Goal: Task Accomplishment & Management: Use online tool/utility

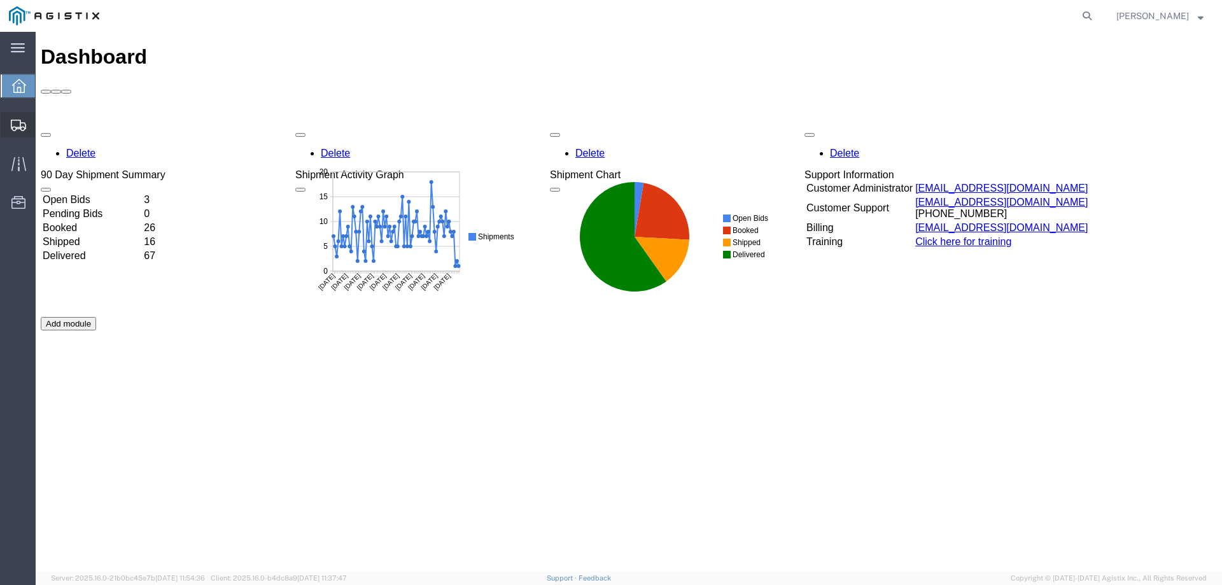
click at [18, 128] on icon at bounding box center [18, 125] width 15 height 11
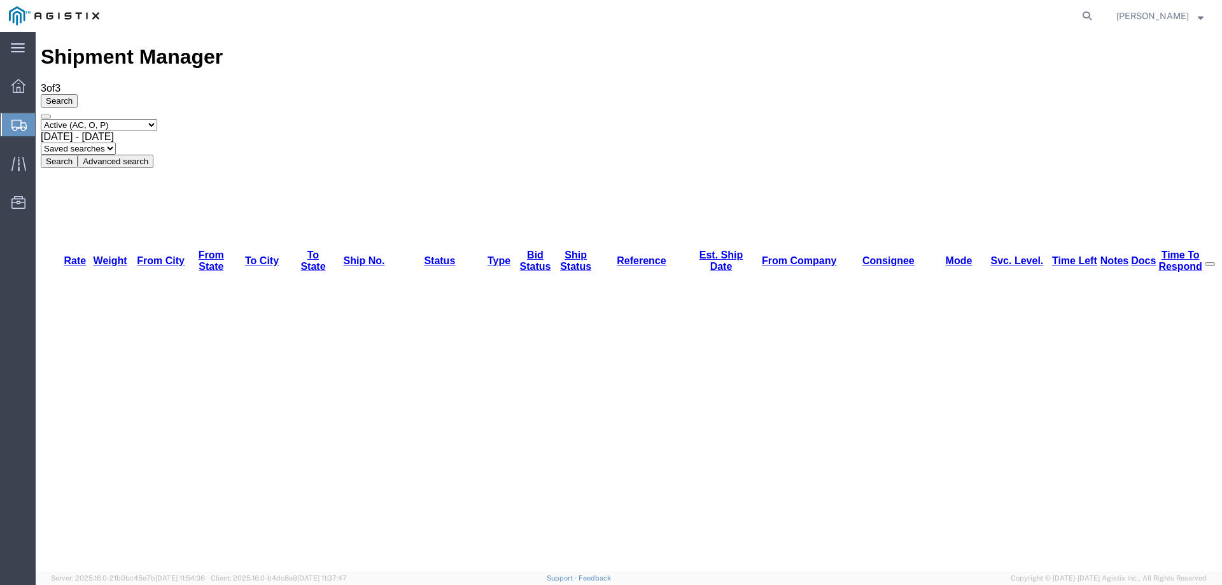
click at [10, 124] on div at bounding box center [19, 124] width 36 height 23
click at [6, 125] on div at bounding box center [19, 124] width 36 height 23
click at [15, 120] on icon at bounding box center [18, 125] width 15 height 11
click at [1096, 8] on icon at bounding box center [1087, 16] width 18 height 18
click at [859, 22] on input "search" at bounding box center [884, 16] width 387 height 31
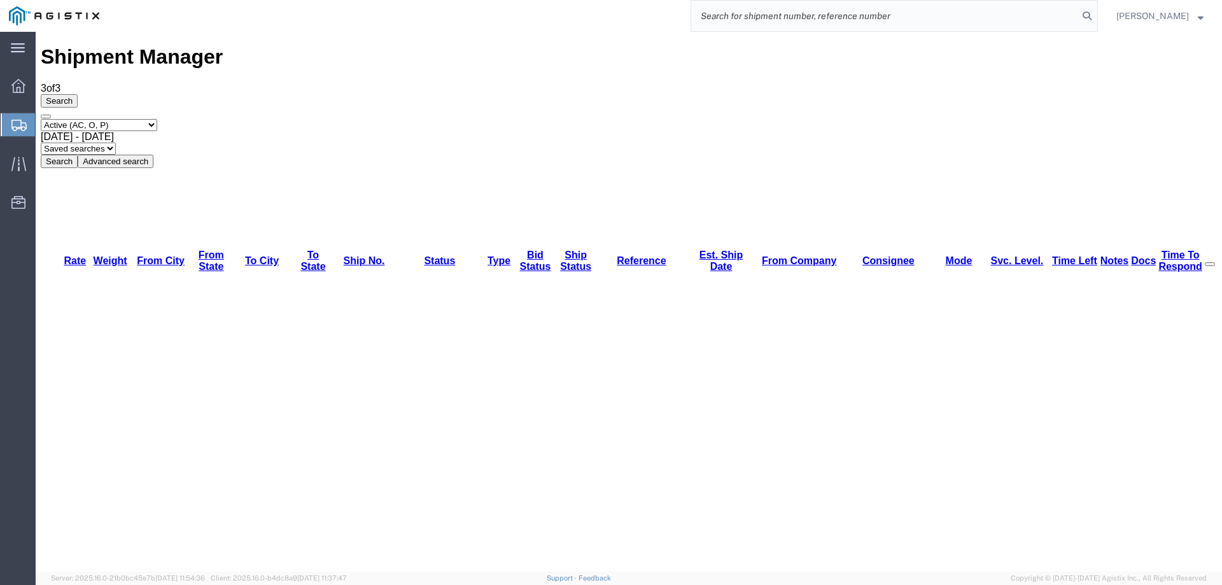
paste input "56498155"
type input "56498155"
click at [1096, 18] on icon at bounding box center [1087, 16] width 18 height 18
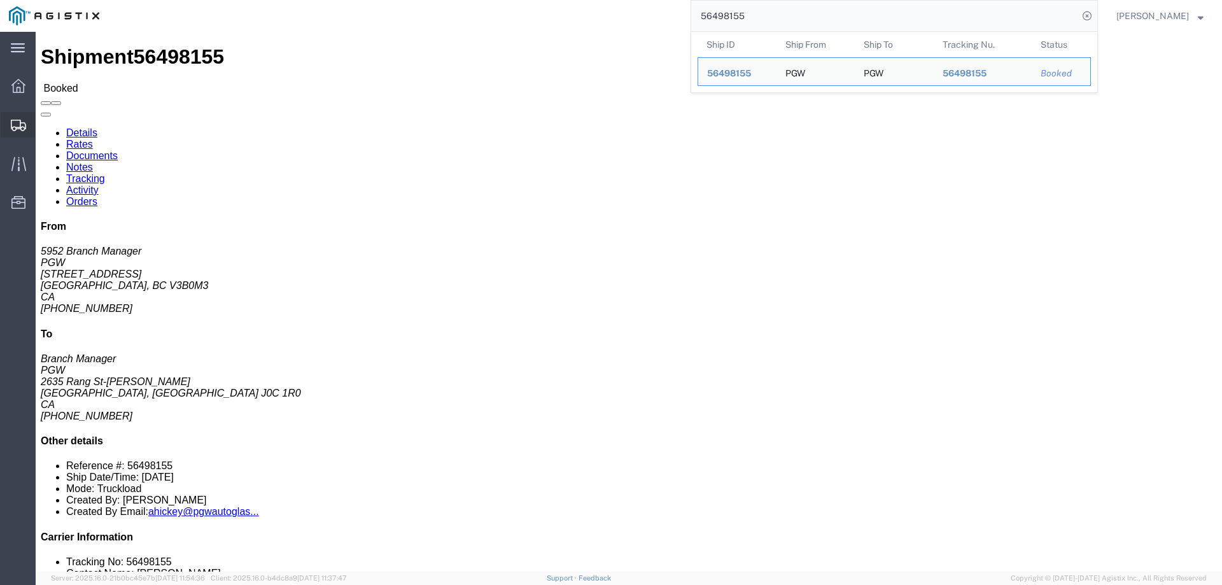
click at [18, 118] on svg-icon at bounding box center [18, 124] width 15 height 13
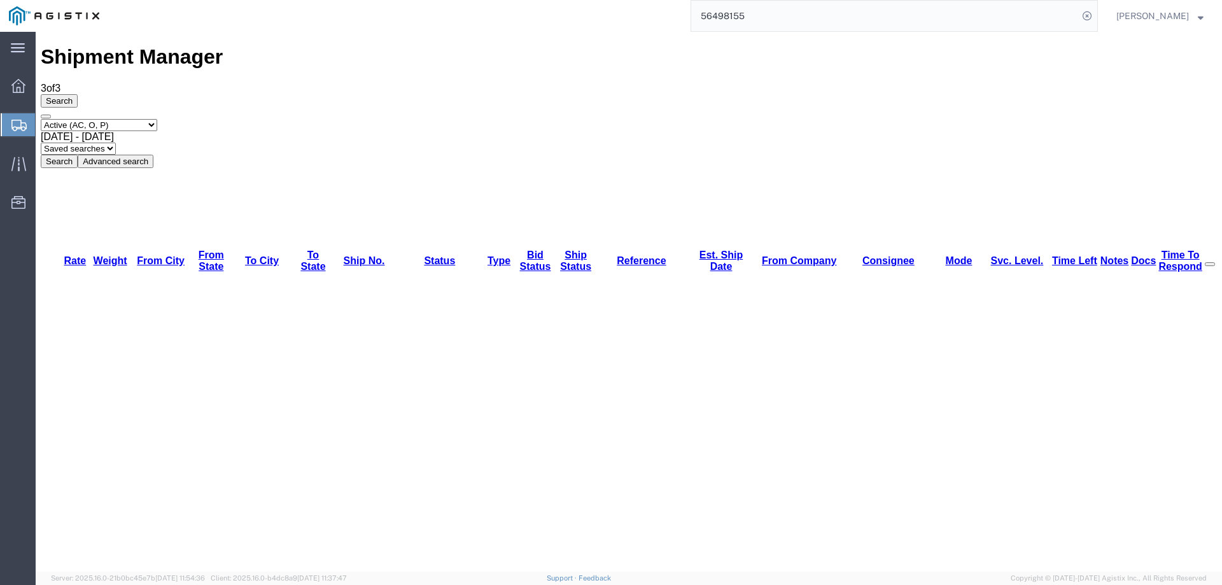
click at [3, 120] on div at bounding box center [19, 124] width 36 height 23
click at [659, 119] on div "Select status Active (AC, O, P) All Approved Awaiting Confirmation (AC) Booked …" at bounding box center [629, 143] width 1176 height 49
click at [17, 117] on div at bounding box center [19, 124] width 36 height 23
click at [26, 125] on icon at bounding box center [18, 125] width 15 height 11
click at [22, 117] on div at bounding box center [19, 124] width 36 height 23
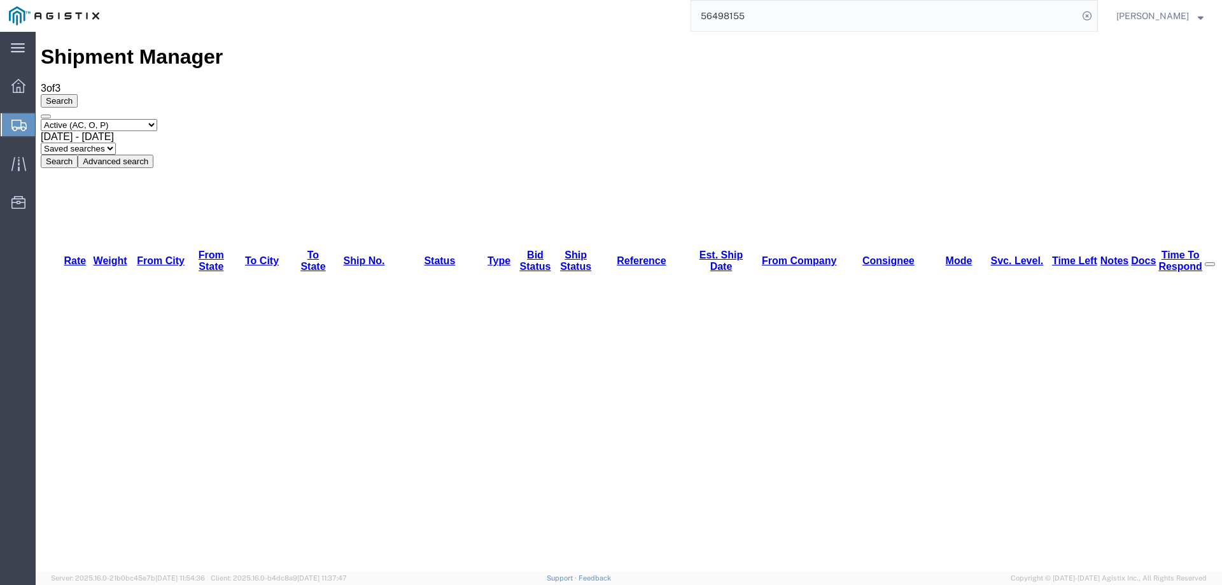
click at [20, 123] on icon at bounding box center [18, 125] width 15 height 11
click at [16, 120] on icon at bounding box center [18, 125] width 15 height 11
click at [15, 170] on icon at bounding box center [18, 164] width 15 height 15
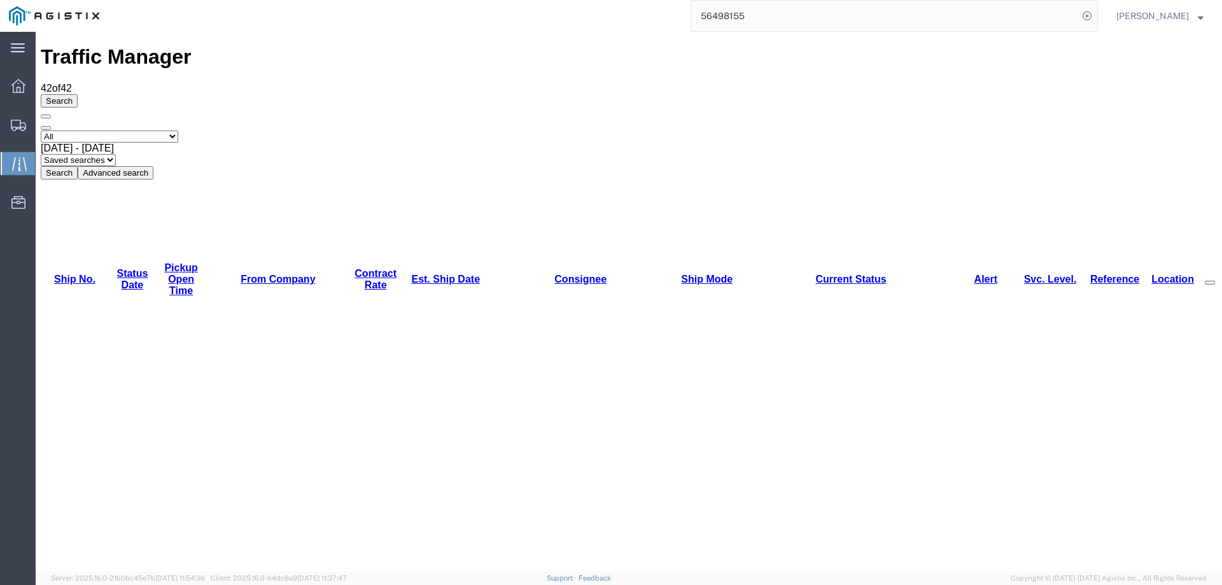
click at [411, 274] on link "Est. Ship Date" at bounding box center [445, 279] width 69 height 11
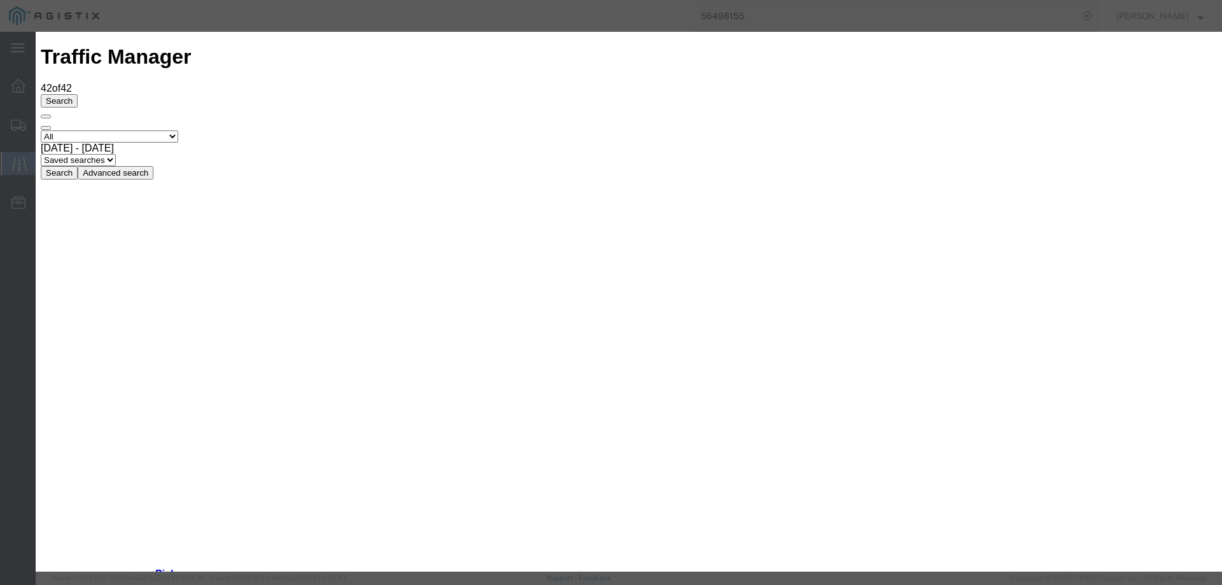
type input "[DATE]"
type input "10:00 AM"
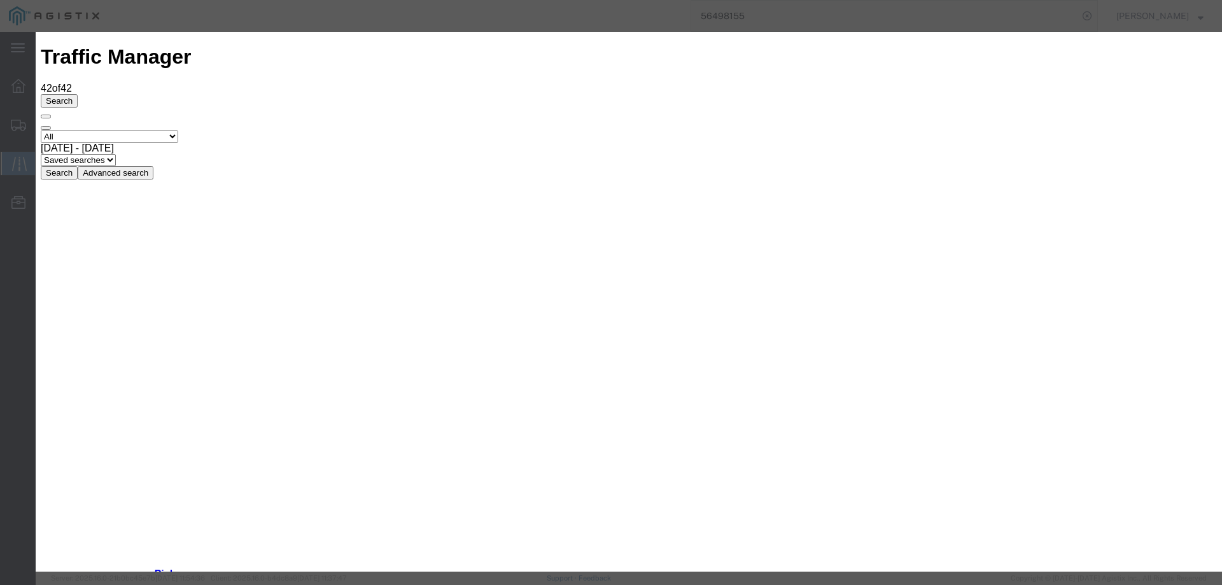
type input "[DATE]"
drag, startPoint x: 429, startPoint y: 186, endPoint x: 428, endPoint y: 193, distance: 6.5
select select "DELIVRED"
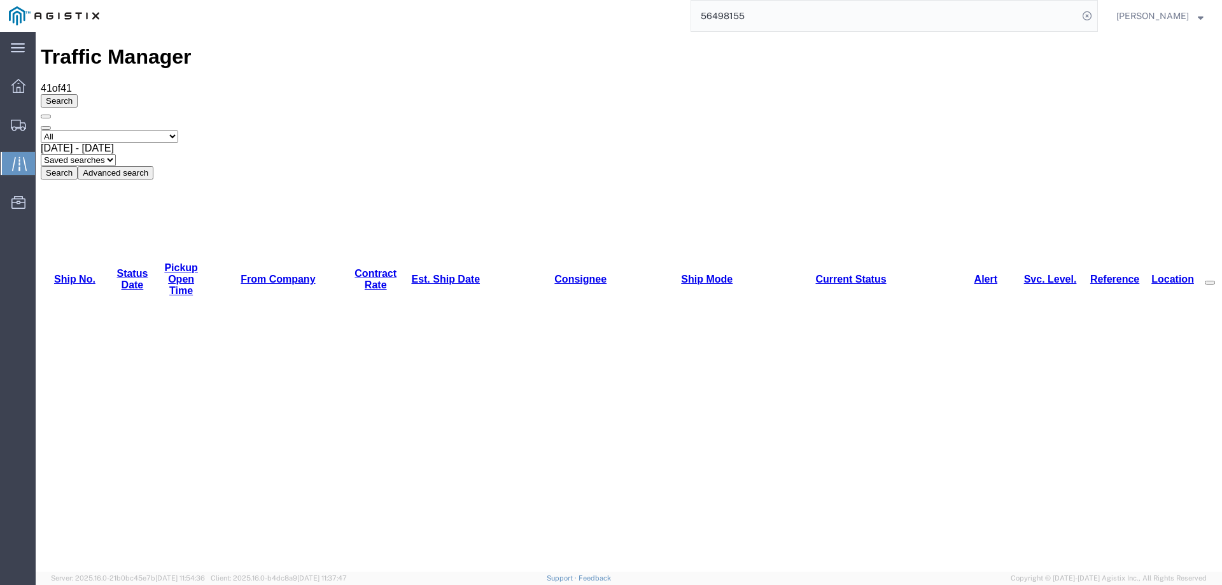
copy li "56474444"
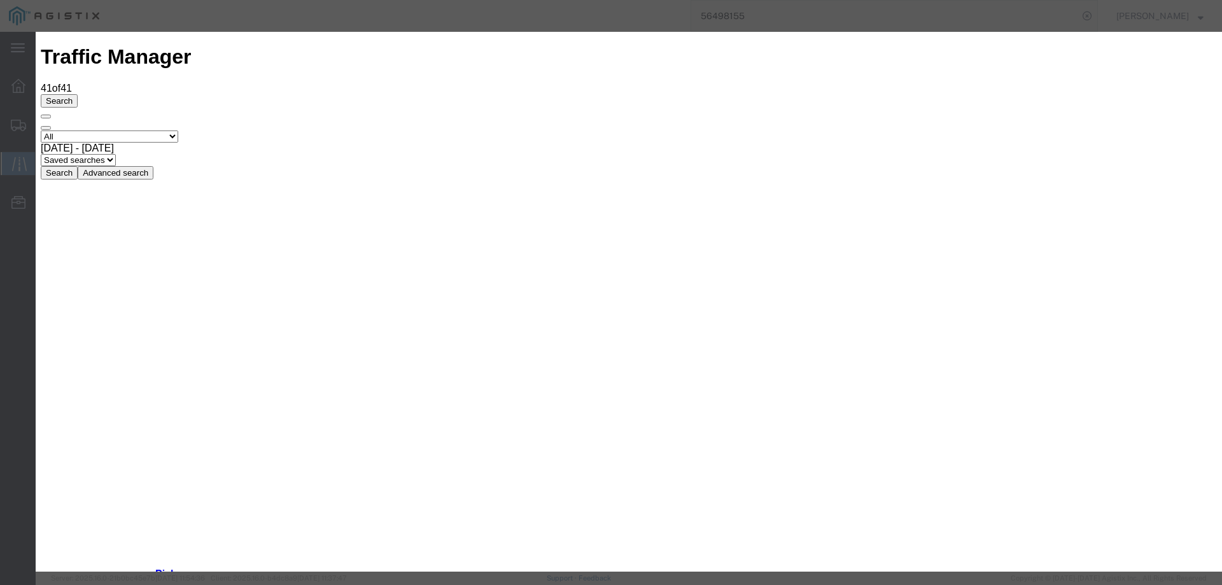
type input "[DATE]"
type input "10:00 AM"
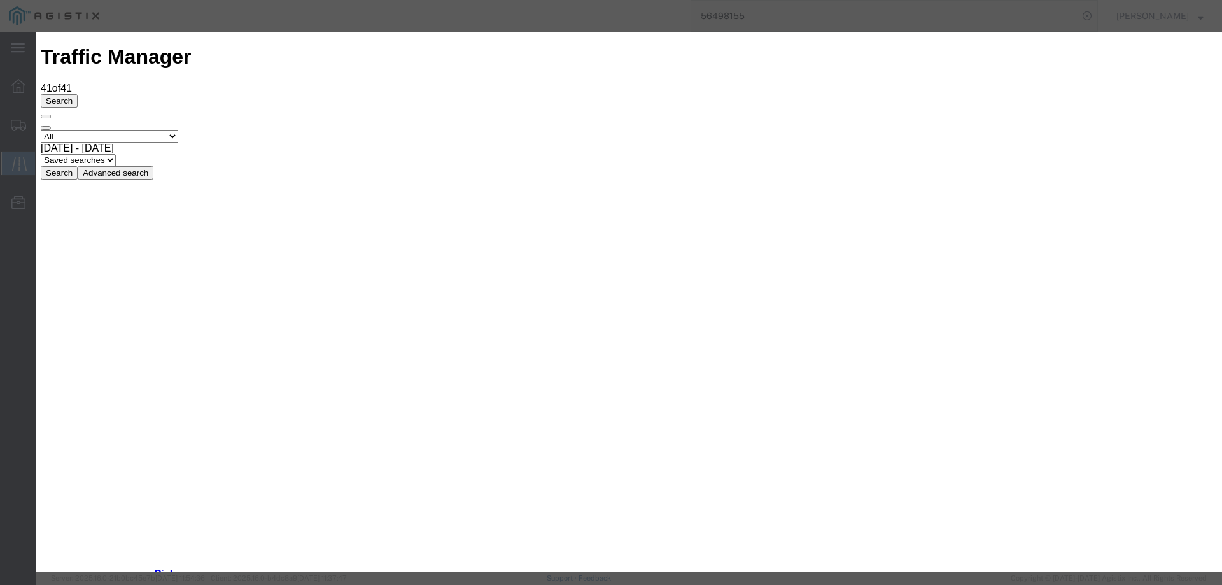
type input "[DATE]"
select select "DELIVRED"
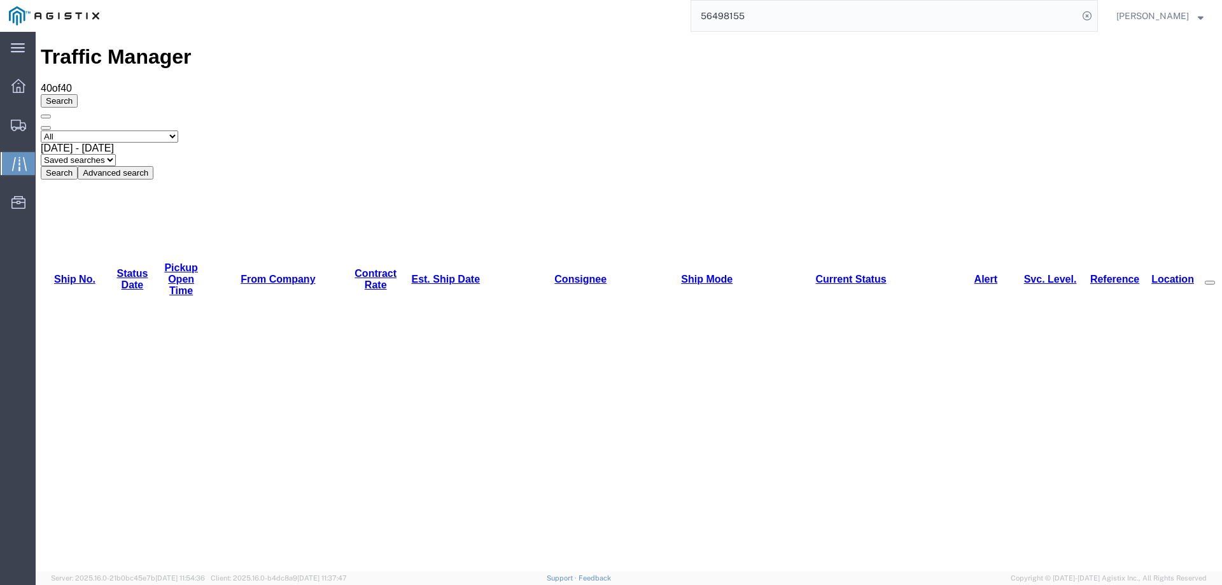
copy li "56470316"
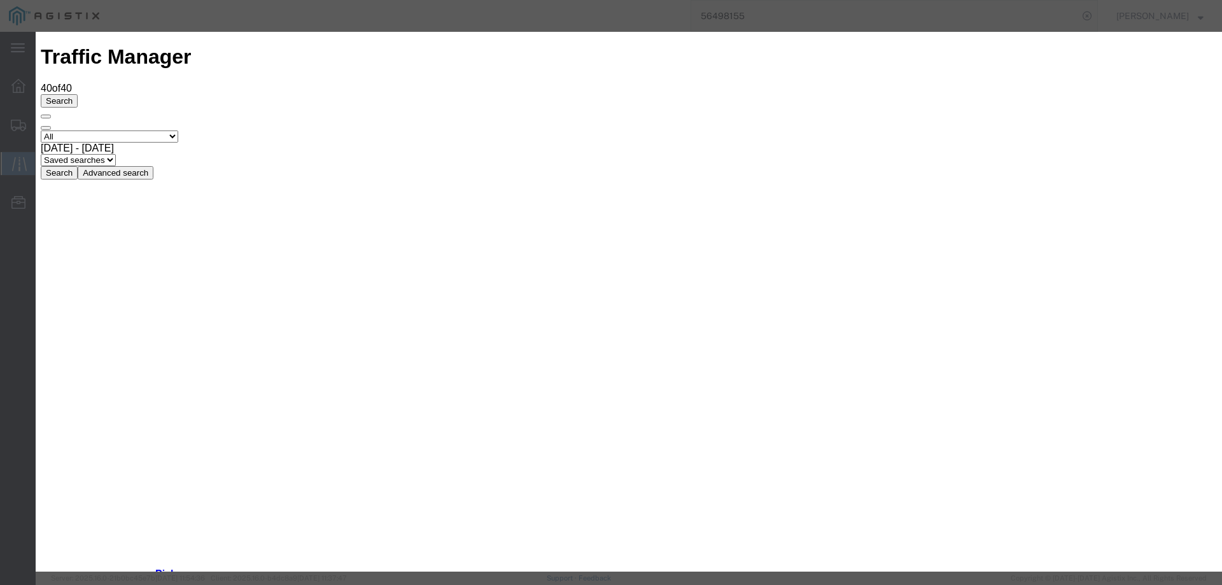
type input "[DATE]"
type input "10:00 AM"
select select "DELIVRED"
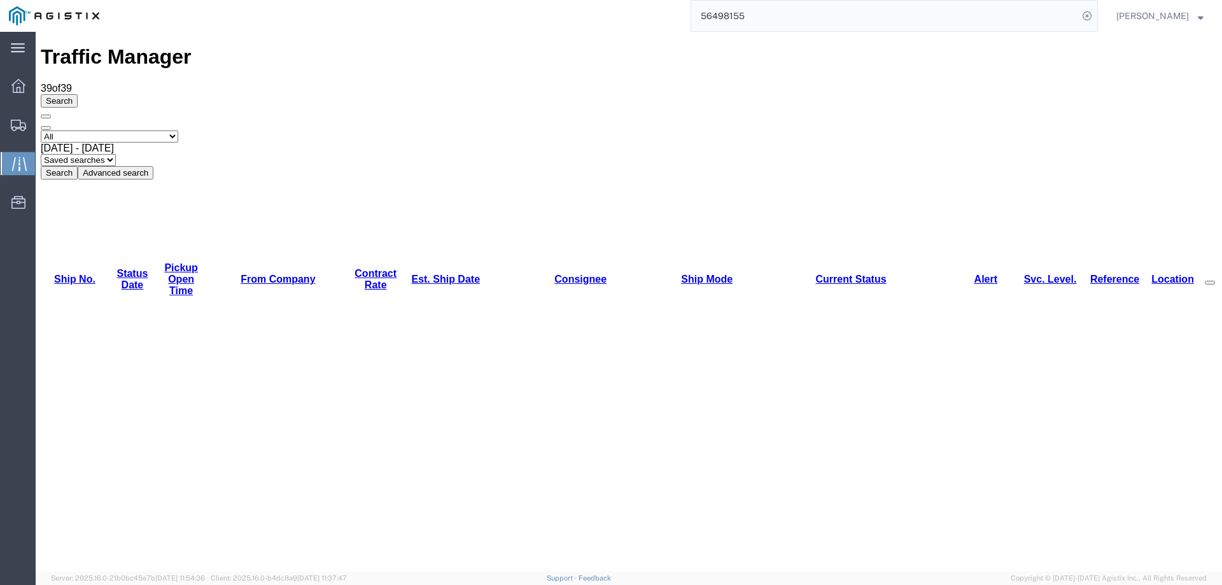
copy li "56470216"
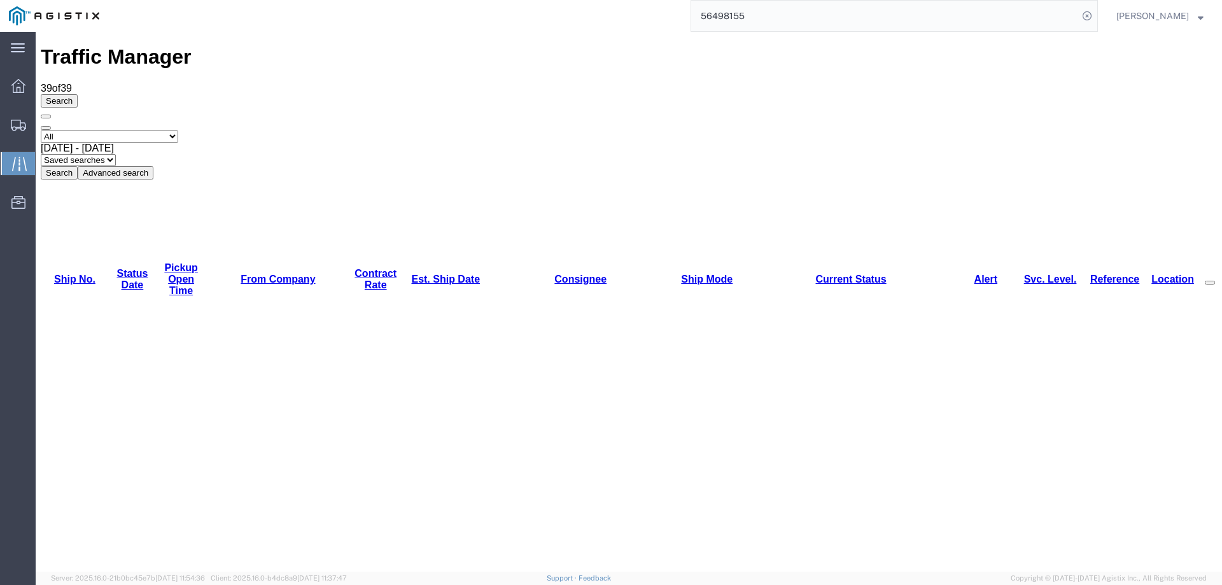
copy li "56469901"
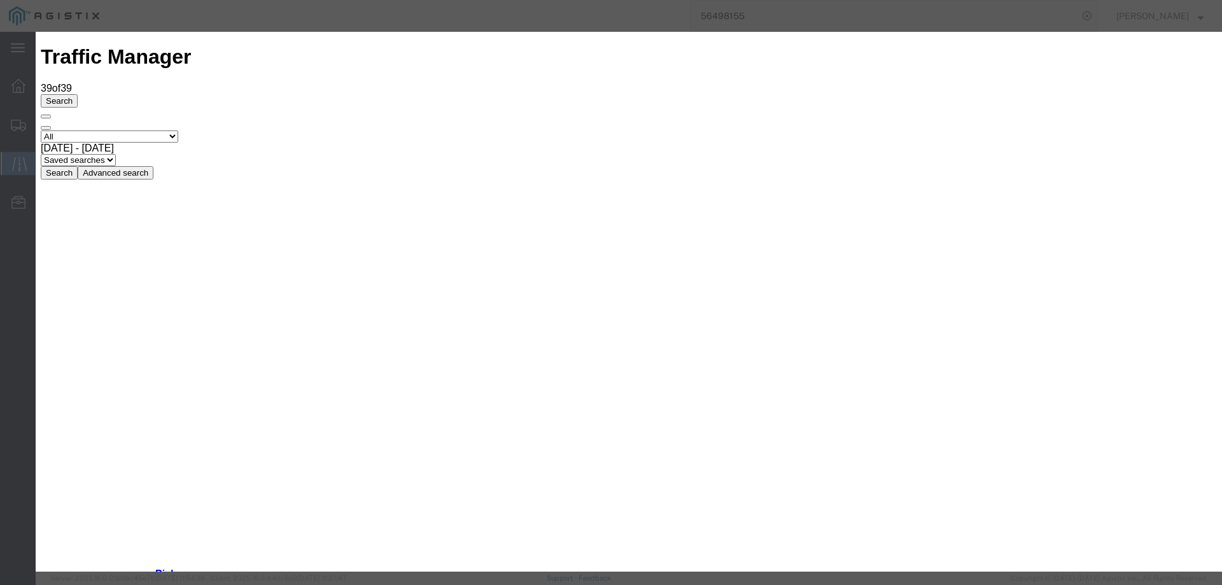
type input "[DATE]"
type input "10:00 AM"
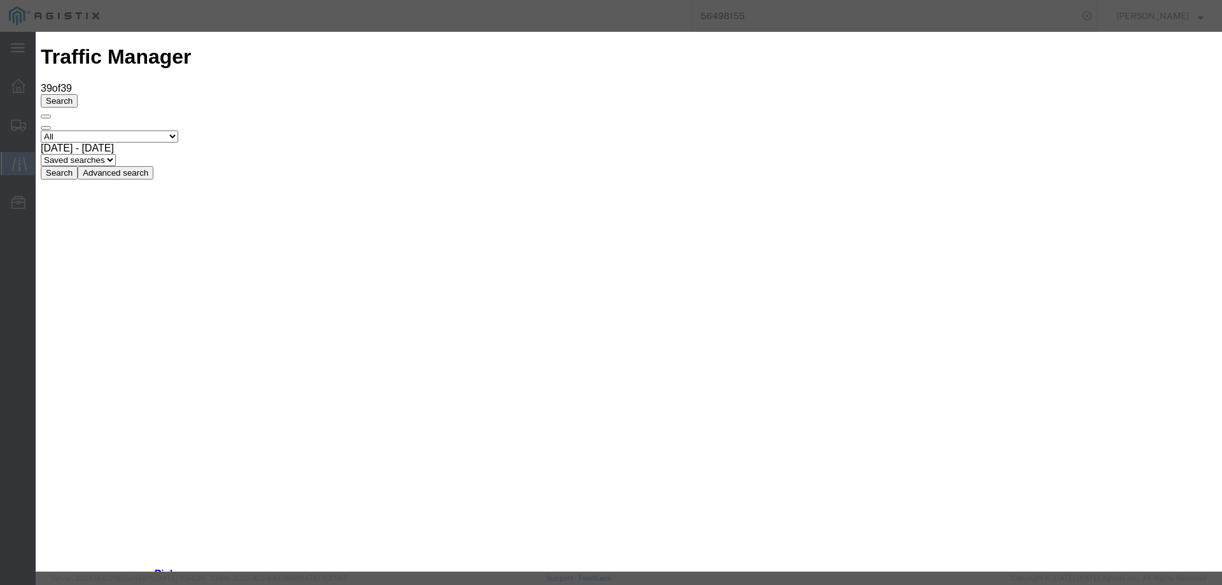
type input "[DATE]"
select select "DELIVRED"
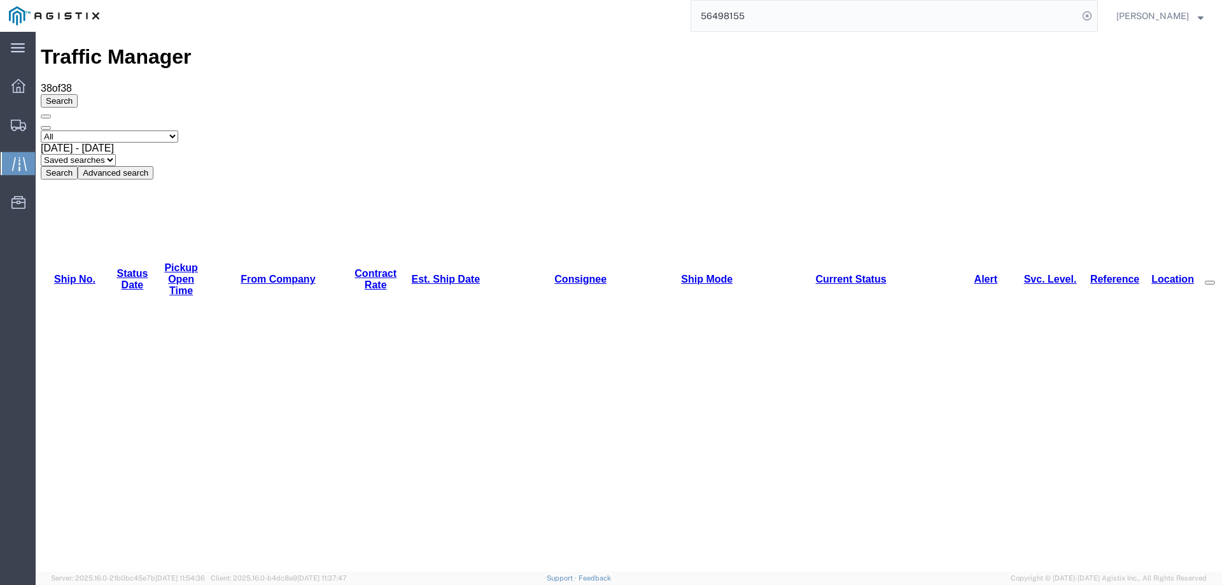
copy li "56460537"
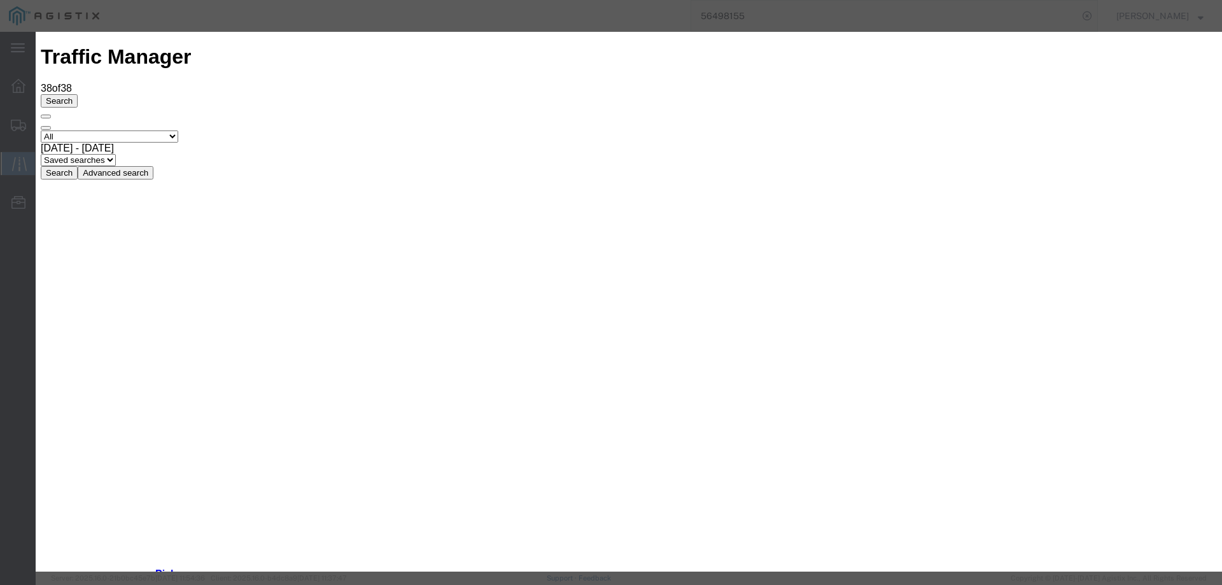
type input "[DATE]"
type input "10:00 AM"
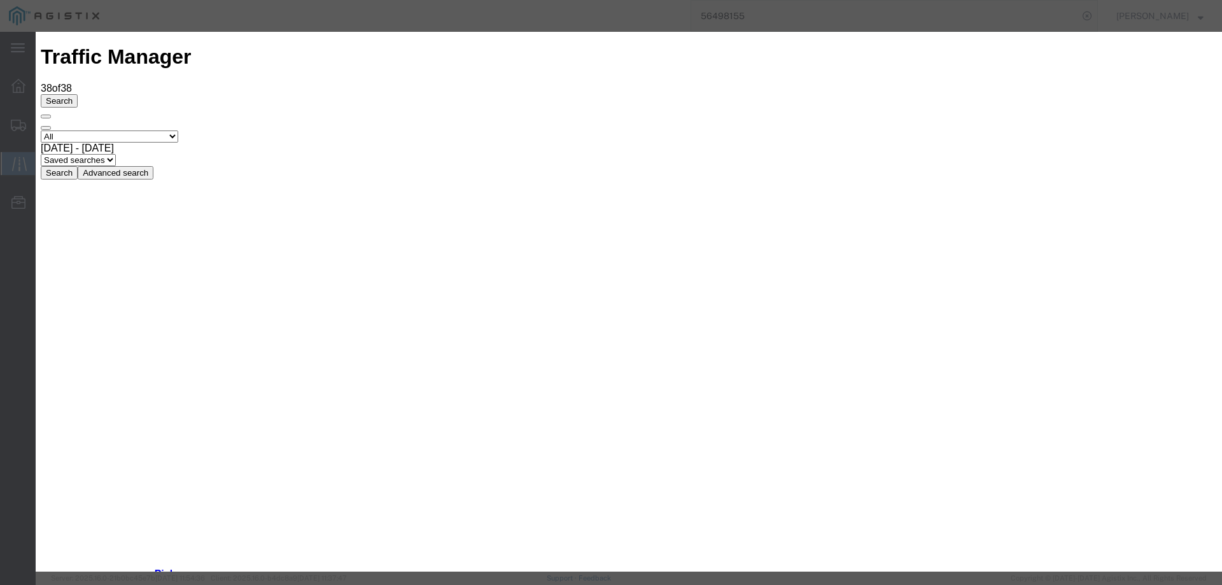
type input "[DATE]"
select select "DELIVRED"
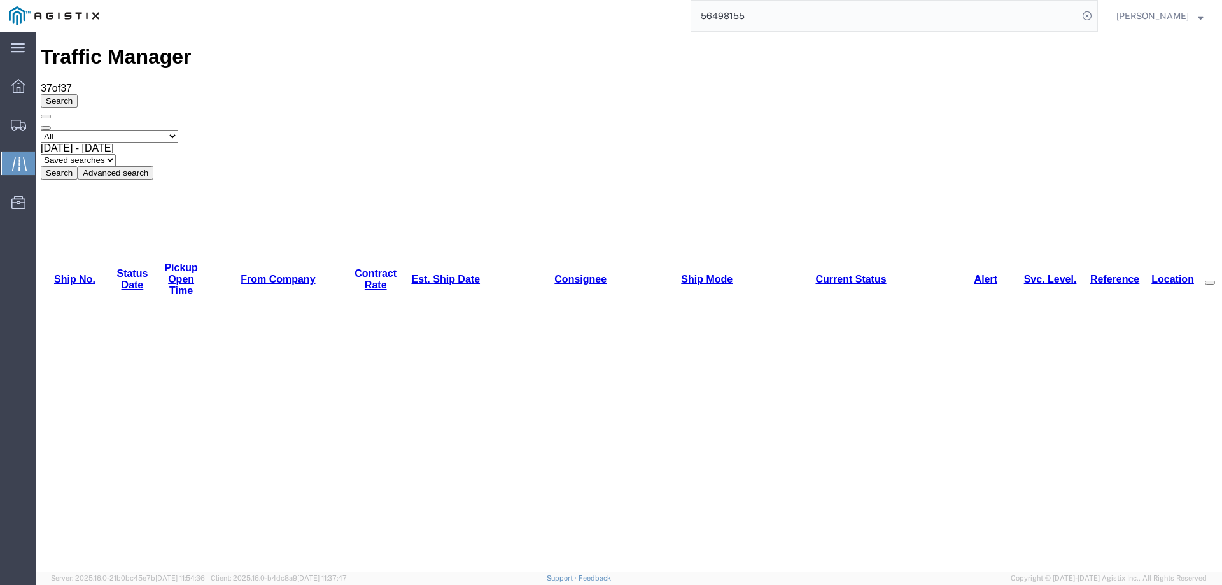
copy li "56454571"
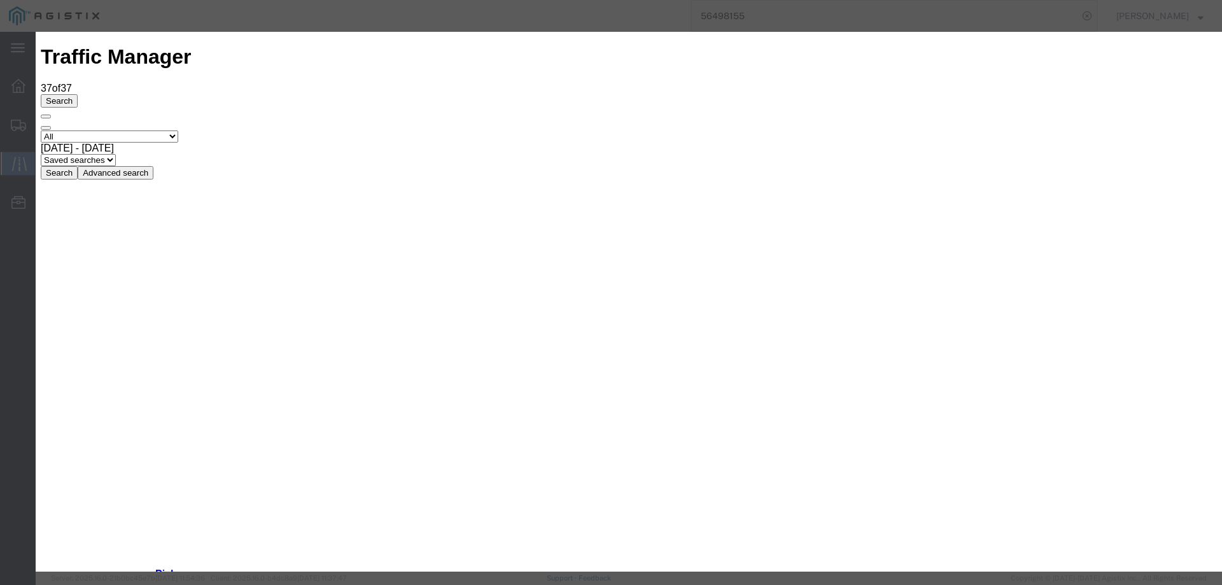
type input "[DATE]"
type input "10:00 AM"
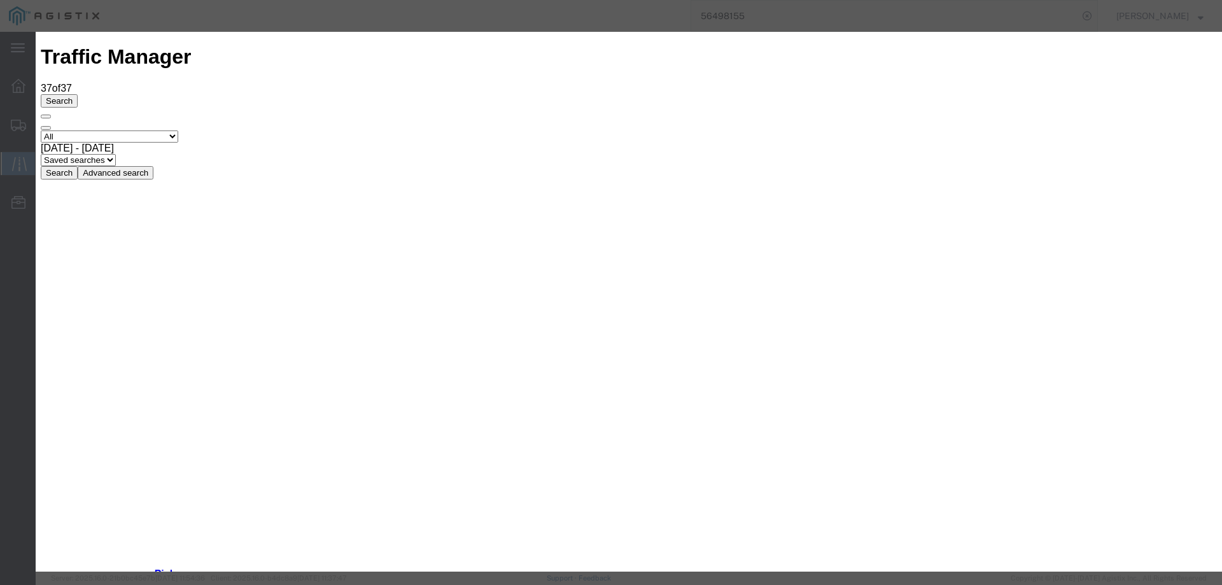
type input "[DATE]"
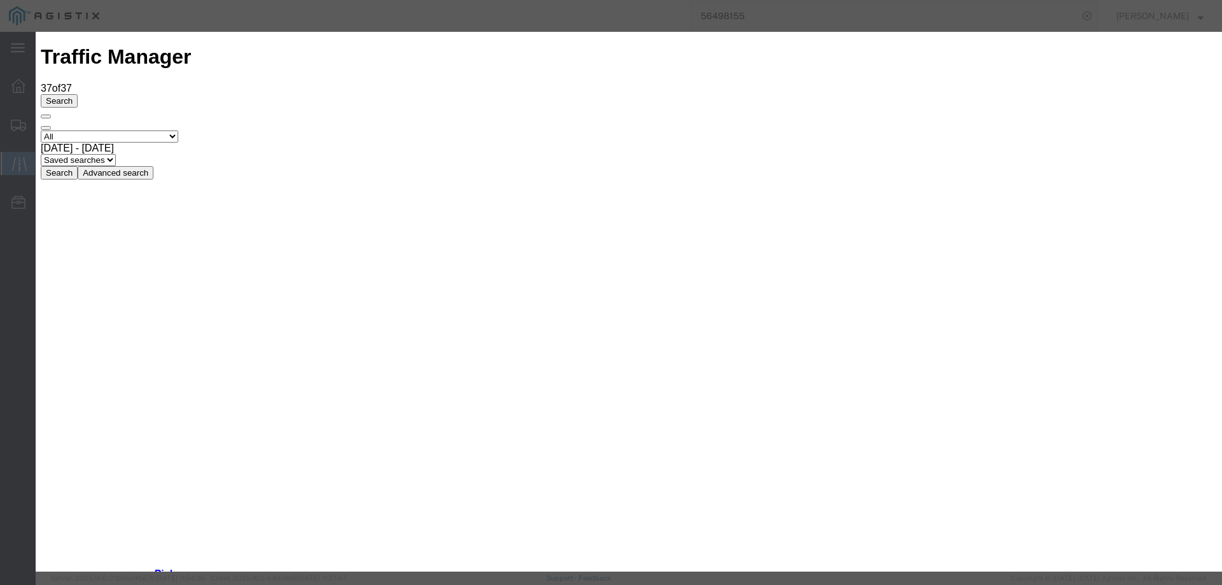
select select "ARVDLVLOC"
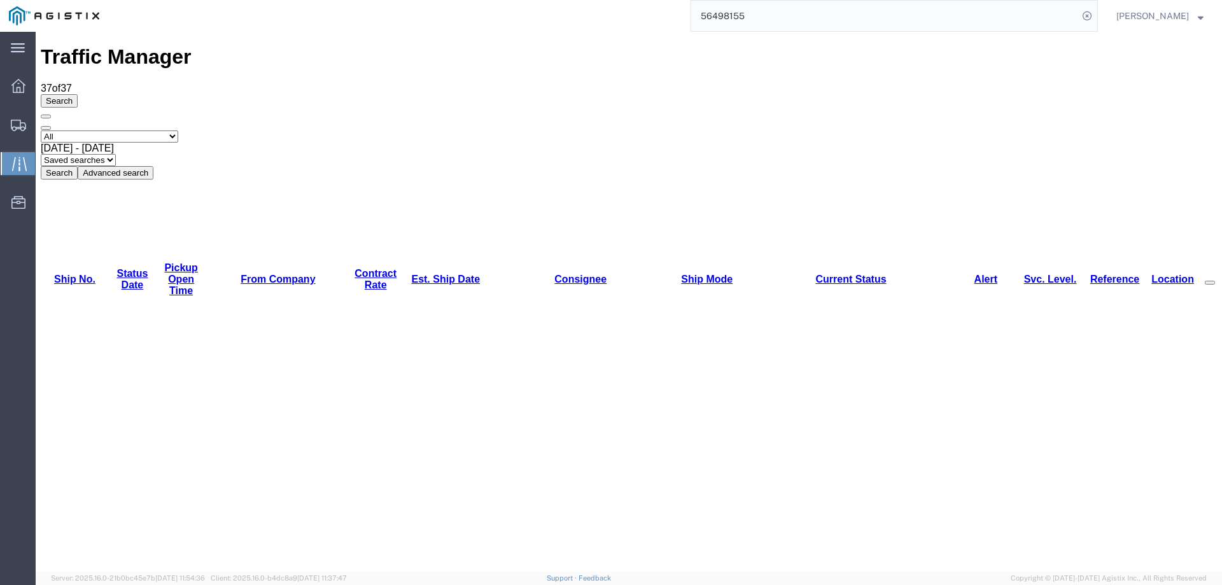
copy li "56373801"
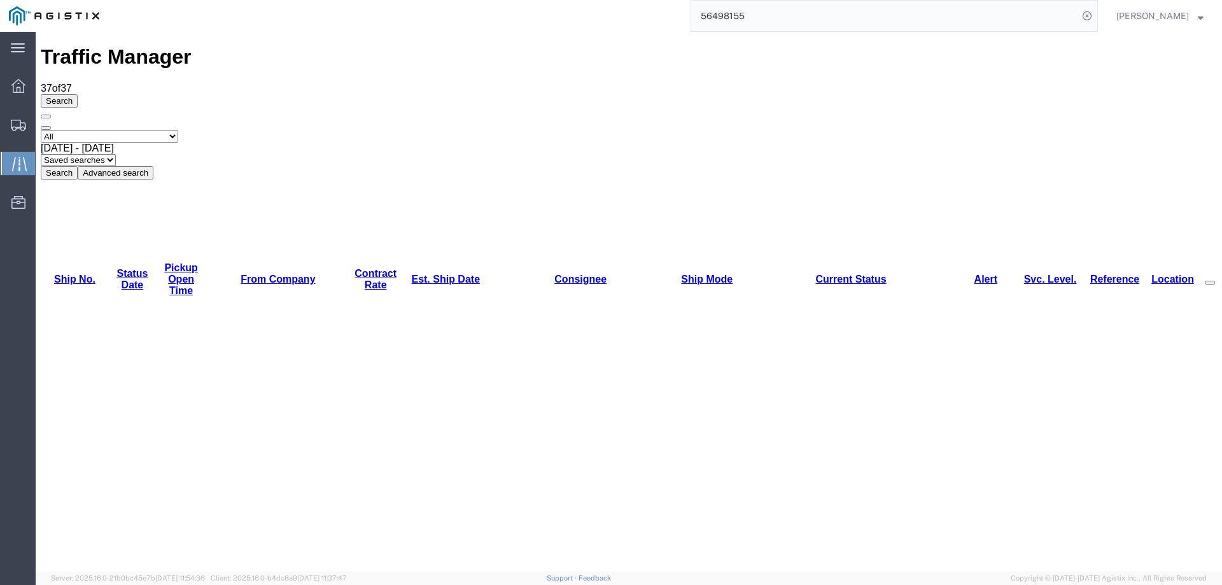
copy li "56482280"
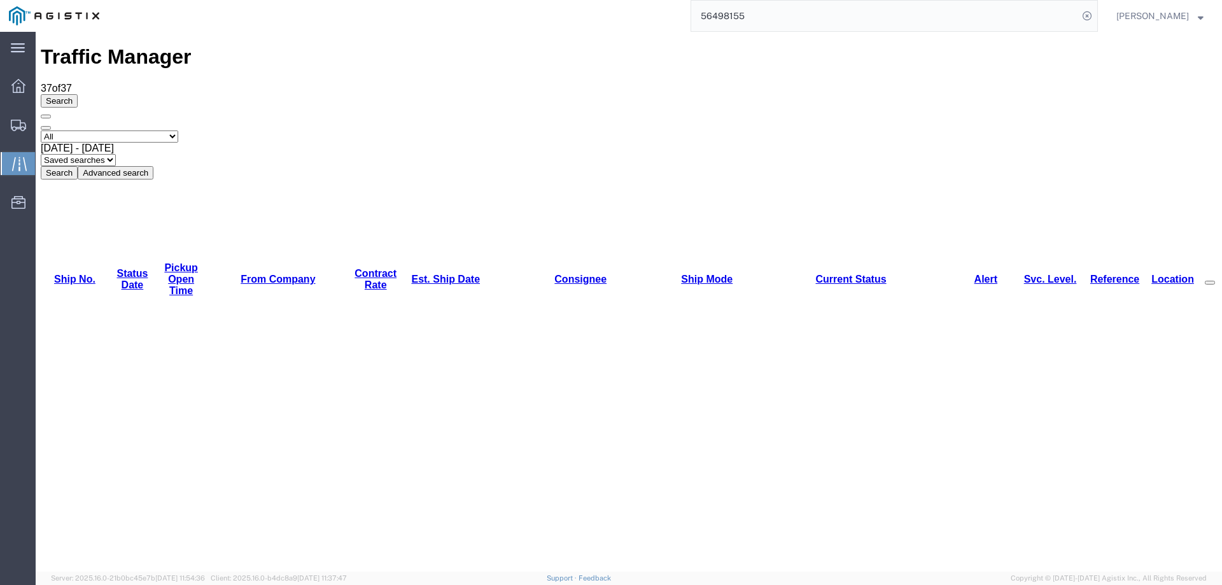
copy li "56476030"
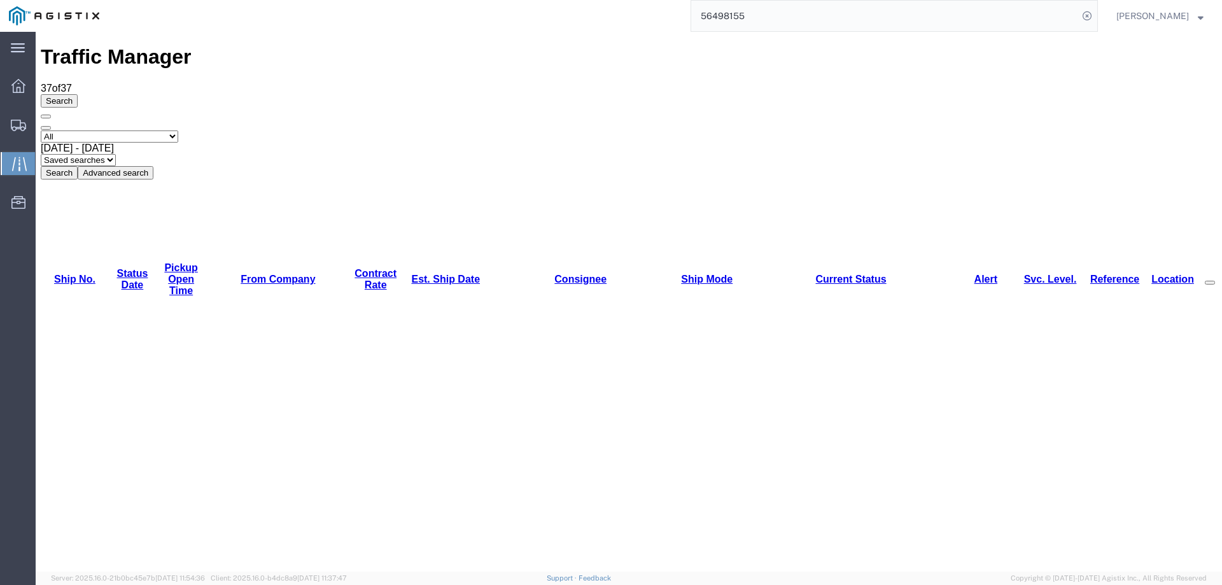
copy li "56474126"
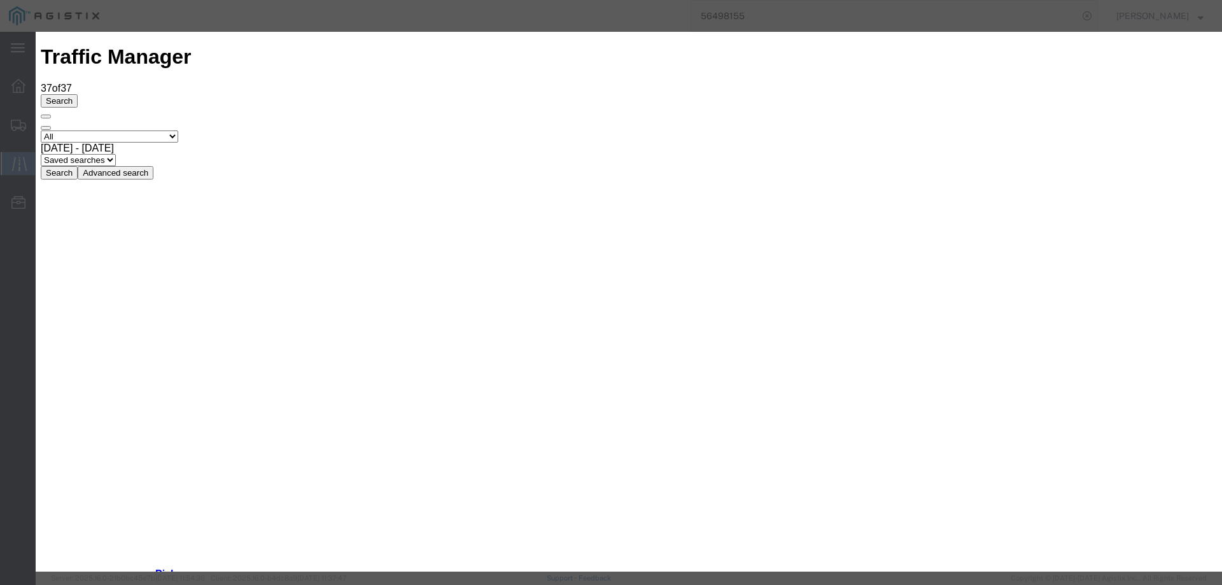
type input "[DATE]"
type input "10:00 AM"
select select "INTRANST"
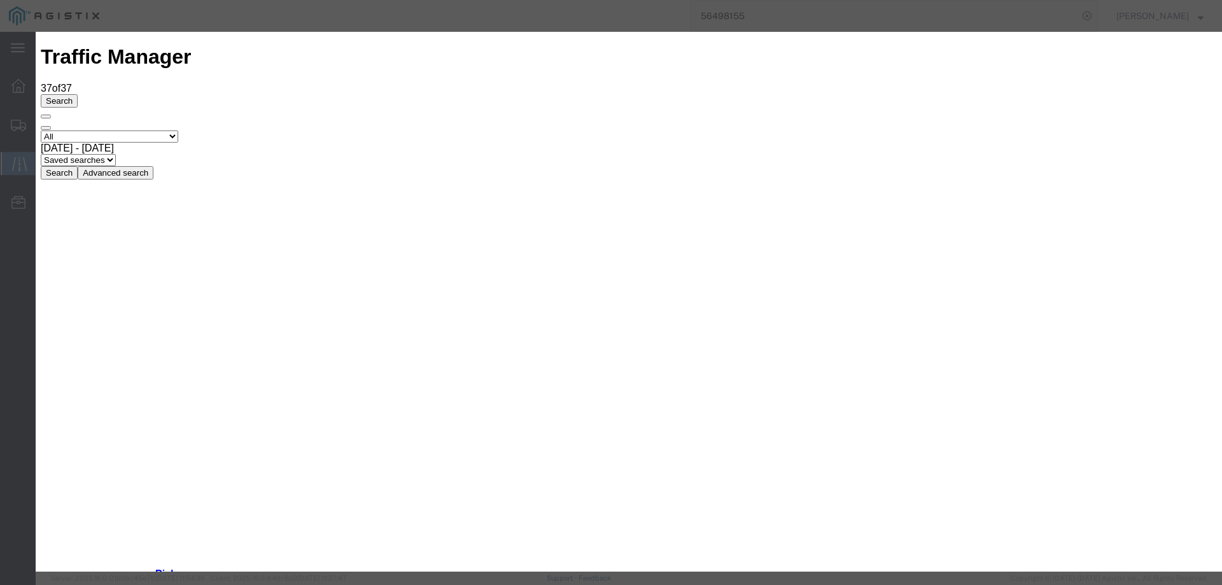
type input "[DATE]"
type input "10:00 AM"
select select "INTRANST"
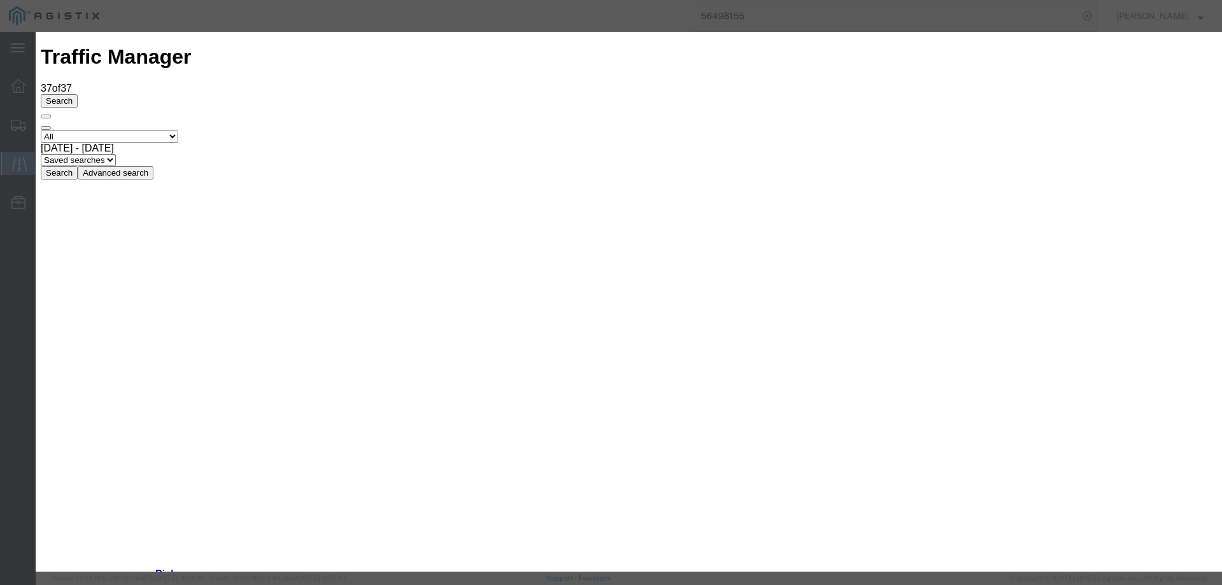
type input "[DATE]"
type input "10:00 AM"
select select "DELIVRED"
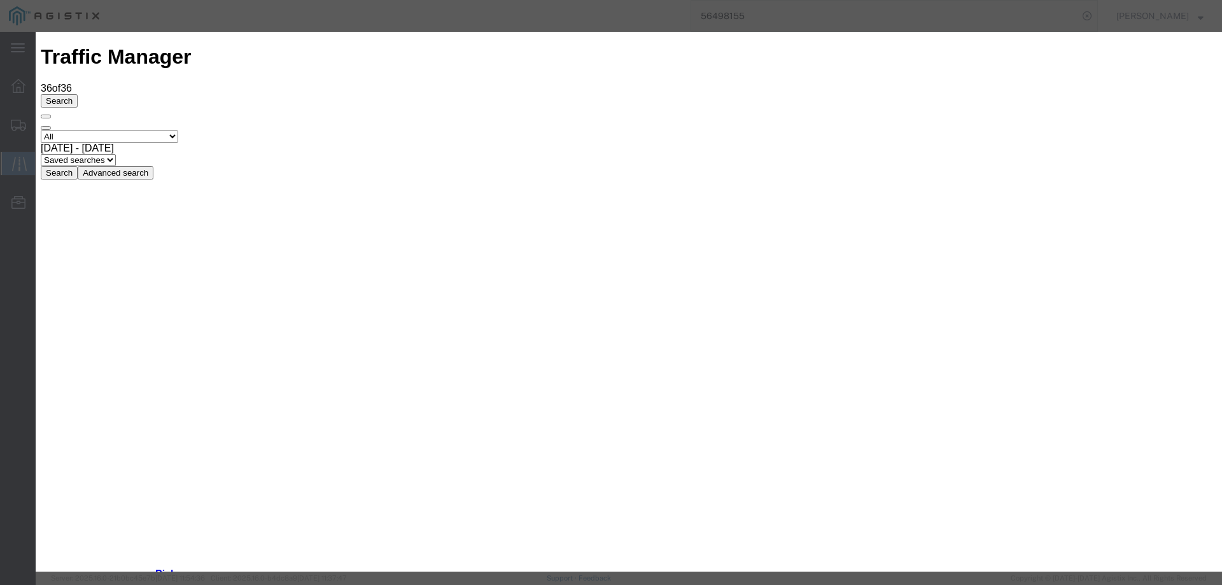
type input "[DATE]"
type input "10:00 AM"
select select "ARVDLVLOC"
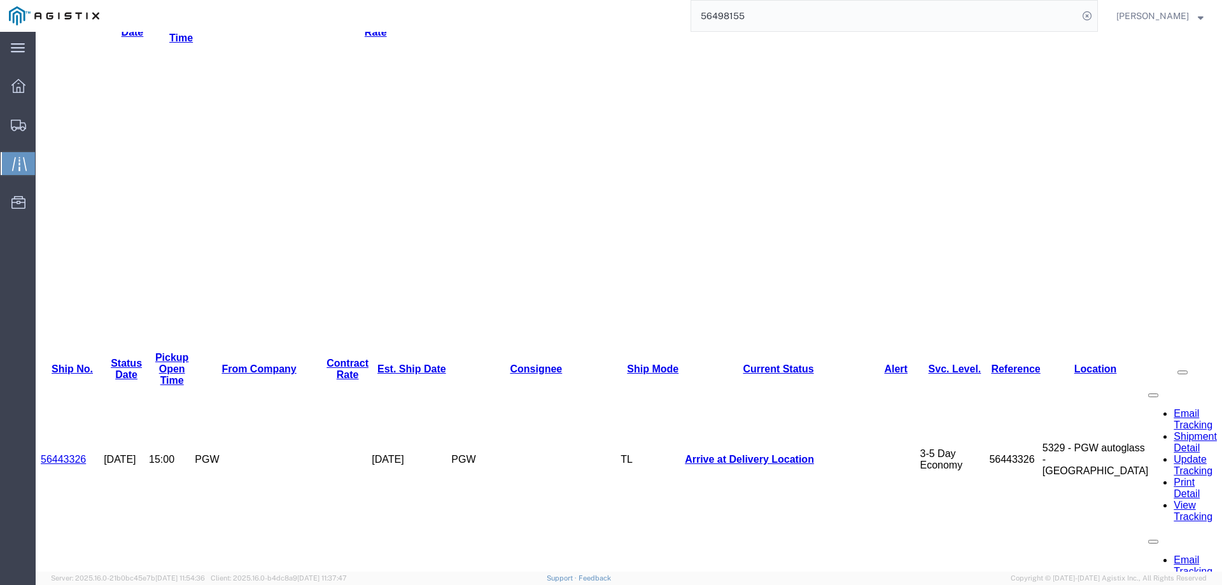
scroll to position [254, 0]
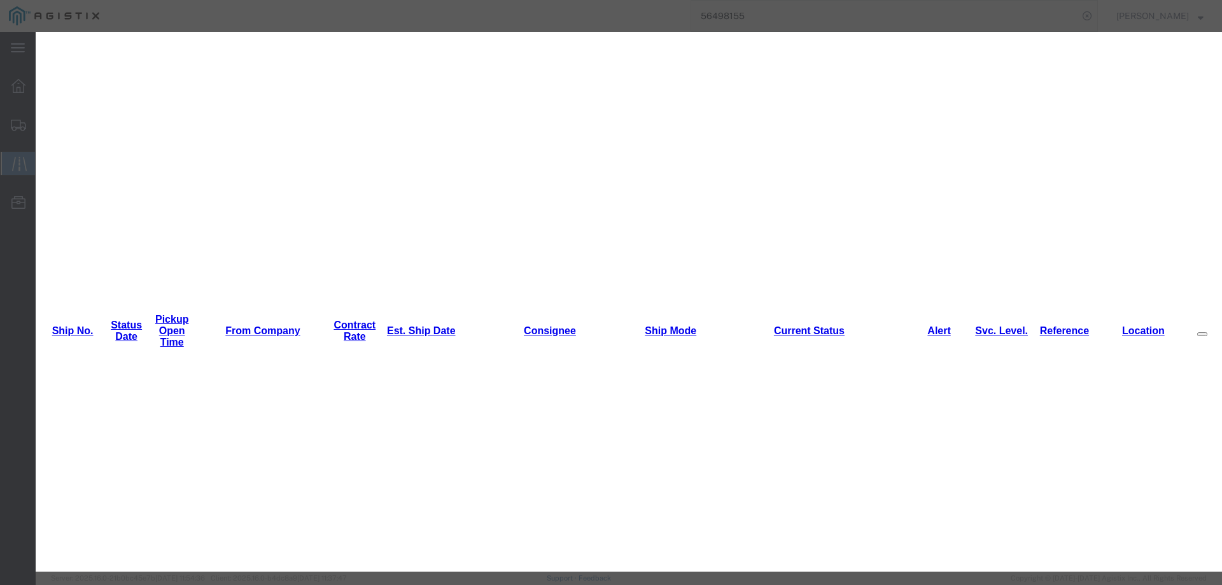
type input "[DATE]"
type input "10:00 AM"
select select "INTRANST"
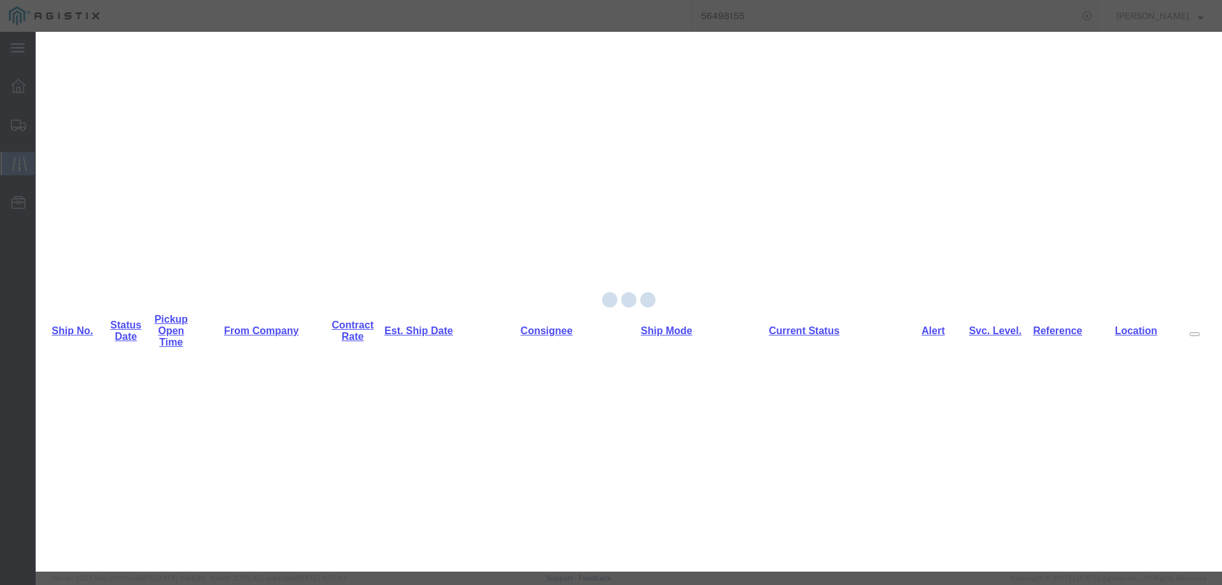
scroll to position [0, 0]
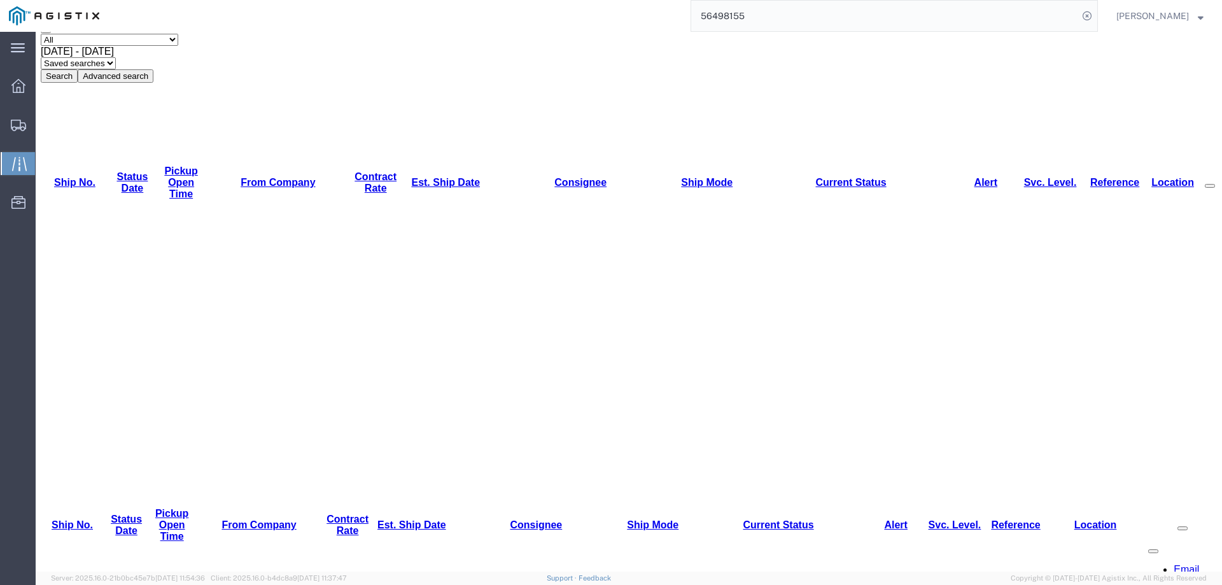
scroll to position [127, 0]
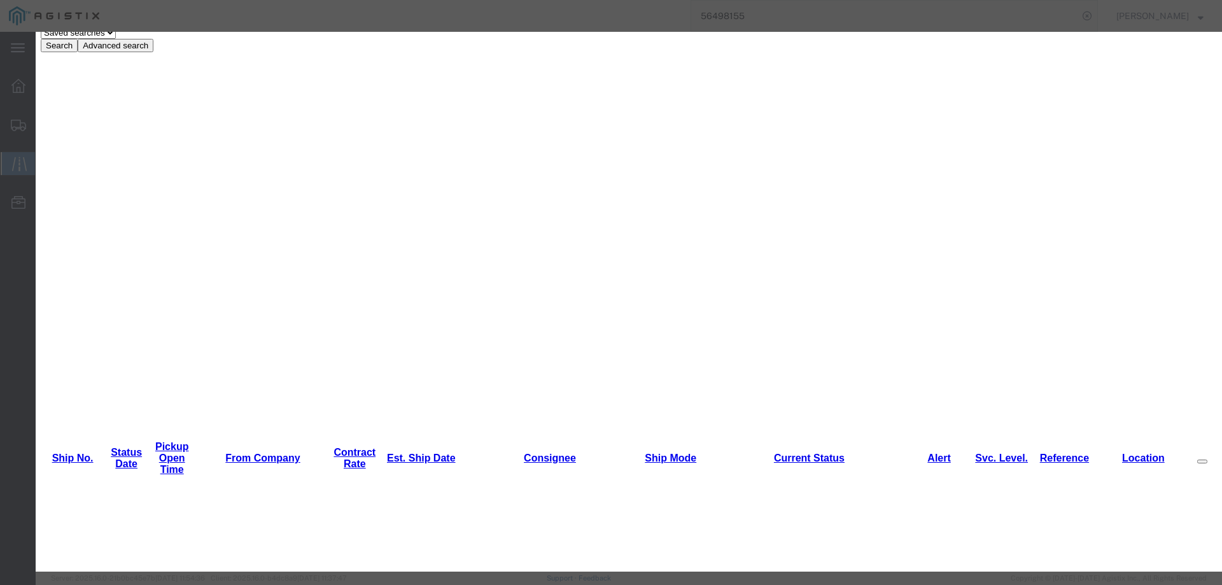
type input "[DATE]"
type input "10:00 AM"
select select "INTRANST"
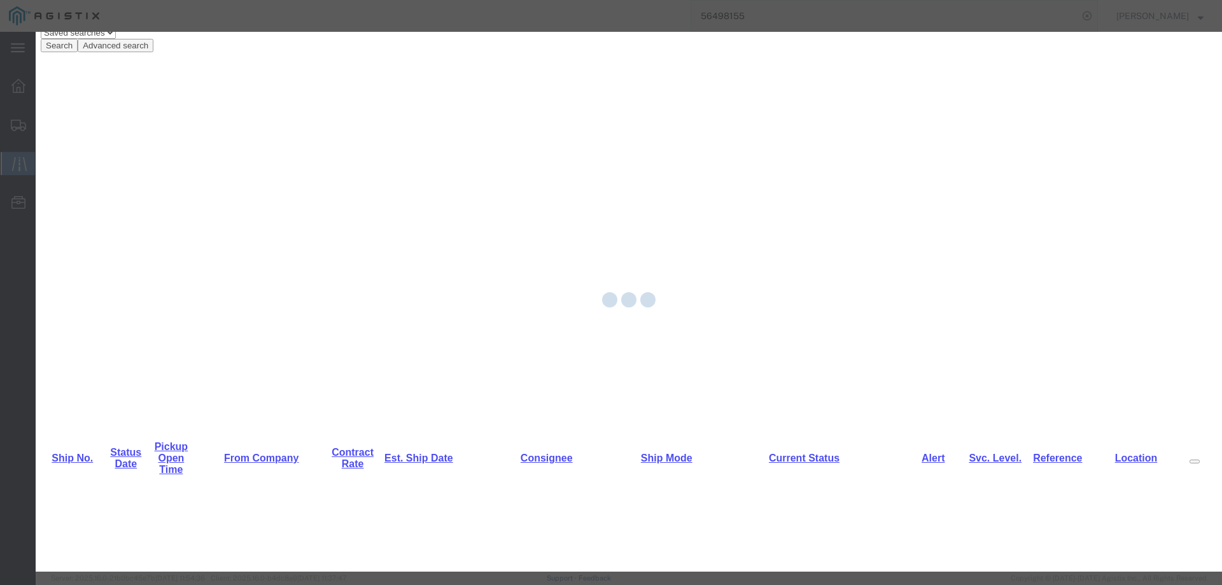
scroll to position [0, 0]
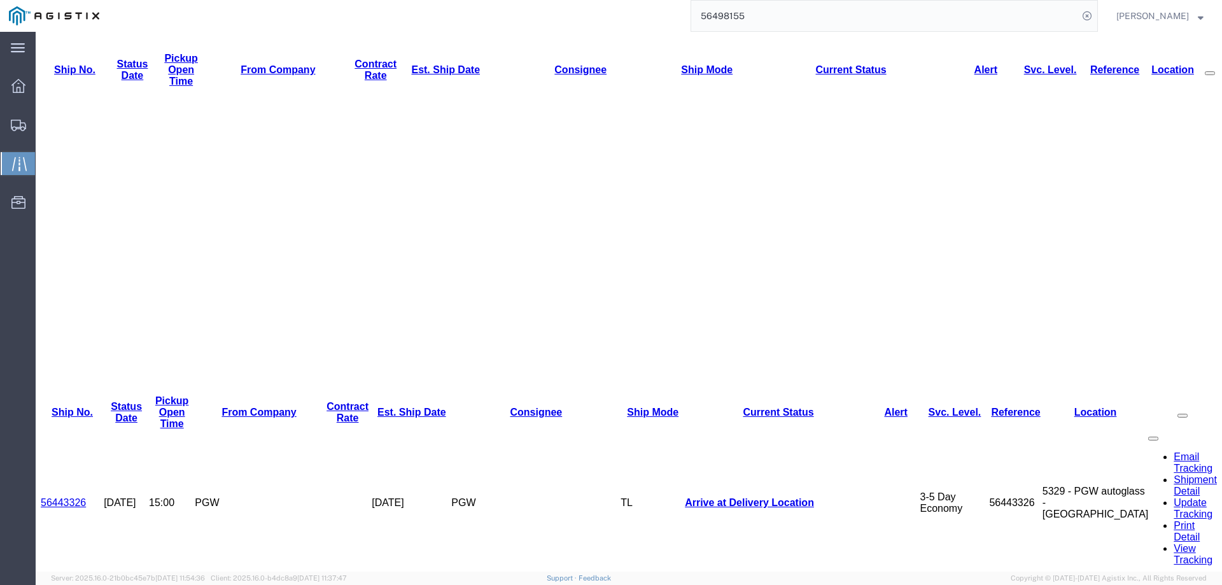
scroll to position [254, 0]
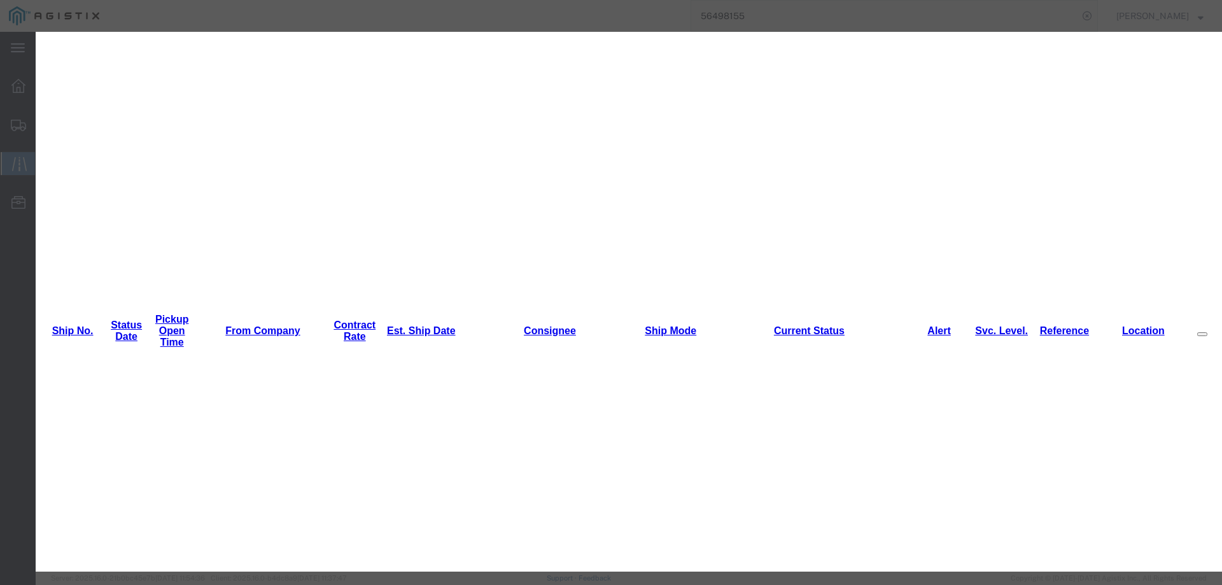
type input "[DATE]"
type input "10:00 AM"
select select "ARVPULOC"
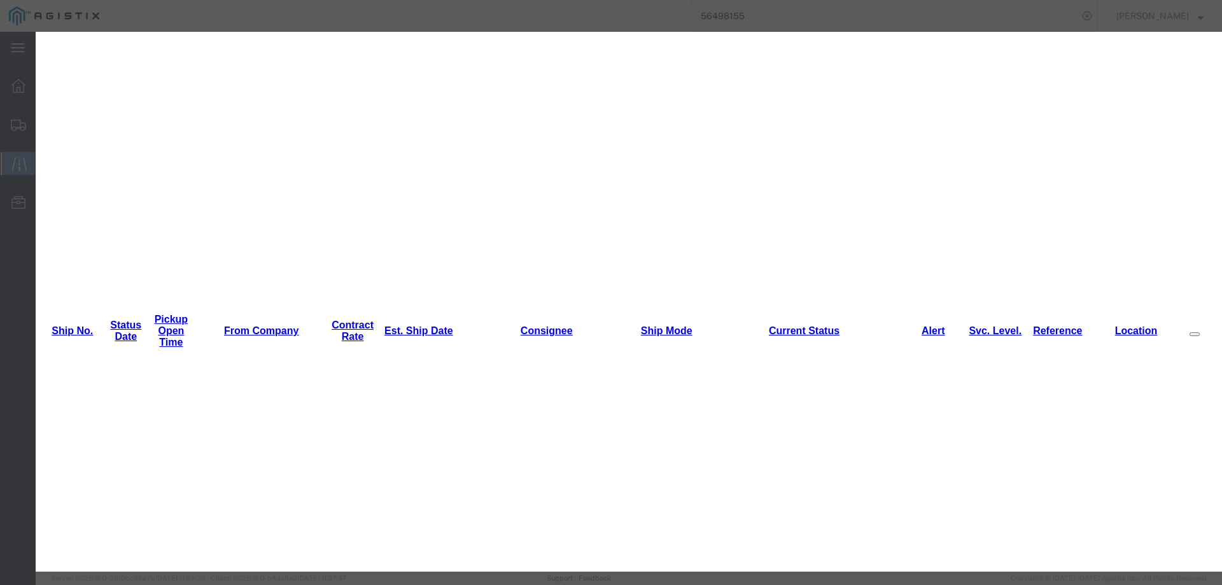
type input "8:00 AM"
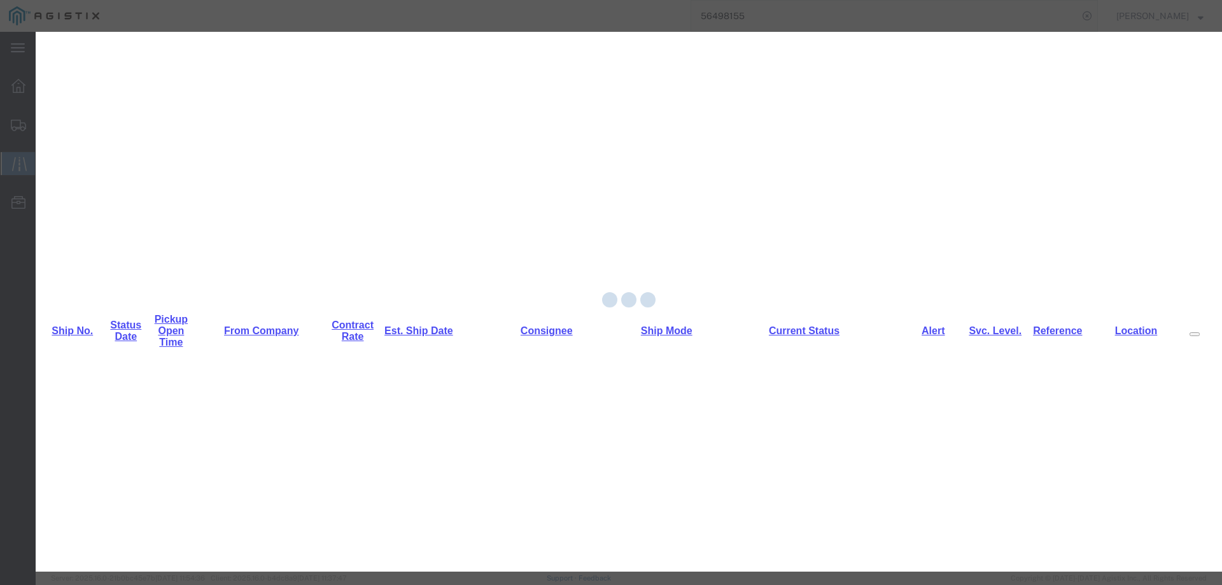
scroll to position [0, 0]
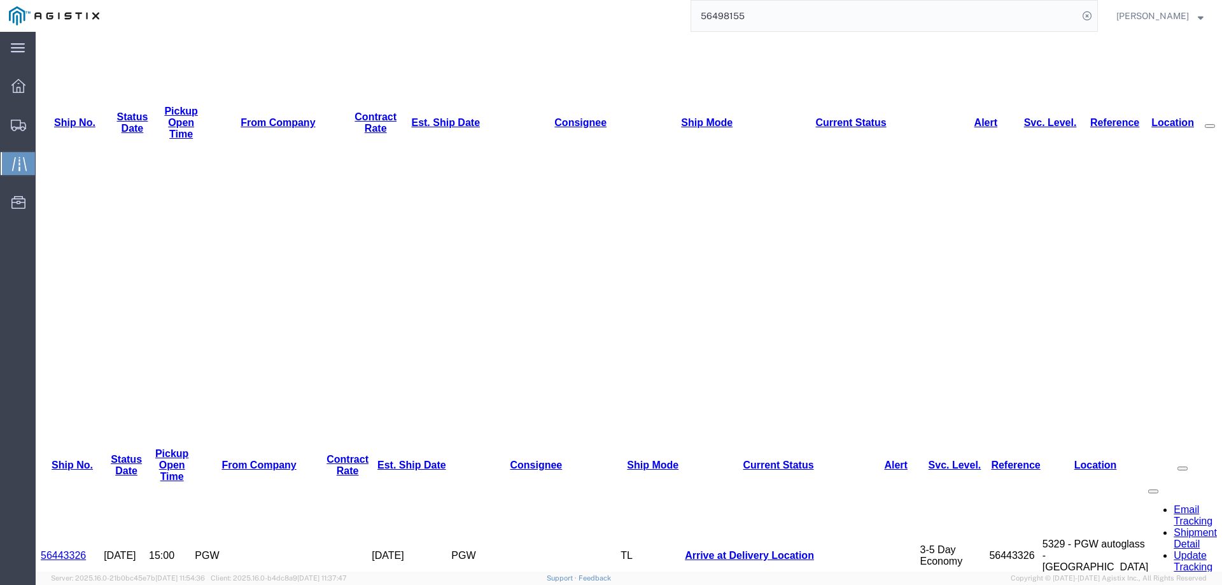
scroll to position [191, 0]
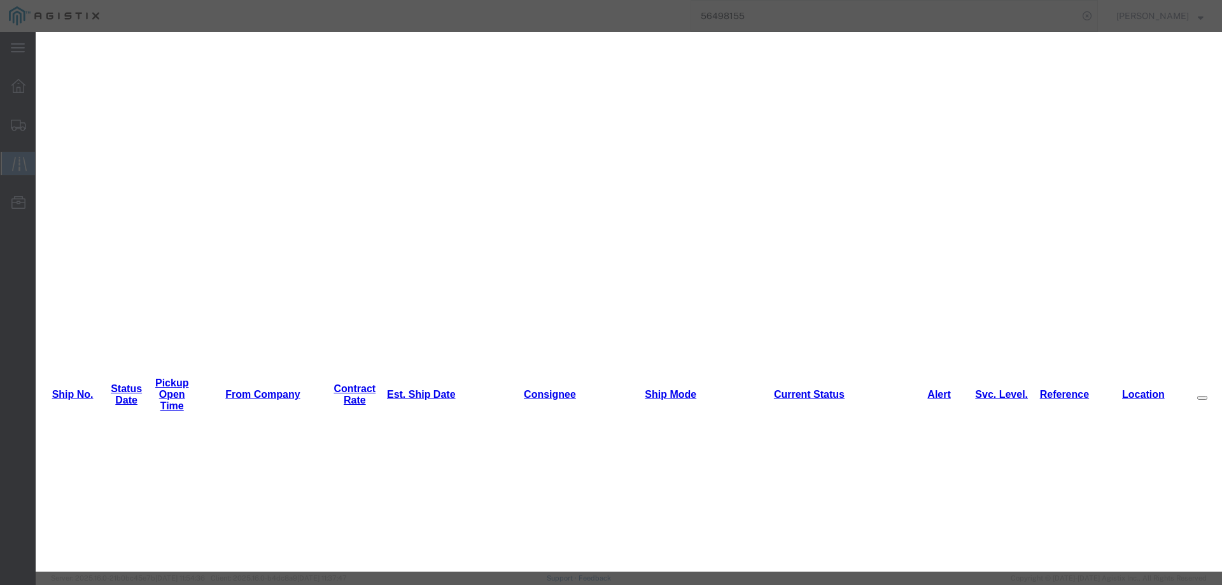
type input "[DATE]"
type input "10:00 AM"
select select "DELIVRED"
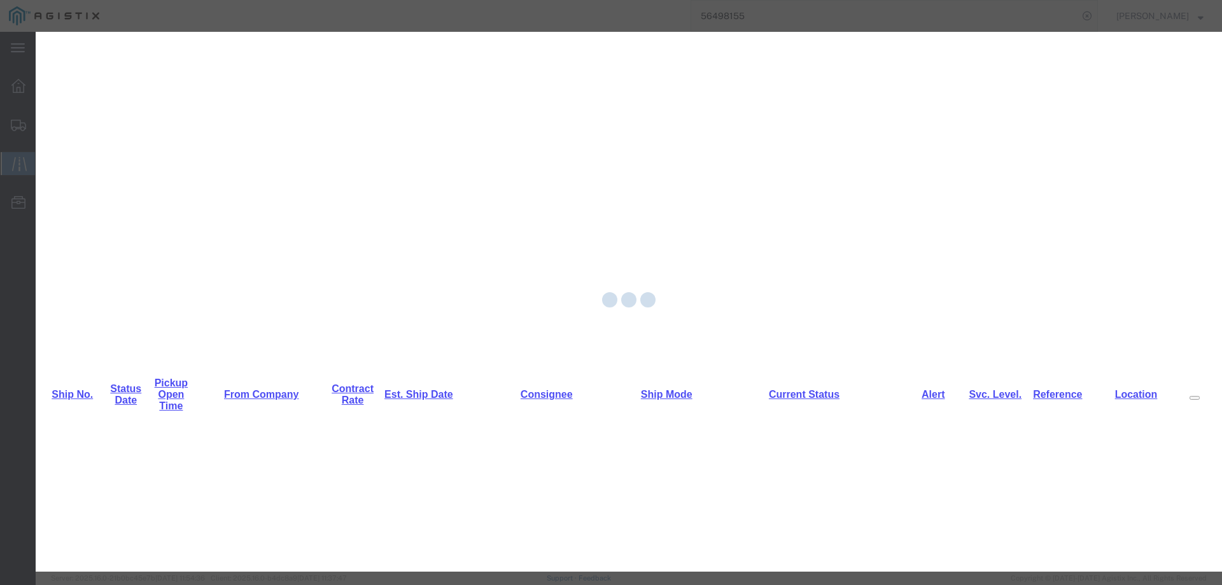
scroll to position [0, 0]
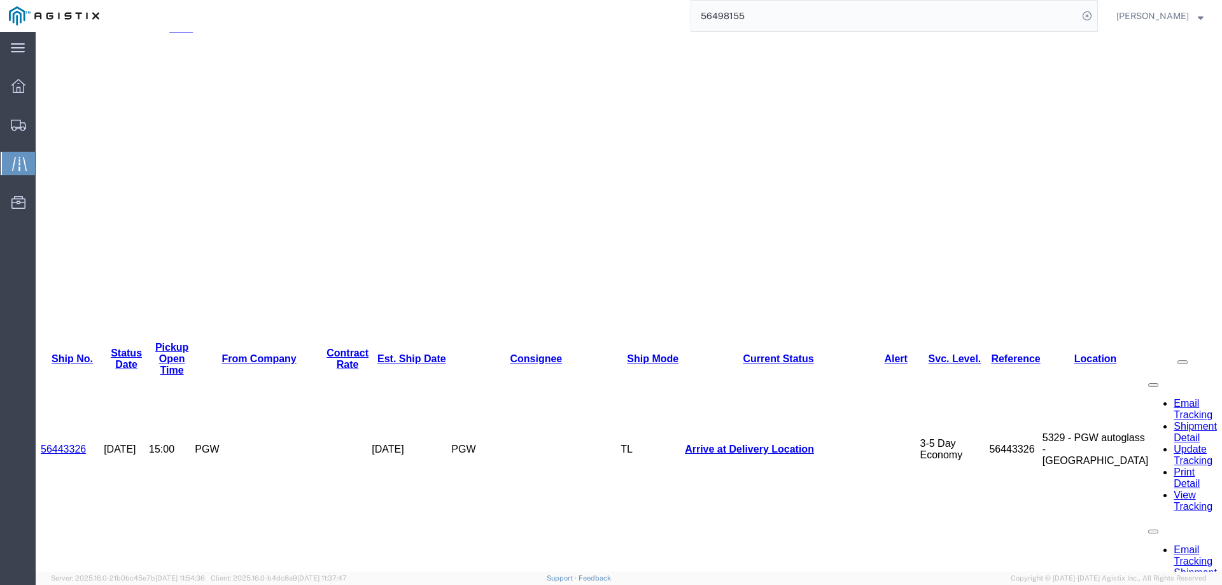
scroll to position [268, 0]
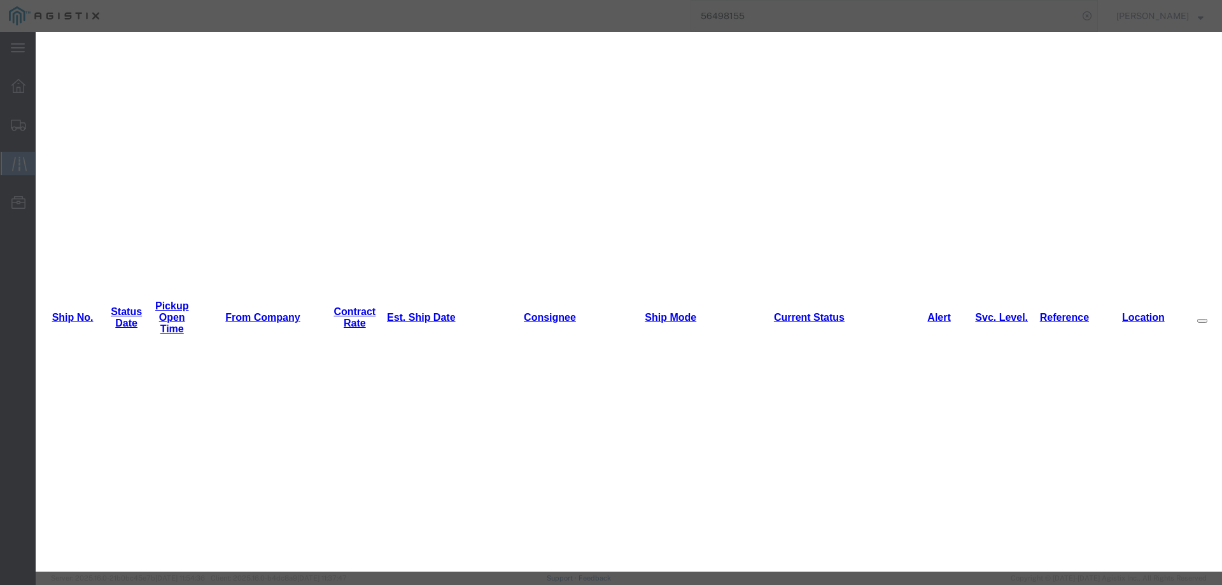
type input "[DATE]"
type input "10:00 AM"
select select "INTRANST"
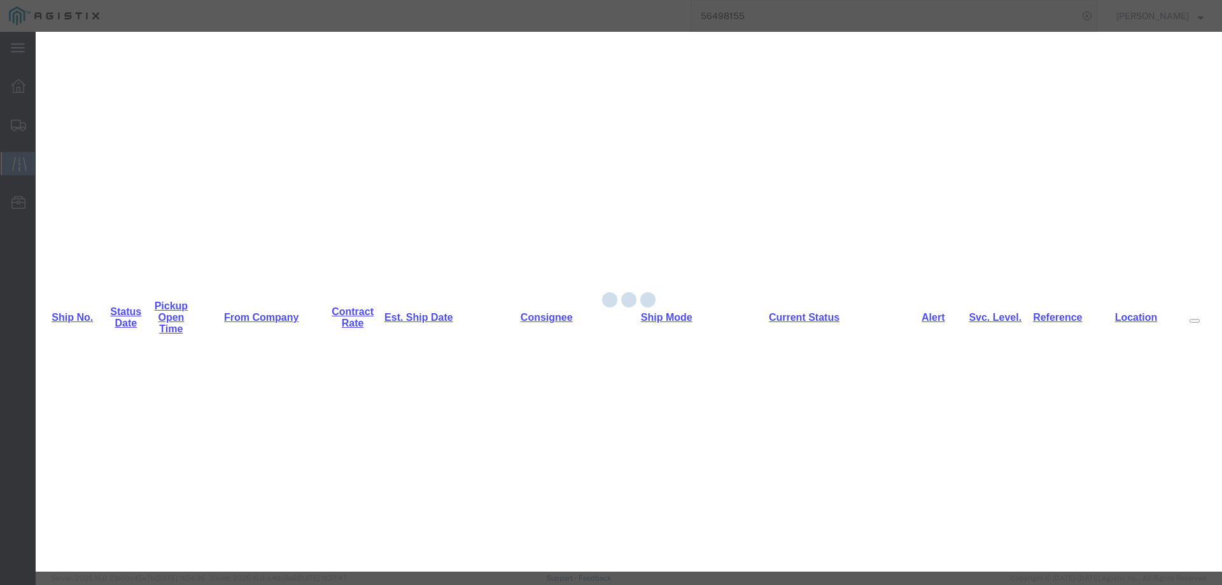
scroll to position [0, 0]
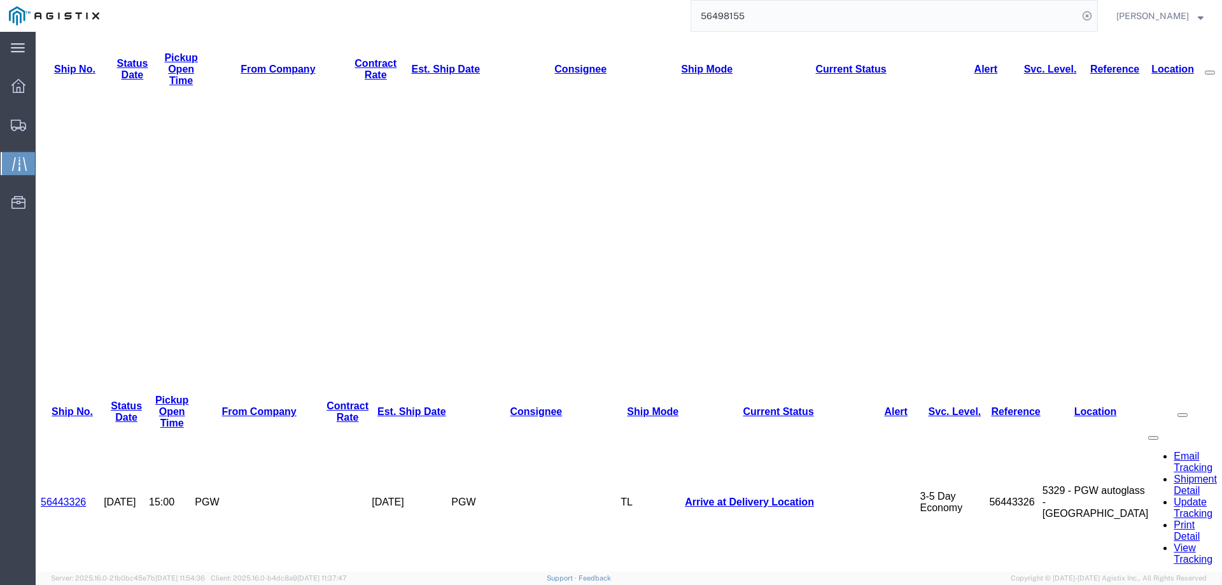
scroll to position [268, 0]
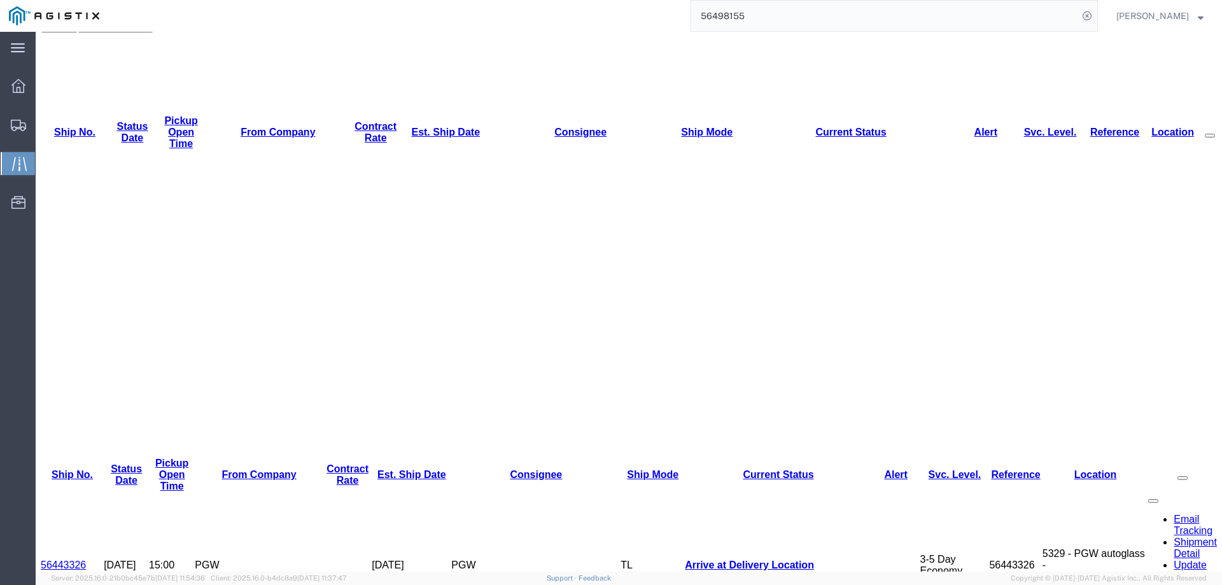
scroll to position [0, 0]
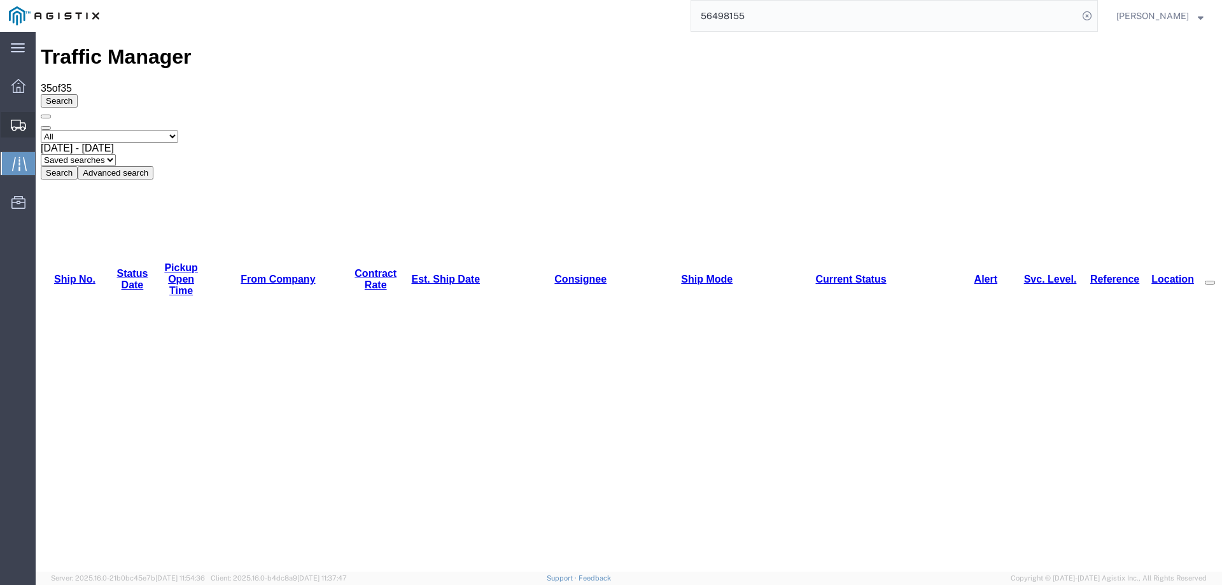
click at [11, 128] on icon at bounding box center [18, 125] width 15 height 11
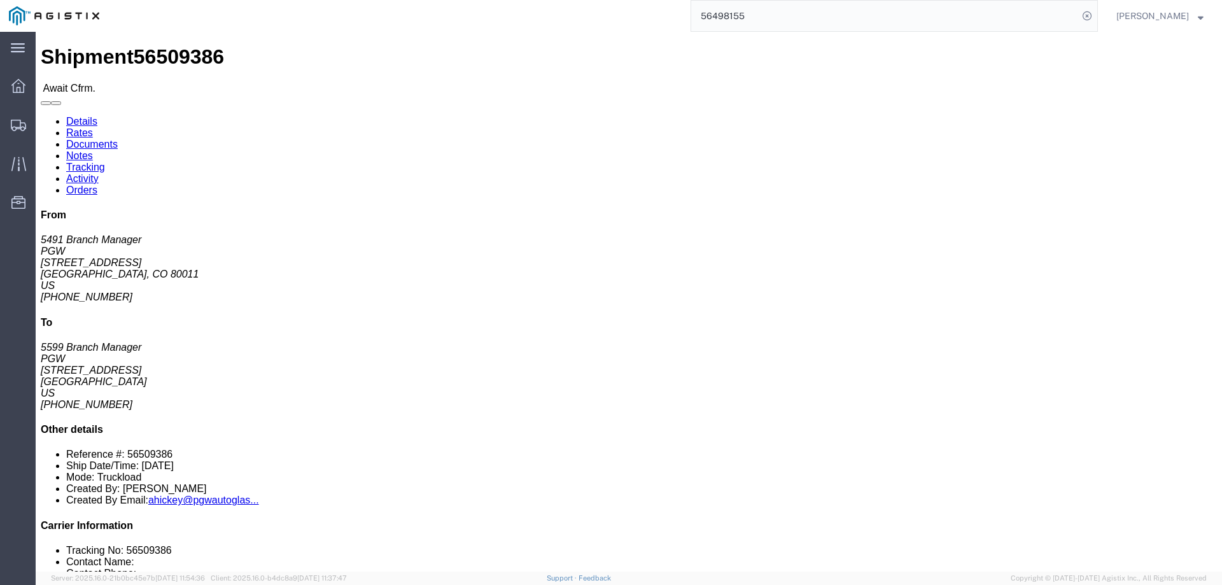
click b "56509386"
click link "Confirm"
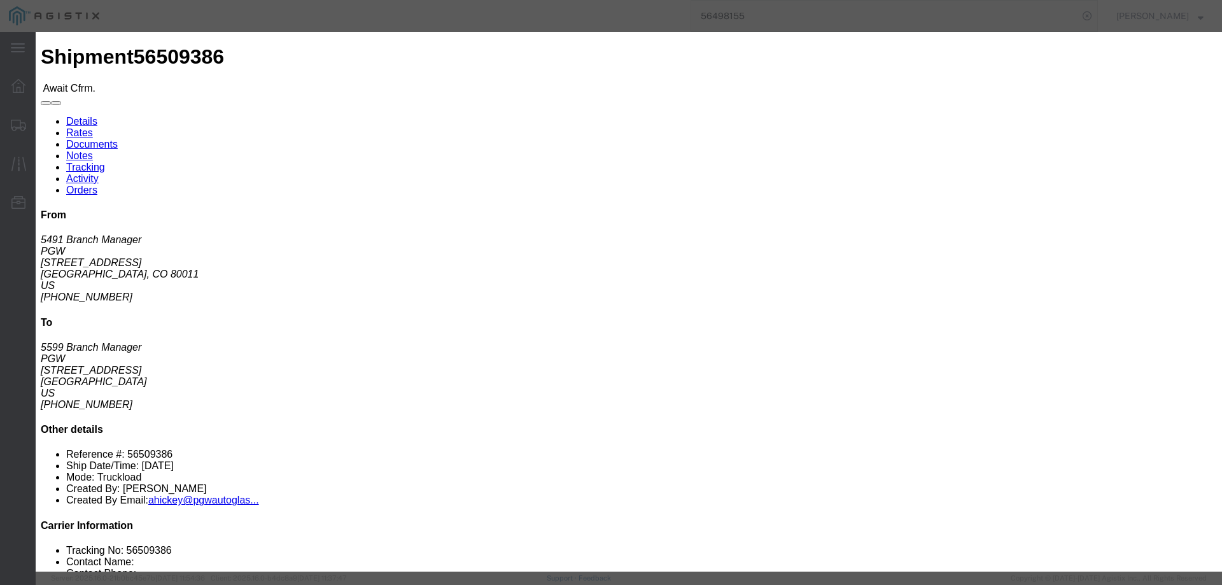
click label
click input "checkbox"
checkbox input "true"
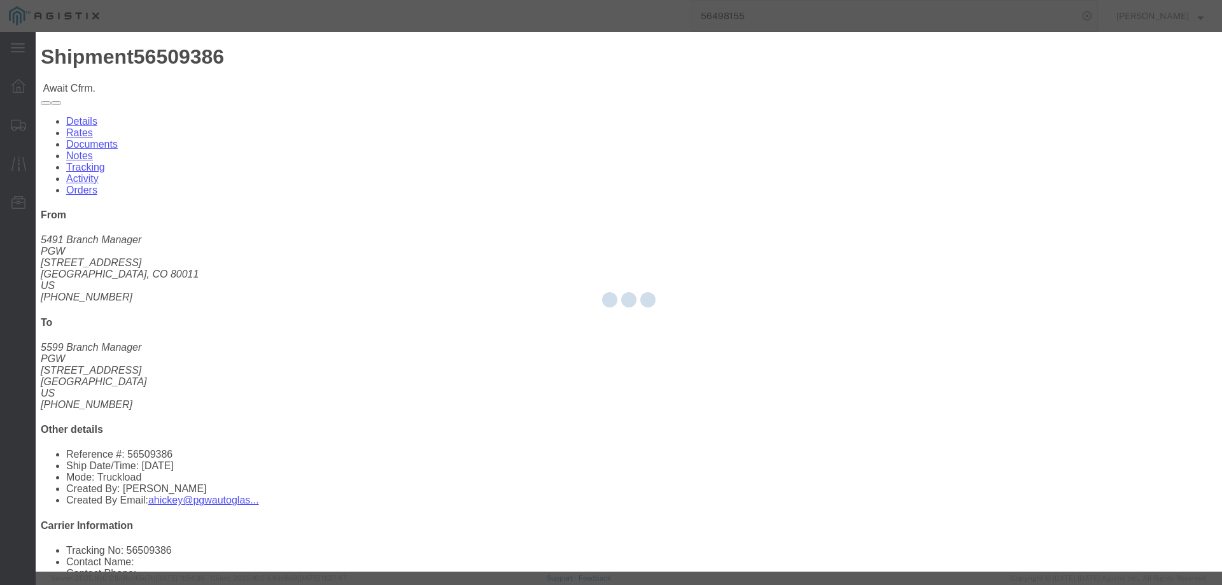
type input "[PERSON_NAME]"
type input "3204977237"
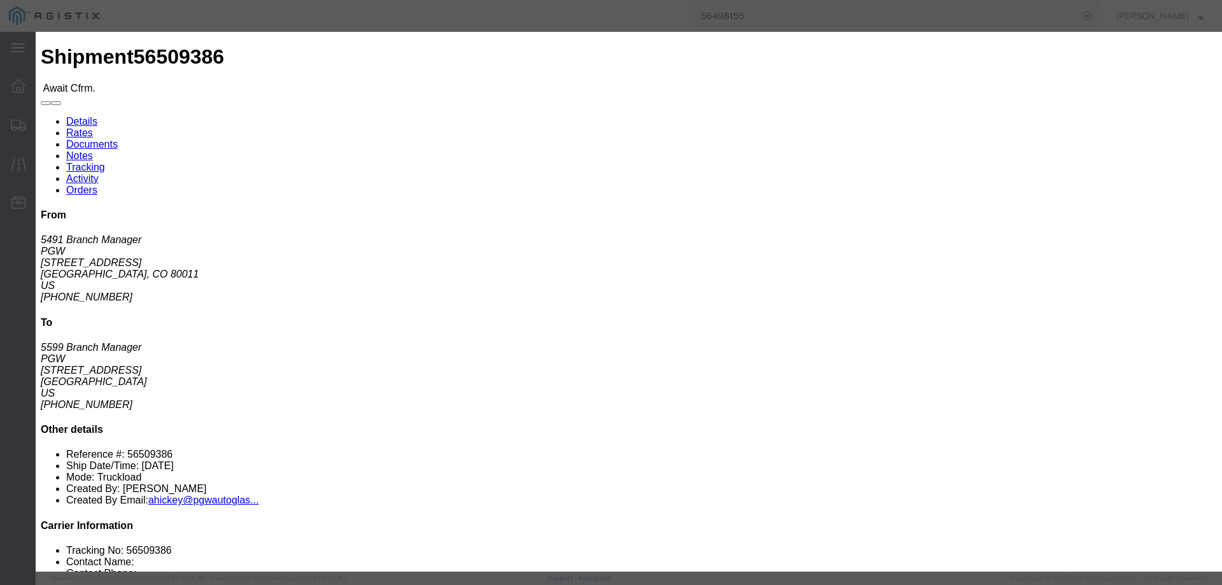
click input "text"
paste input "56509386"
type input "56509386"
click button "Submit"
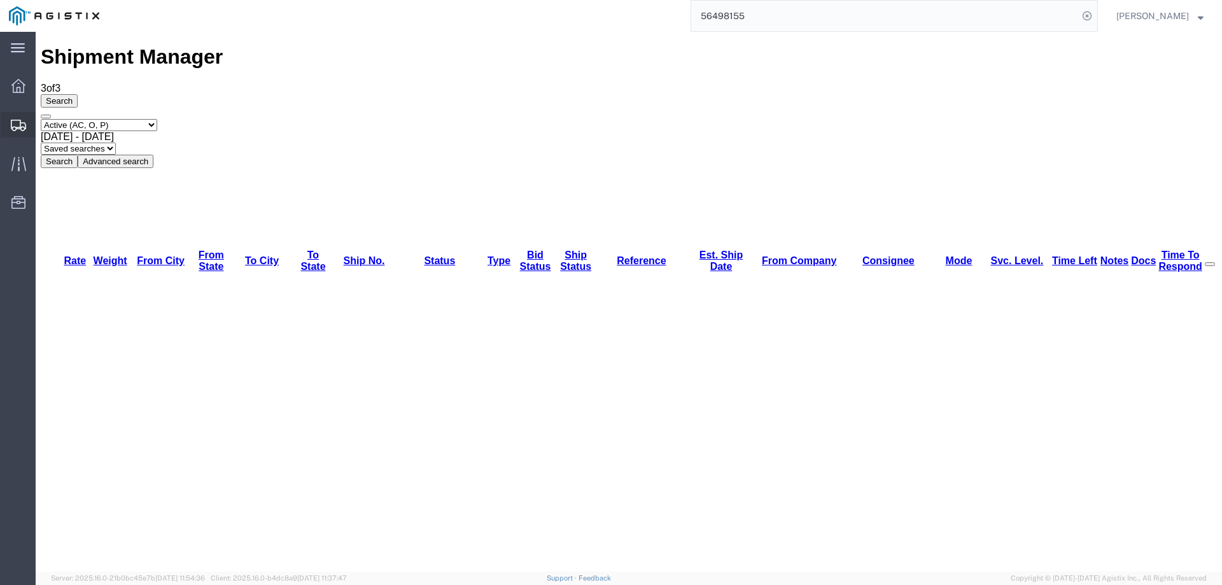
click at [15, 120] on icon at bounding box center [18, 125] width 15 height 11
click at [14, 126] on icon at bounding box center [18, 125] width 15 height 11
click at [13, 130] on icon at bounding box center [18, 125] width 15 height 11
click at [4, 115] on div at bounding box center [19, 124] width 36 height 23
click at [15, 122] on icon at bounding box center [18, 125] width 15 height 11
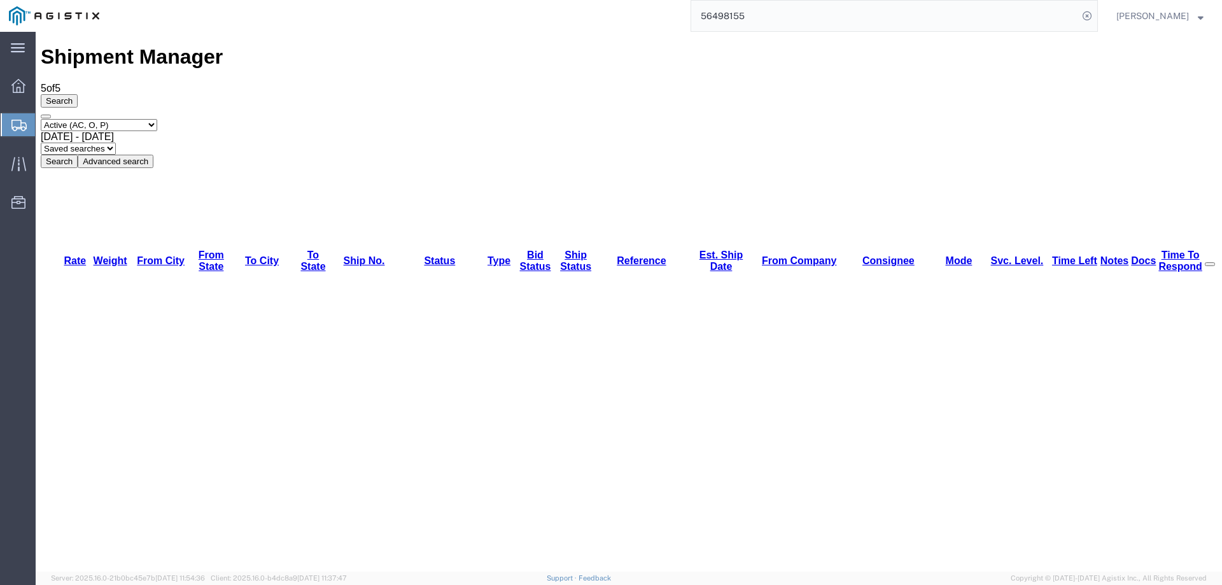
click at [16, 115] on div at bounding box center [19, 124] width 36 height 23
click at [11, 123] on div at bounding box center [19, 124] width 36 height 23
click at [18, 120] on icon at bounding box center [18, 125] width 15 height 11
click at [15, 118] on svg-icon at bounding box center [18, 124] width 15 height 13
click at [18, 122] on icon at bounding box center [18, 125] width 15 height 11
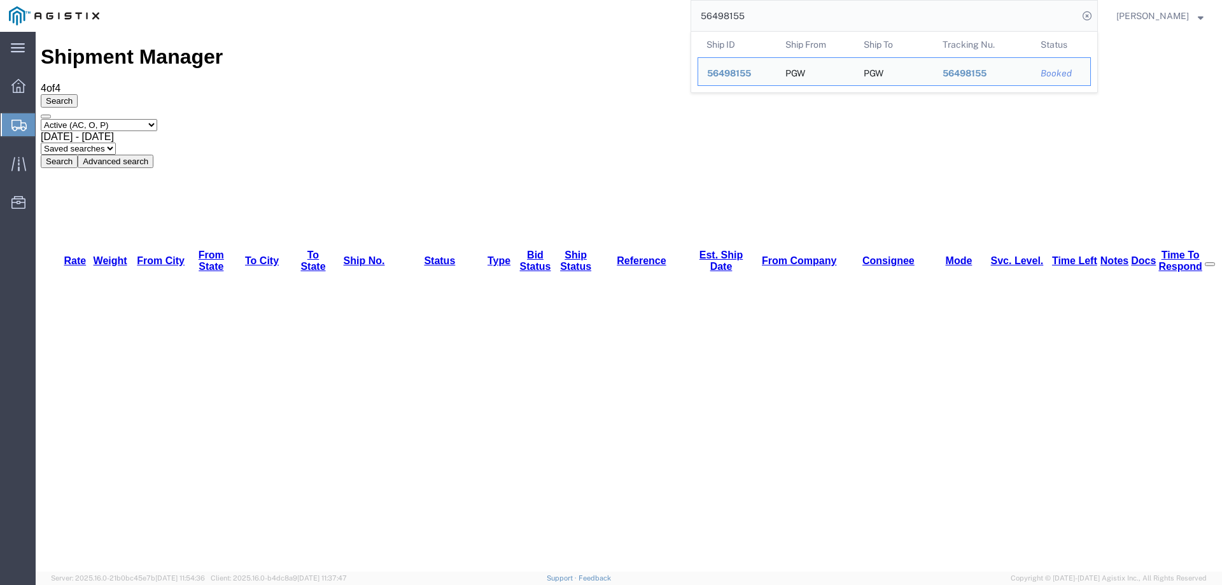
drag, startPoint x: 842, startPoint y: 19, endPoint x: 573, endPoint y: 4, distance: 268.9
click at [573, 4] on div "56498155 Ship ID Ship From Ship To Tracking Nu. Status Ship ID 56498155 Ship Fr…" at bounding box center [602, 16] width 989 height 32
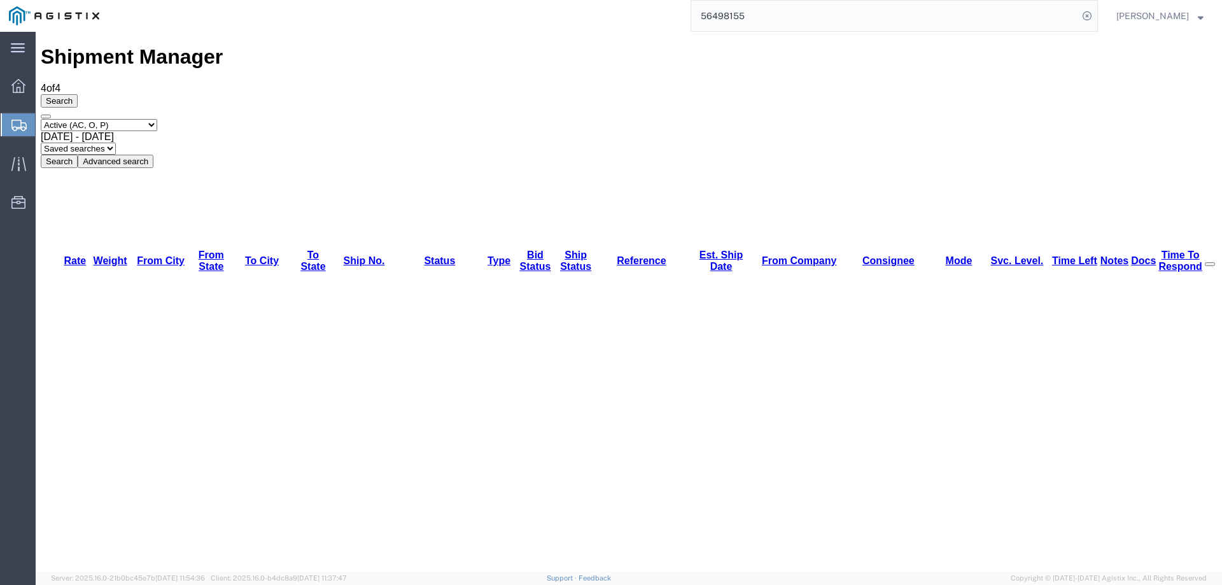
paste input "7412"
type input "56474125"
click at [1096, 15] on icon at bounding box center [1087, 16] width 18 height 18
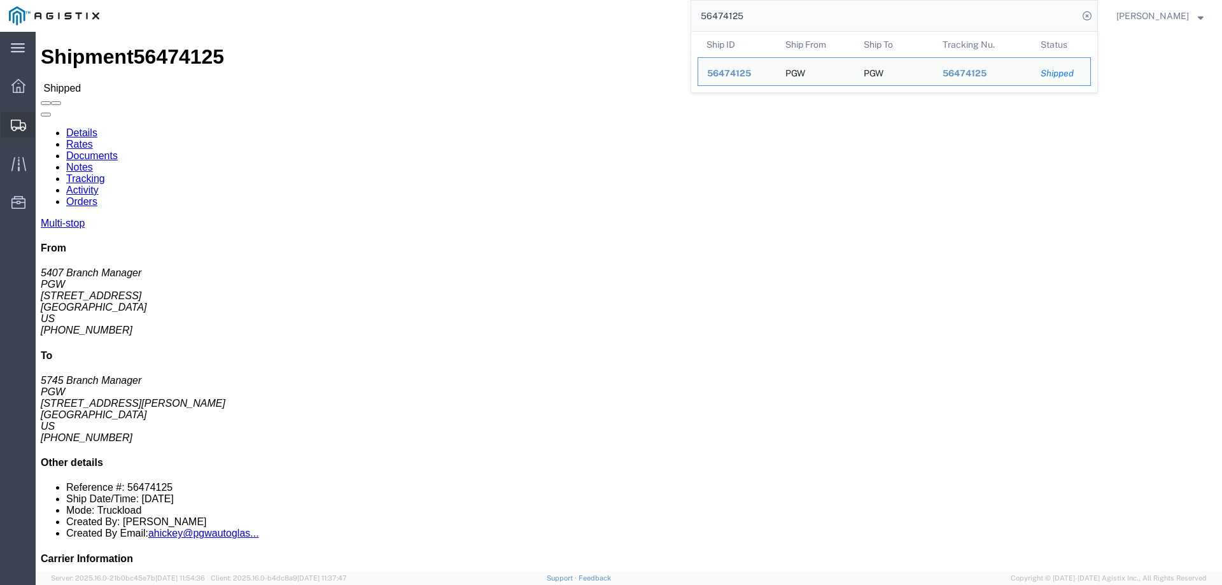
click at [14, 122] on icon at bounding box center [18, 125] width 15 height 11
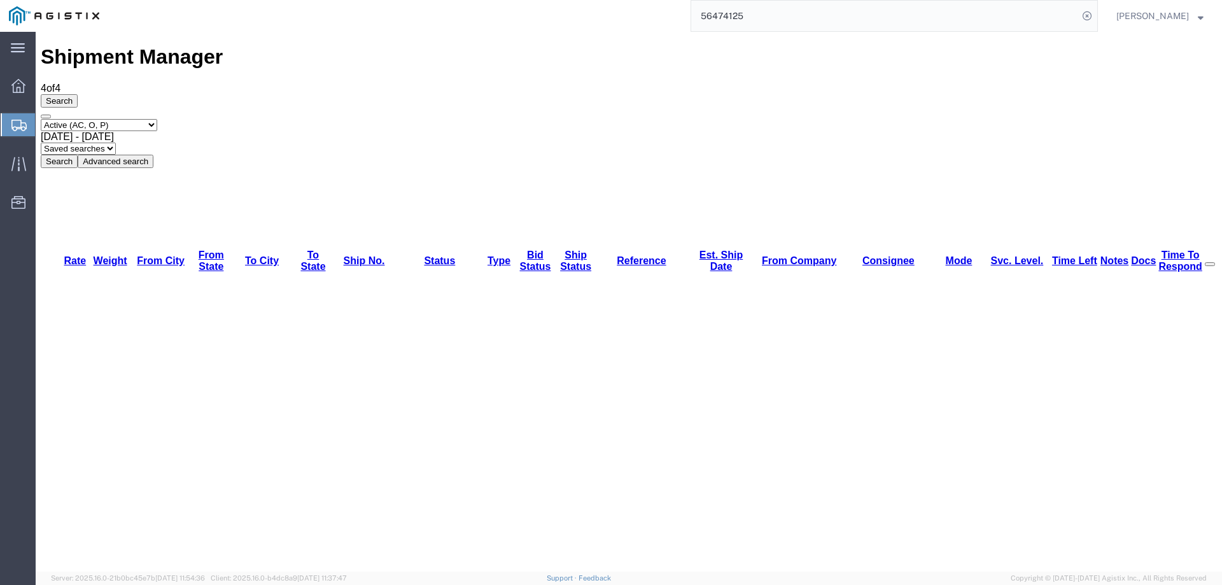
click at [20, 122] on icon at bounding box center [18, 125] width 15 height 11
click at [15, 157] on icon at bounding box center [18, 164] width 15 height 15
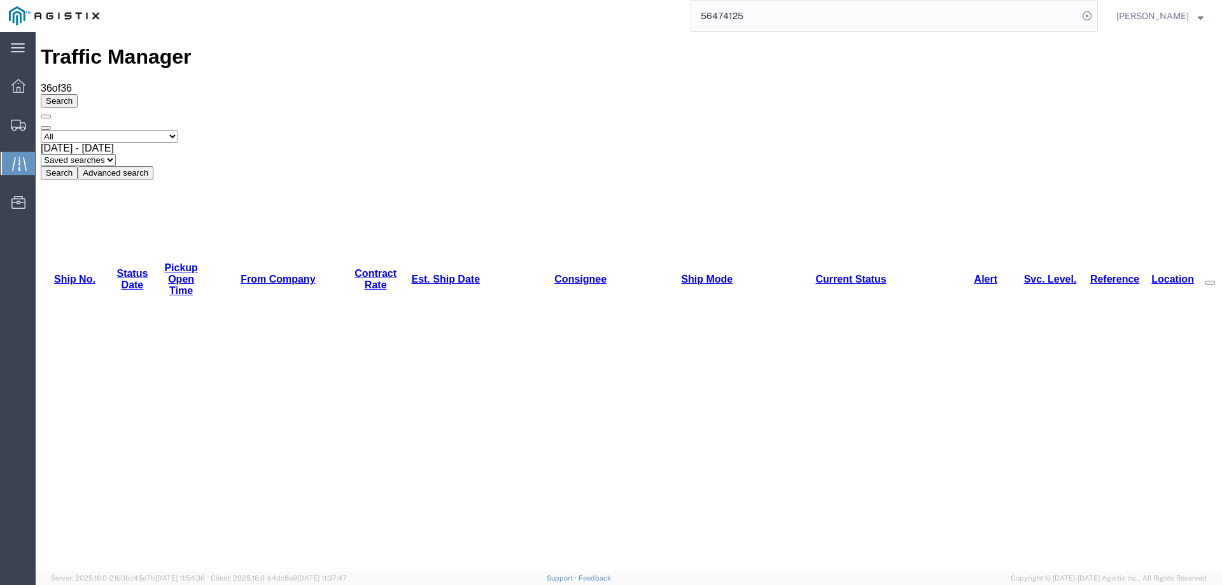
click at [411, 274] on link "Est. Ship Date" at bounding box center [445, 279] width 69 height 11
click at [18, 124] on icon at bounding box center [18, 125] width 15 height 11
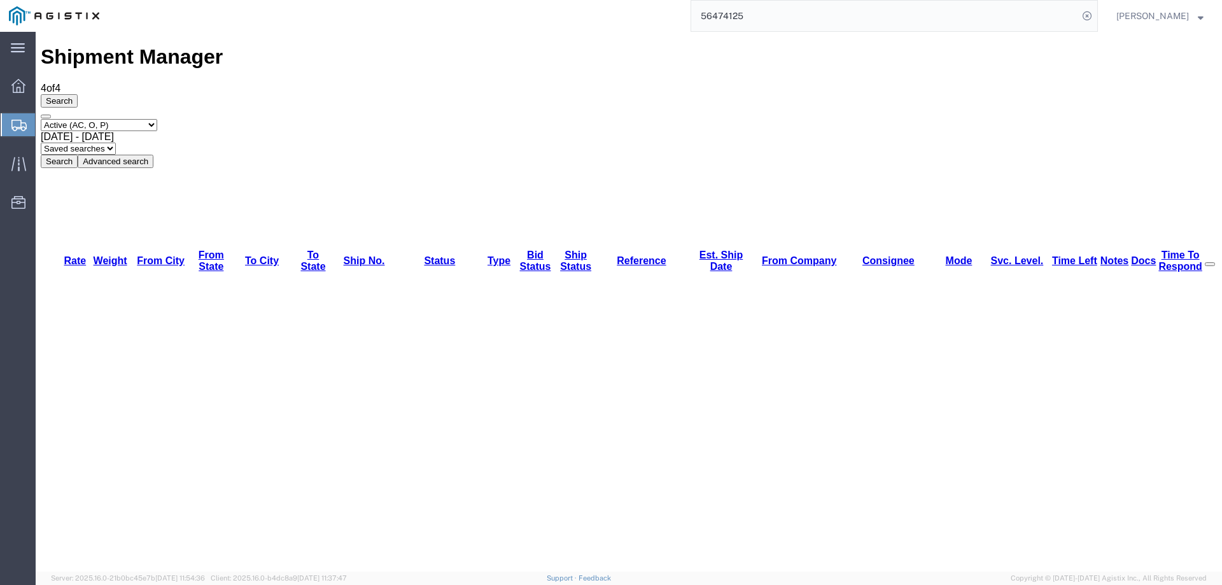
click at [23, 124] on icon at bounding box center [18, 125] width 15 height 11
click at [9, 122] on div at bounding box center [19, 124] width 36 height 23
click at [22, 157] on icon at bounding box center [18, 164] width 15 height 14
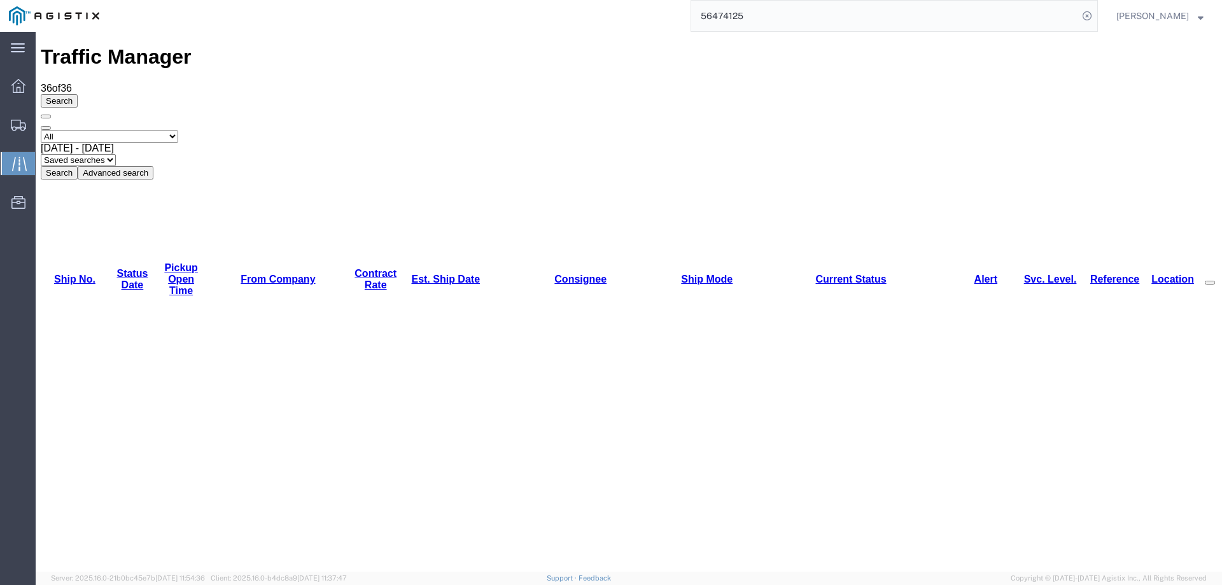
click at [411, 274] on link "Est. Ship Date" at bounding box center [445, 279] width 69 height 11
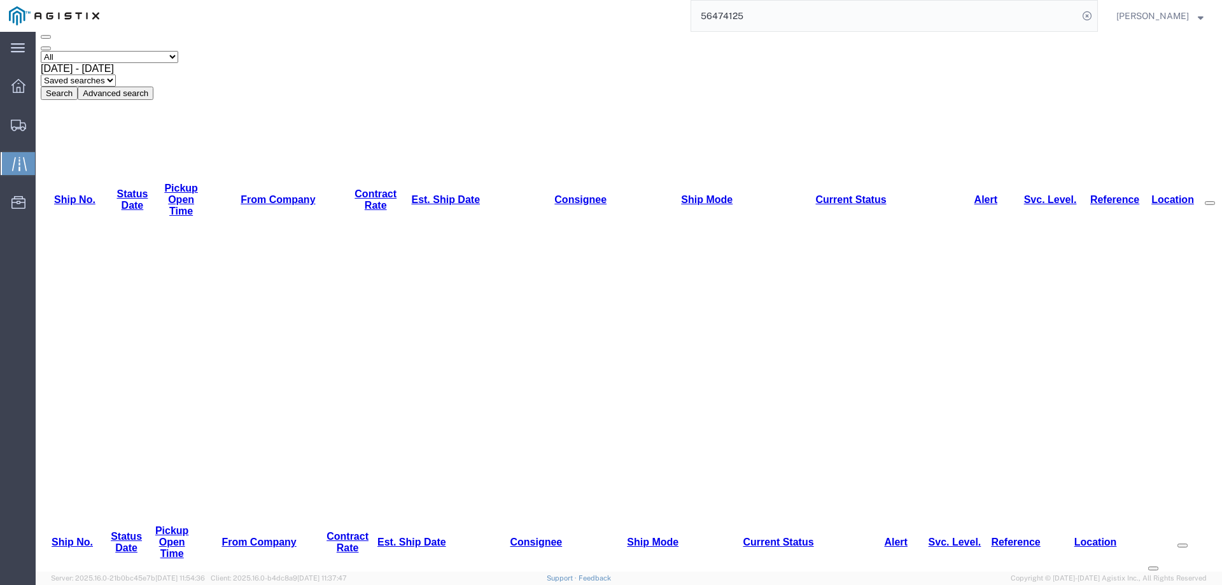
scroll to position [288, 0]
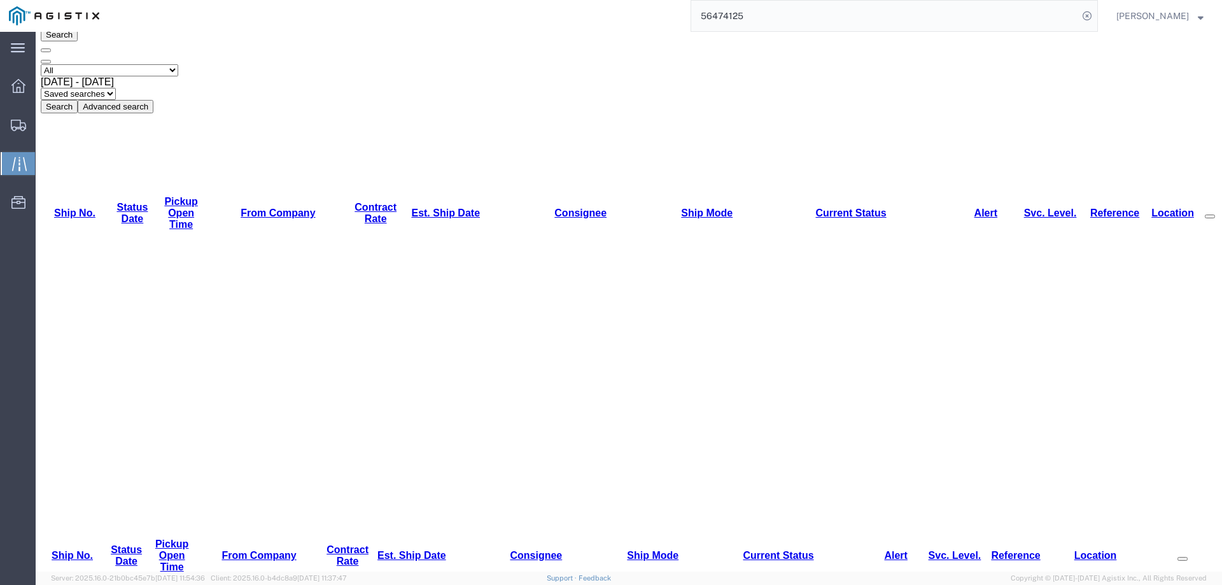
scroll to position [0, 0]
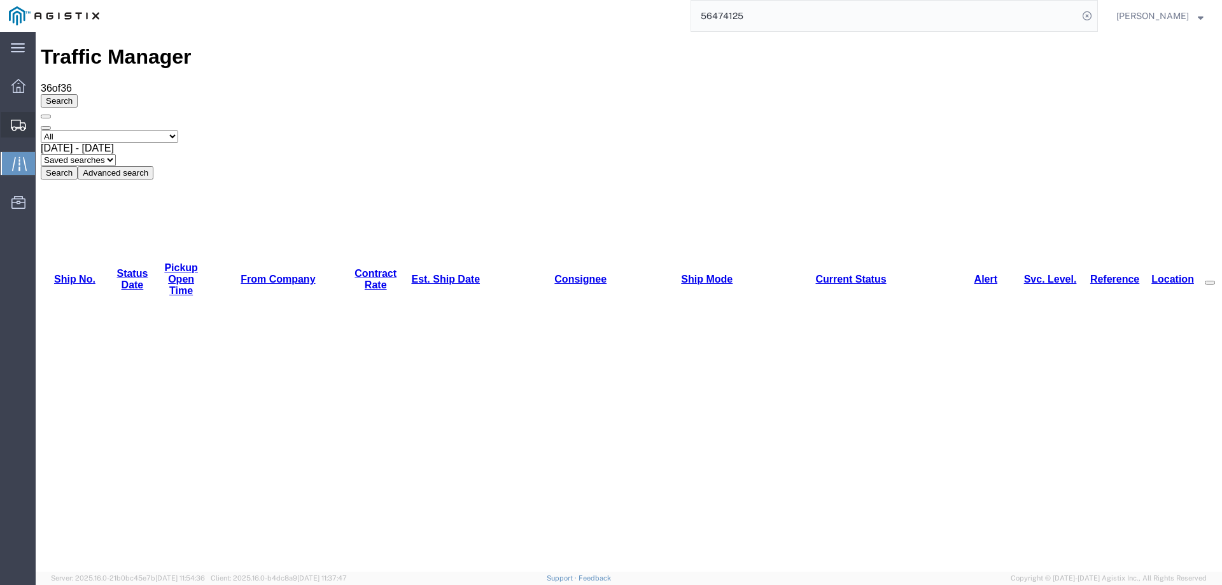
click at [17, 122] on icon at bounding box center [18, 125] width 15 height 11
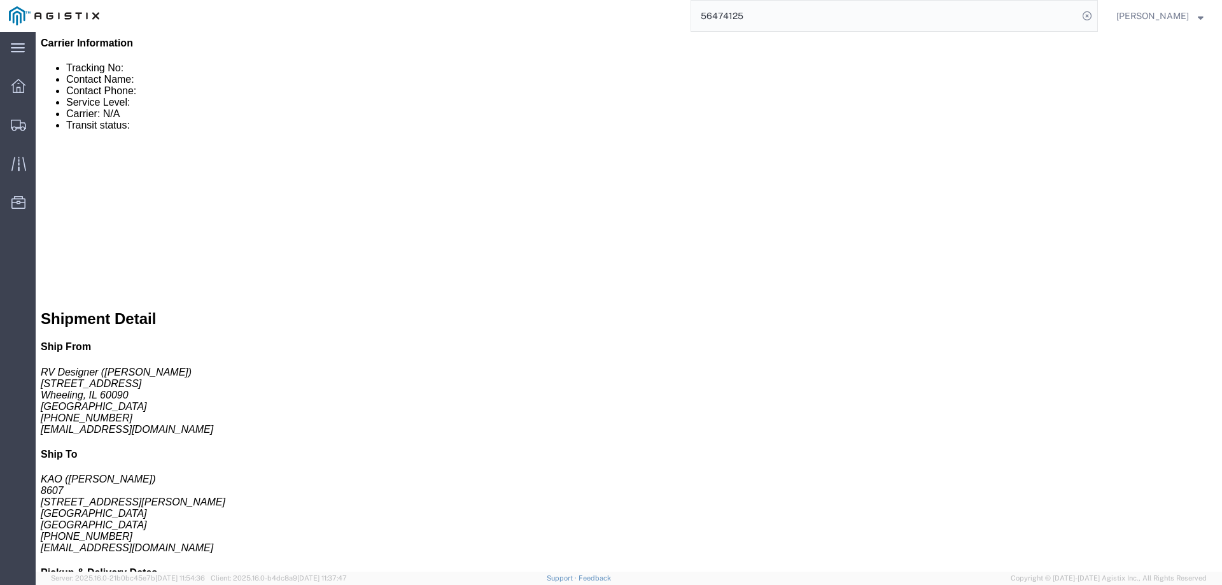
scroll to position [536, 0]
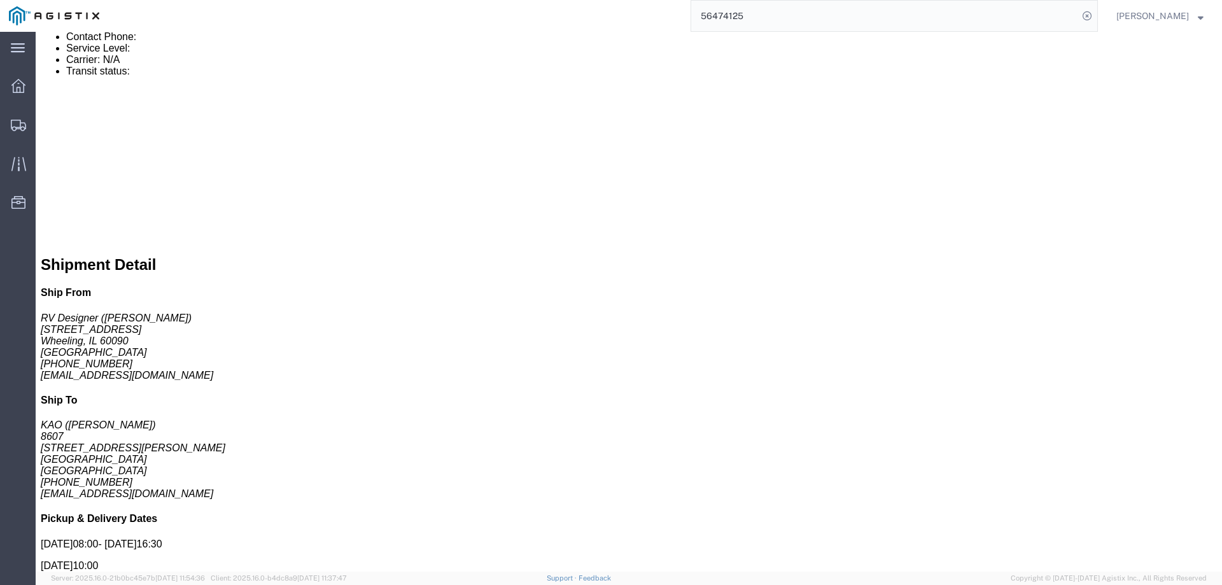
click link "Enter / Modify Bid"
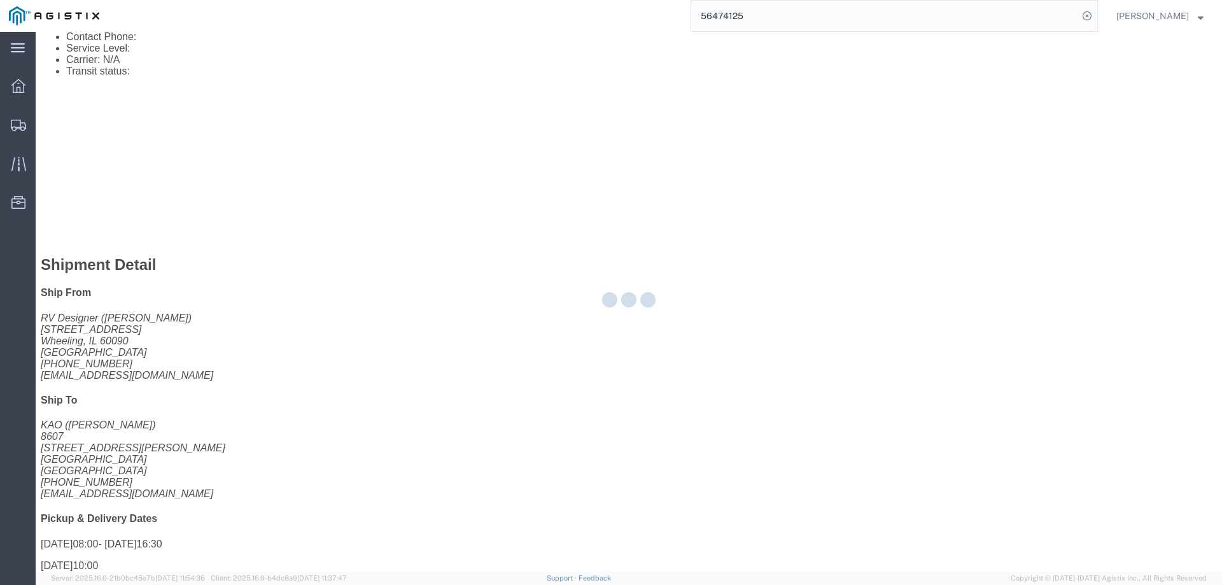
select select "146"
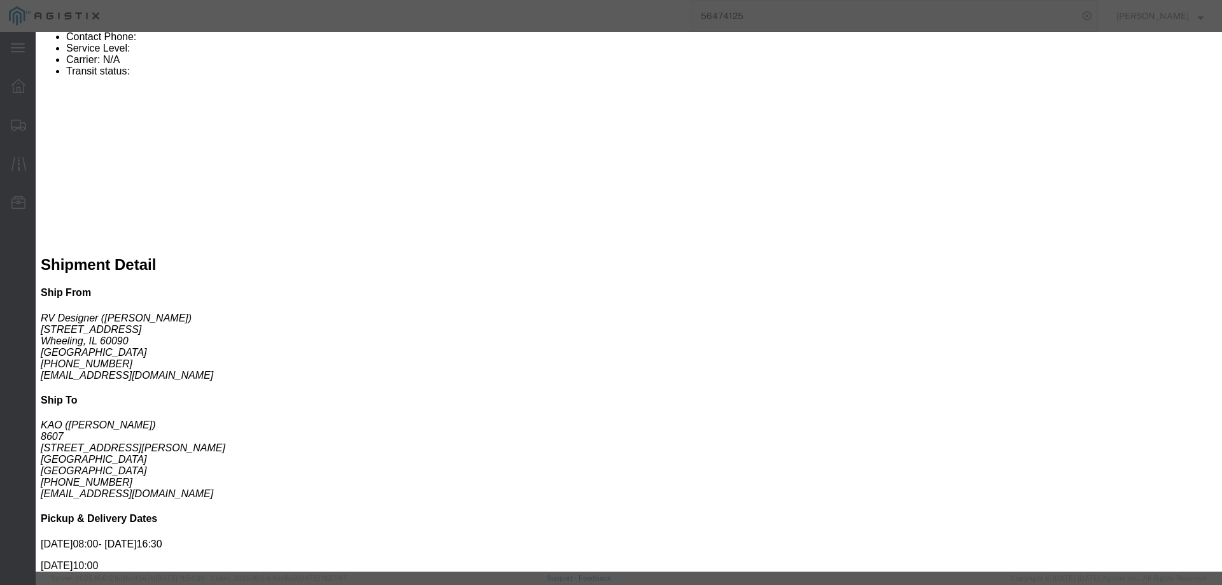
click select "Select CONESTOGA DFRM/STEP Economy TL Flatbed Intermodal LTL Standard Next Day …"
select select "25032"
click select "Select CONESTOGA DFRM/STEP Economy TL Flatbed Intermodal LTL Standard Next Day …"
click input "text"
type input "ats"
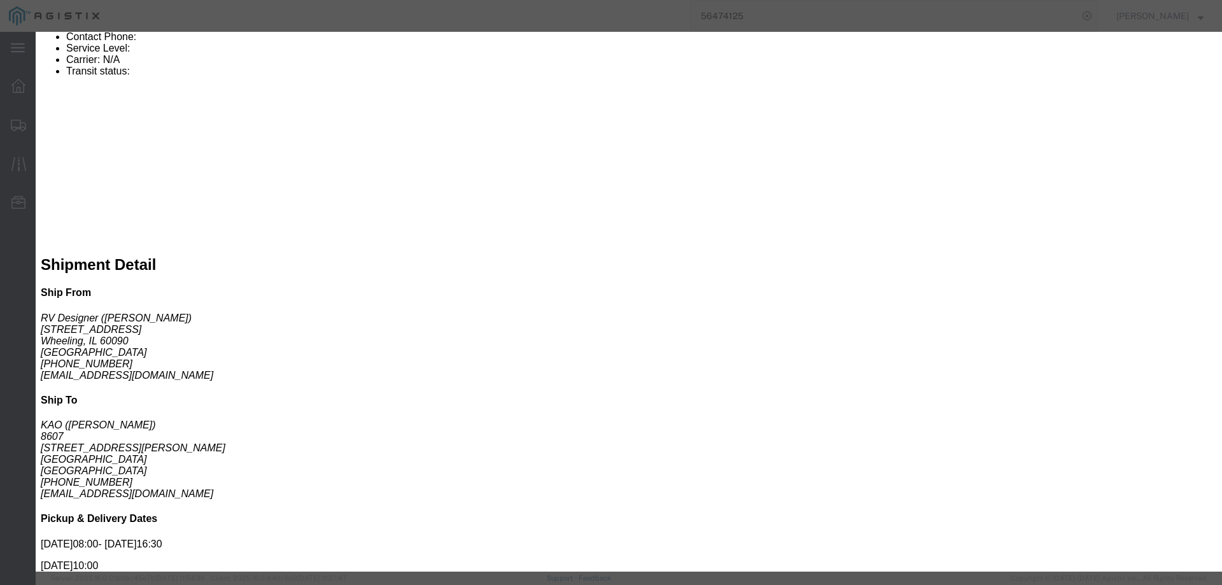
click input "number"
drag, startPoint x: 840, startPoint y: 258, endPoint x: 789, endPoint y: 251, distance: 51.4
click div "Select 2 Day Service 3 Axle Winch Truck 3 to 5 Day Service 96L Domestic Flat Ra…"
type input "1025"
click button "Submit"
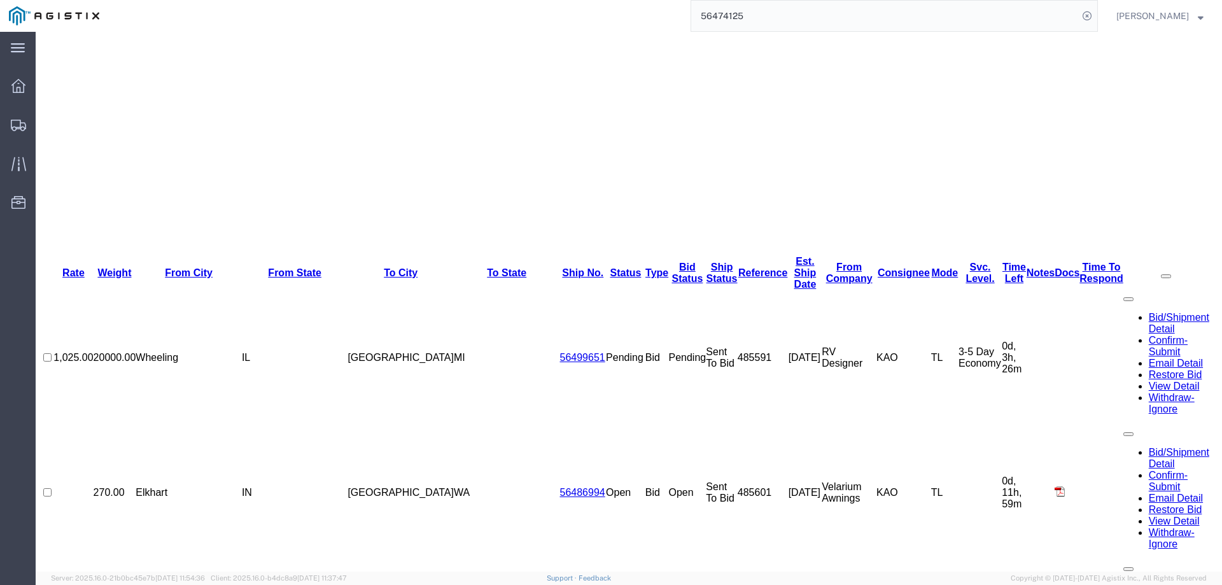
scroll to position [0, 0]
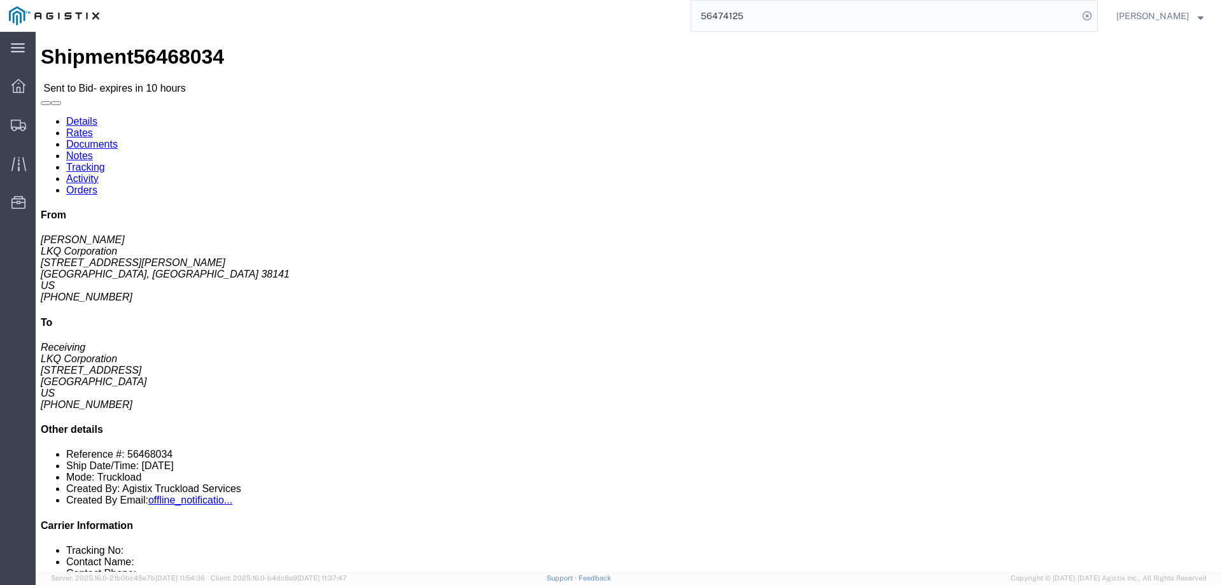
click link "Enter / Modify Bid"
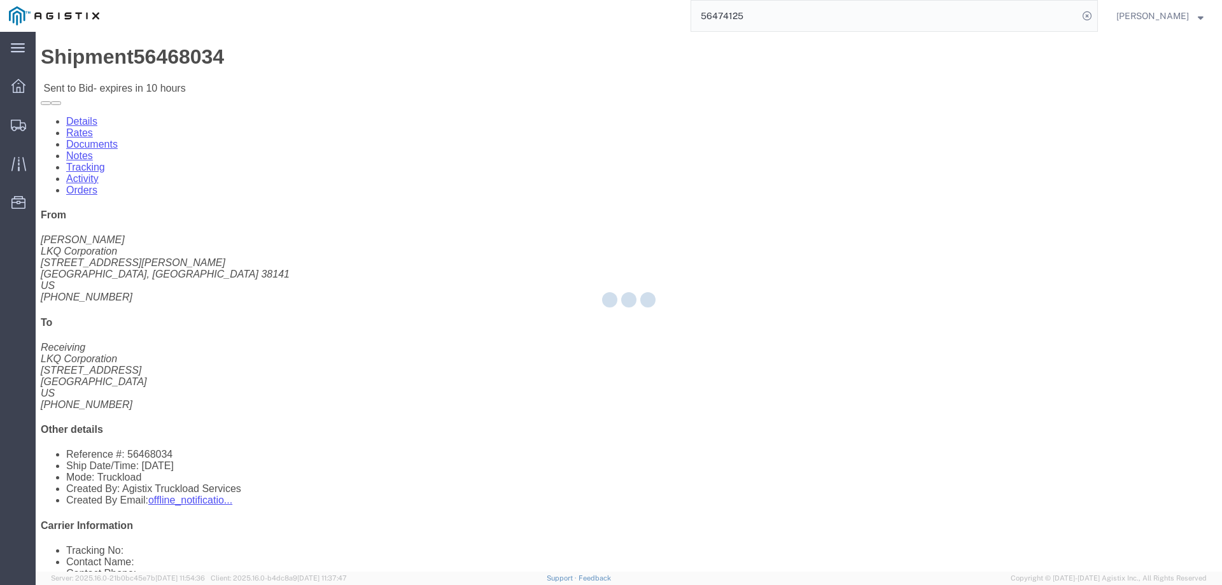
select select "146"
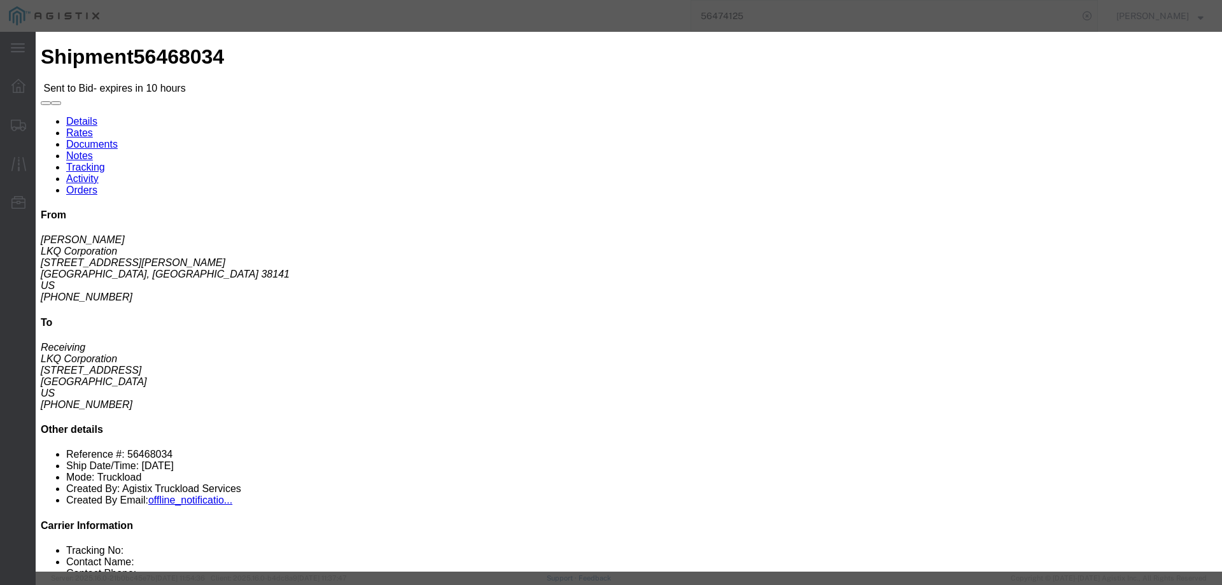
click select "Select CONESTOGA DFRM/STEP Economy TL Flatbed Intermodal LTL Standard Next Day …"
select select "25032"
click select "Select CONESTOGA DFRM/STEP Economy TL Flatbed Intermodal LTL Standard Next Day …"
drag, startPoint x: 860, startPoint y: 112, endPoint x: 870, endPoint y: 124, distance: 16.2
click input "text"
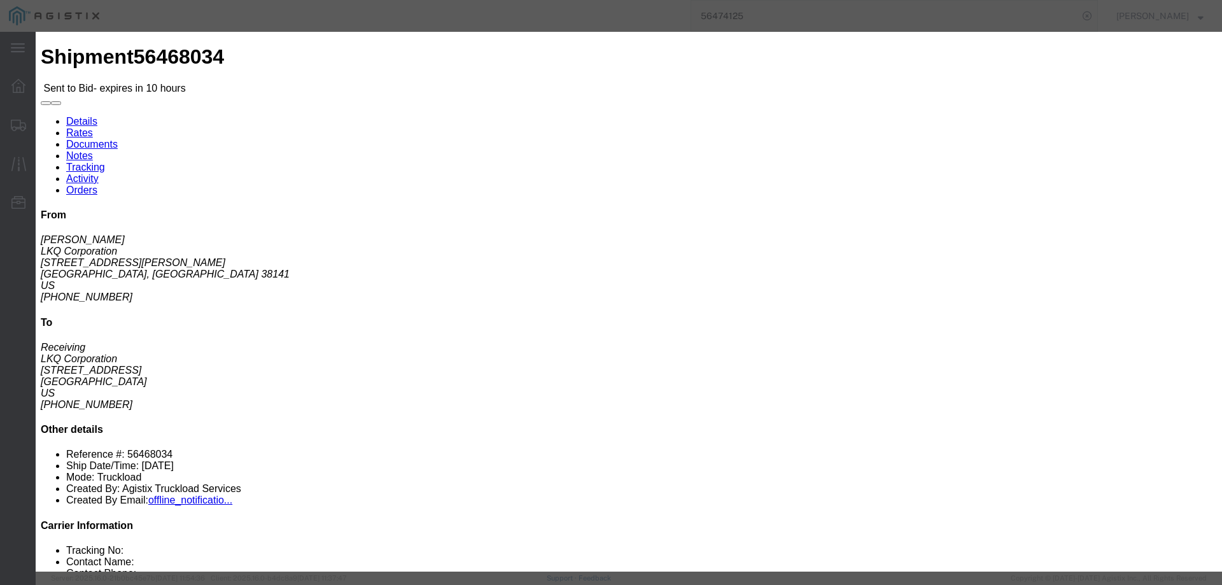
type input "ats"
click div "Mode Select Air Less than Truckload Multi-Leg Ocean Freight Rail Small Parcel T…"
click input "number"
type input "1175"
click button "Submit"
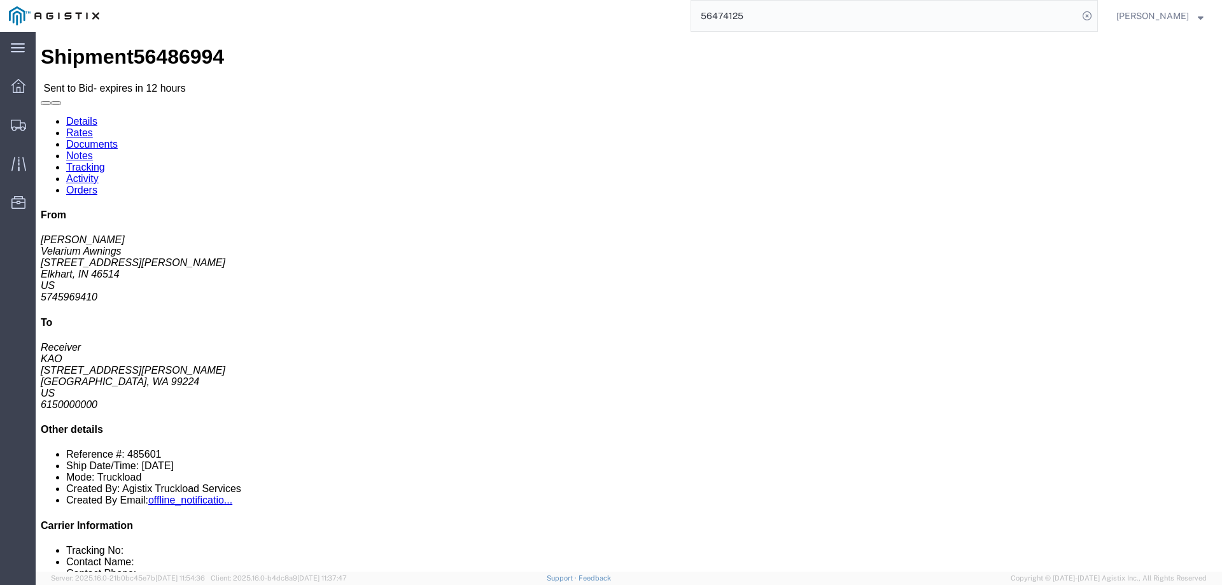
click link "Notes"
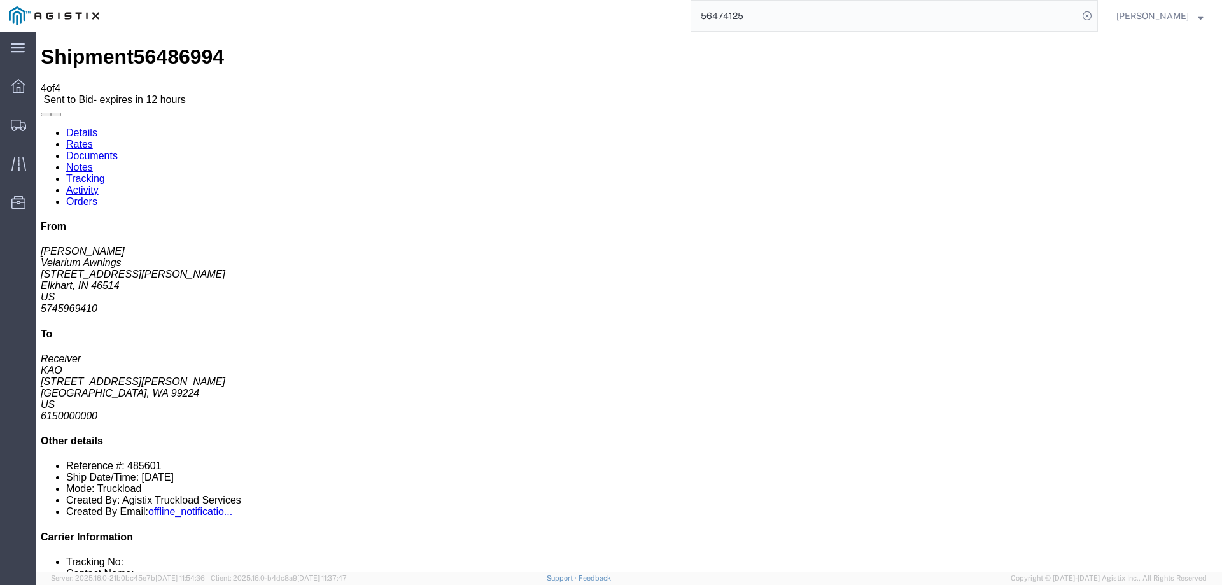
click at [80, 127] on link "Details" at bounding box center [81, 132] width 31 height 11
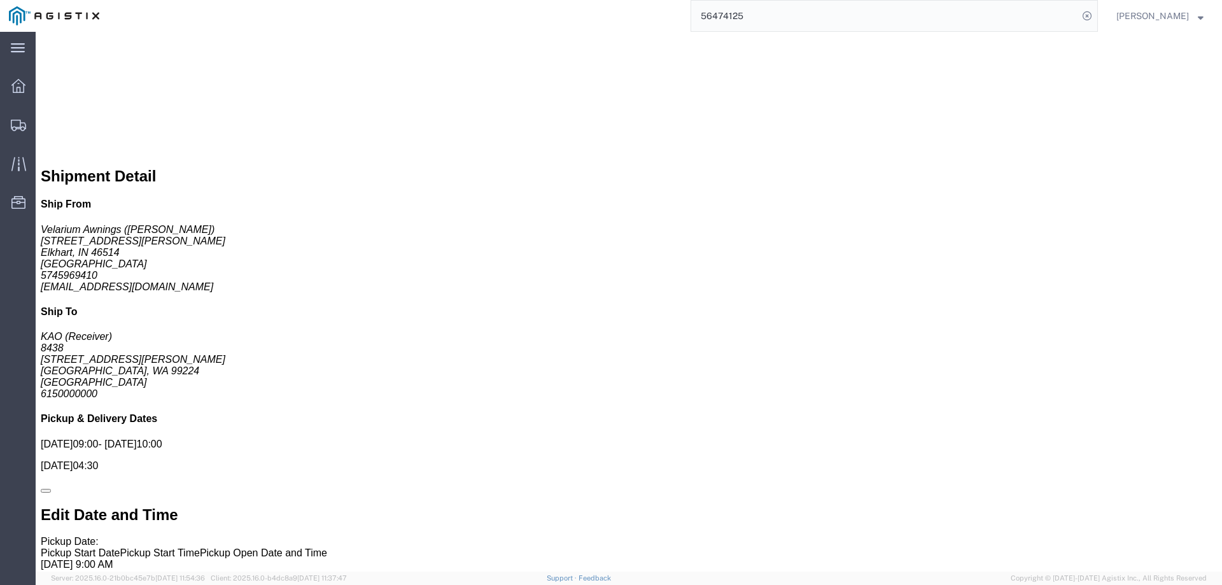
scroll to position [854, 0]
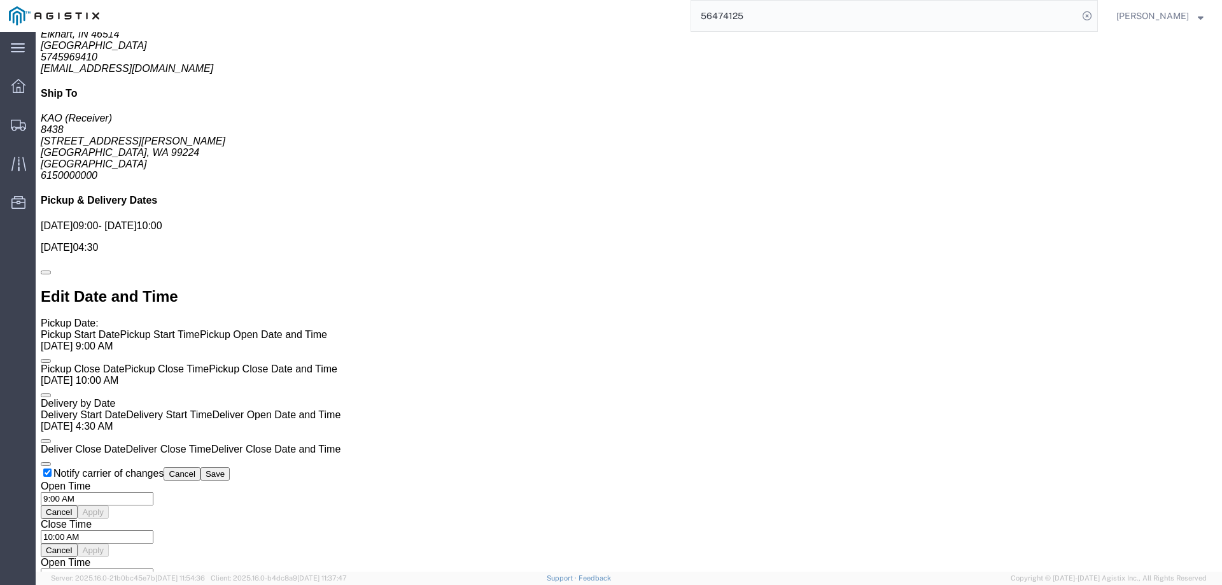
click link "Enter / Modify Bid"
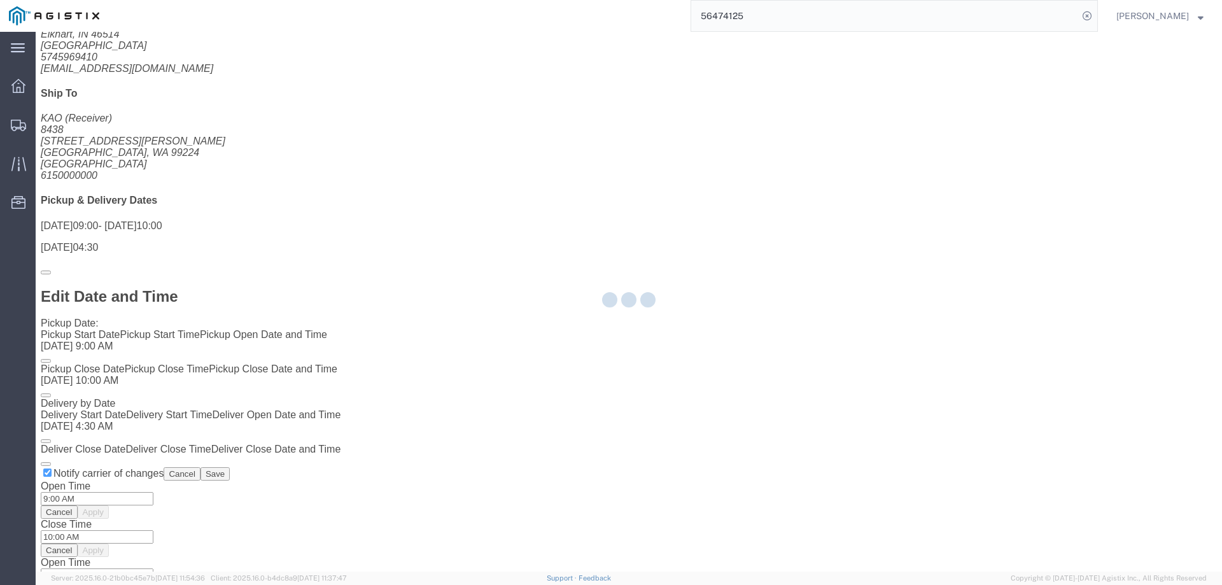
select select "146"
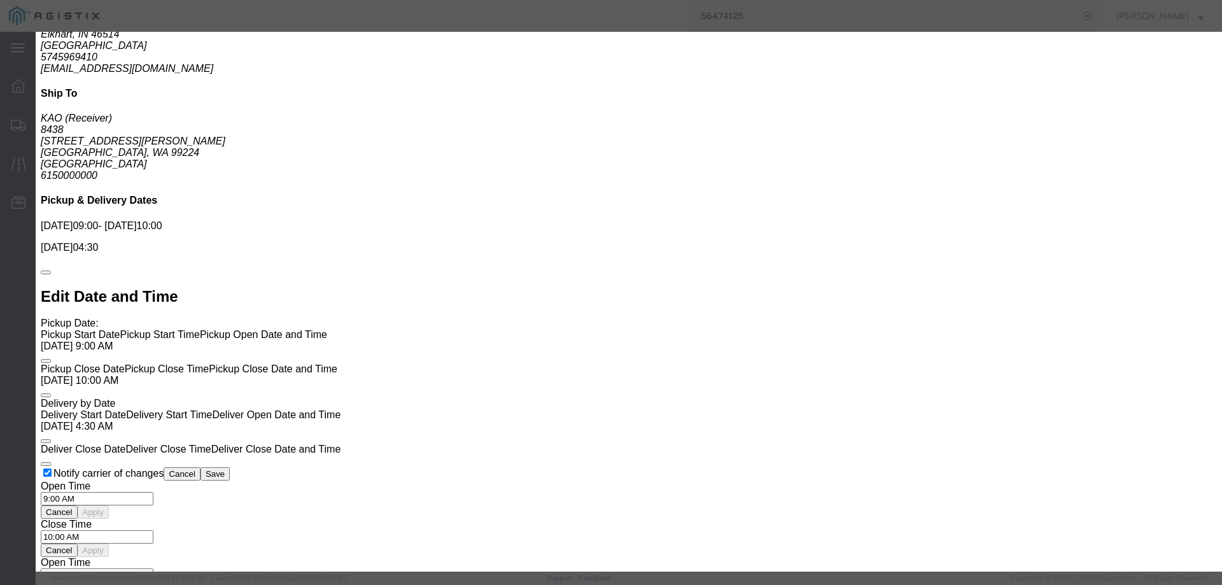
click select "Select CONESTOGA DFRM/STEP Economy TL Flatbed Intermodal LTL Standard Next Day …"
select select "25032"
click select "Select CONESTOGA DFRM/STEP Economy TL Flatbed Intermodal LTL Standard Next Day …"
click input "text"
type input "ats"
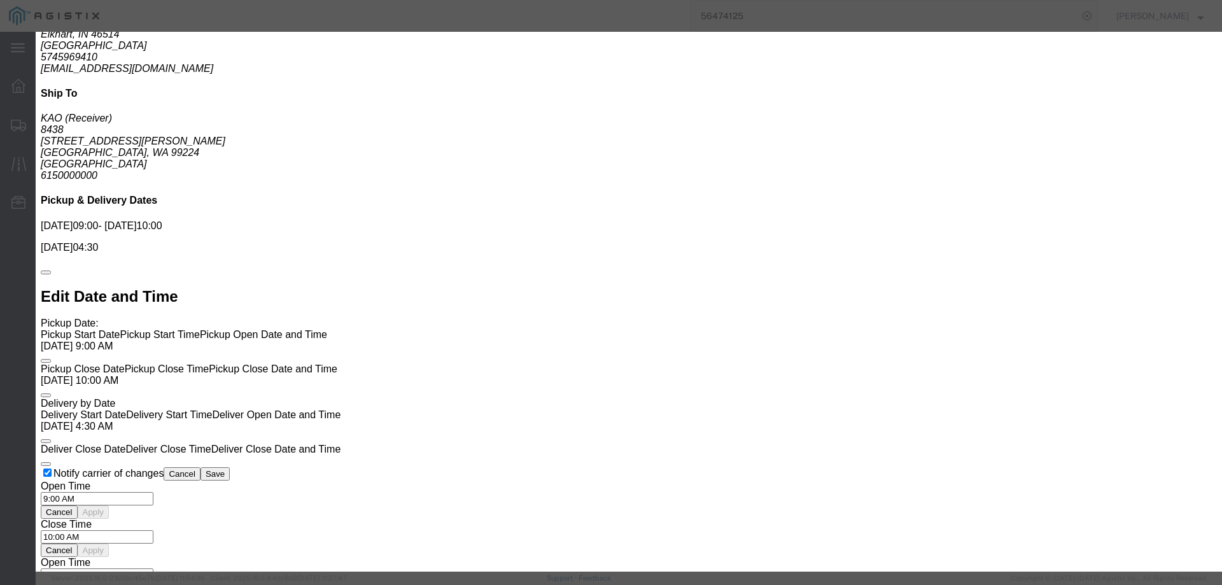
click input "number"
type input "1800"
click button "Submit"
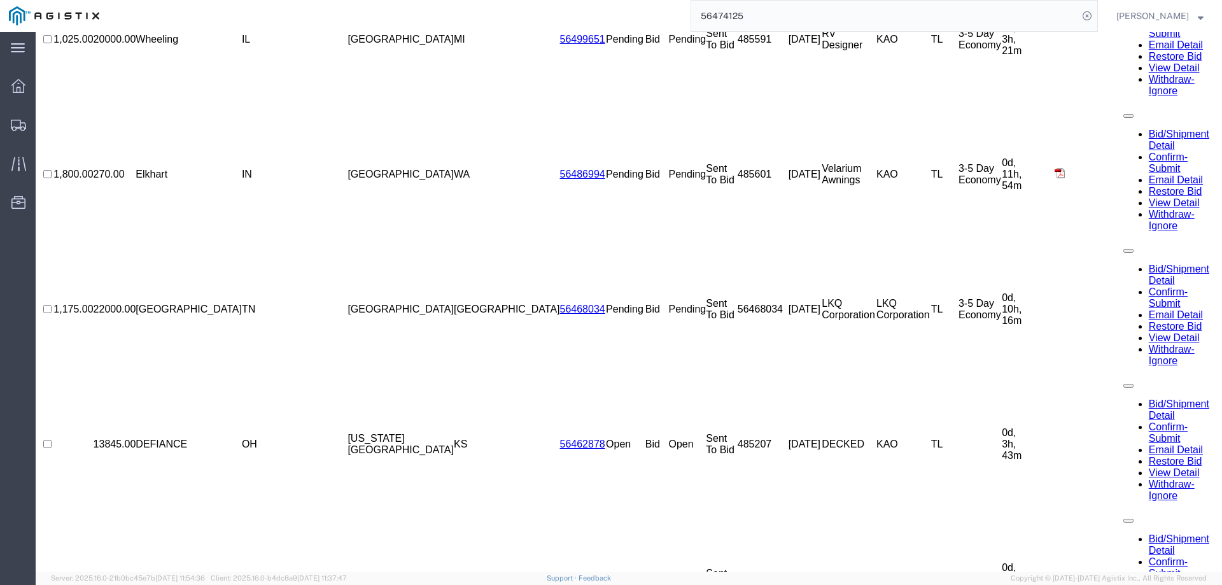
scroll to position [0, 0]
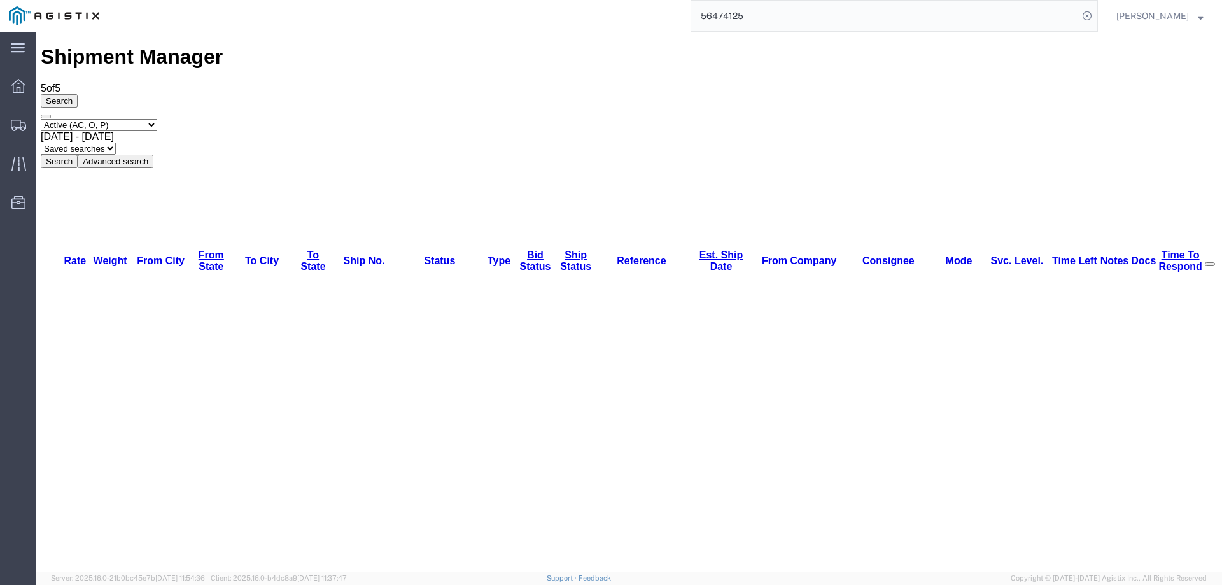
drag, startPoint x: 116, startPoint y: 307, endPoint x: 100, endPoint y: 275, distance: 36.1
click at [16, 117] on div at bounding box center [19, 124] width 36 height 25
click at [17, 173] on div at bounding box center [19, 163] width 36 height 25
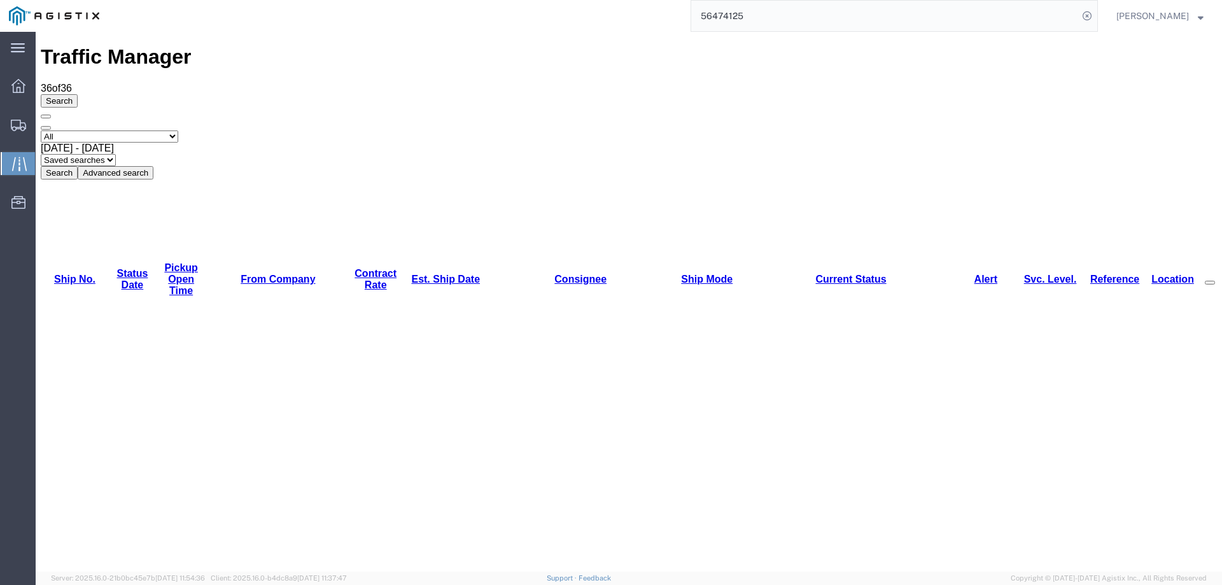
click at [417, 274] on link "Est. Ship Date" at bounding box center [445, 279] width 69 height 11
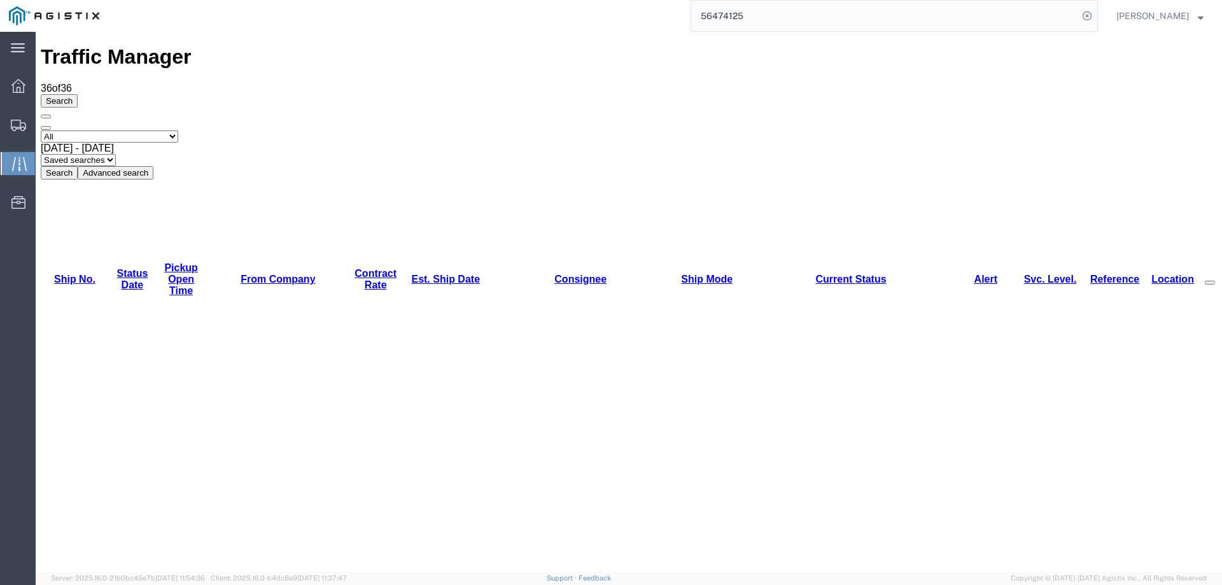
click at [5, 130] on div at bounding box center [19, 124] width 36 height 25
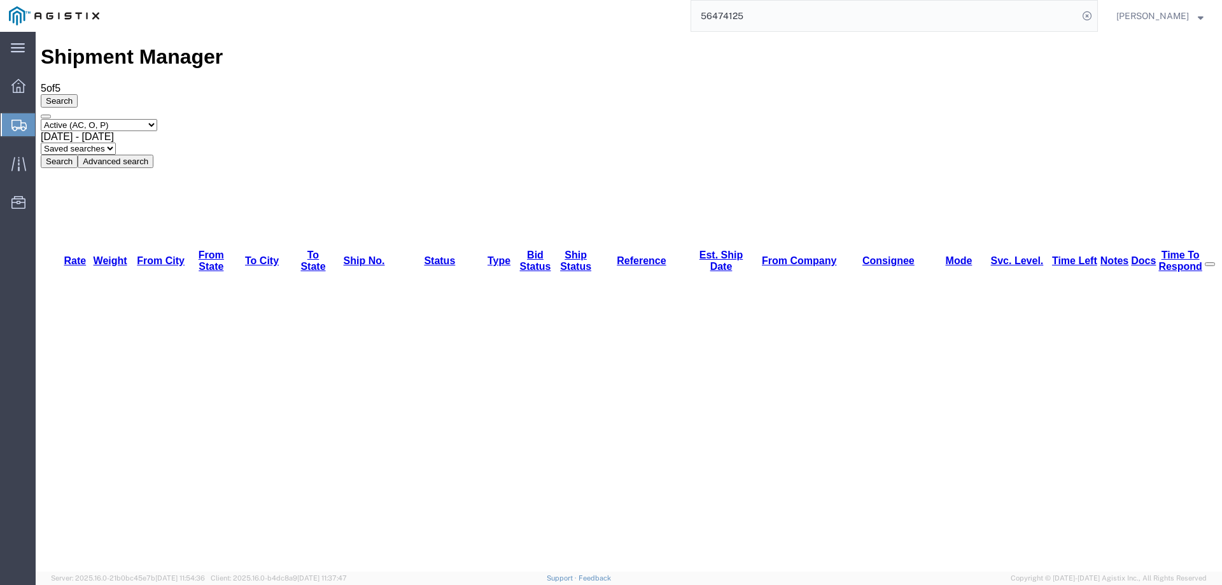
click at [26, 118] on div at bounding box center [19, 124] width 36 height 23
click at [17, 124] on icon at bounding box center [18, 125] width 15 height 11
click at [14, 125] on icon at bounding box center [18, 125] width 15 height 11
click at [637, 119] on div "Select status Active (AC, O, P) All Approved Awaiting Confirmation (AC) Booked …" at bounding box center [629, 143] width 1176 height 49
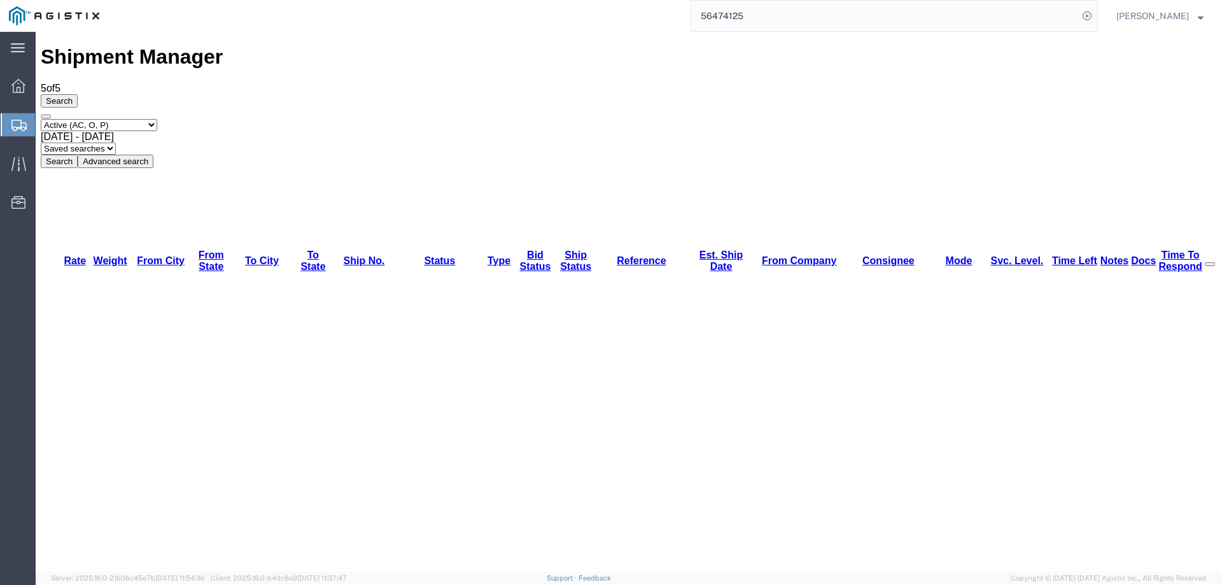
click at [16, 127] on icon at bounding box center [18, 125] width 15 height 11
click at [15, 123] on icon at bounding box center [18, 125] width 15 height 11
click at [652, 119] on div "Select status Active (AC, O, P) All Approved Awaiting Confirmation (AC) Booked …" at bounding box center [629, 143] width 1176 height 49
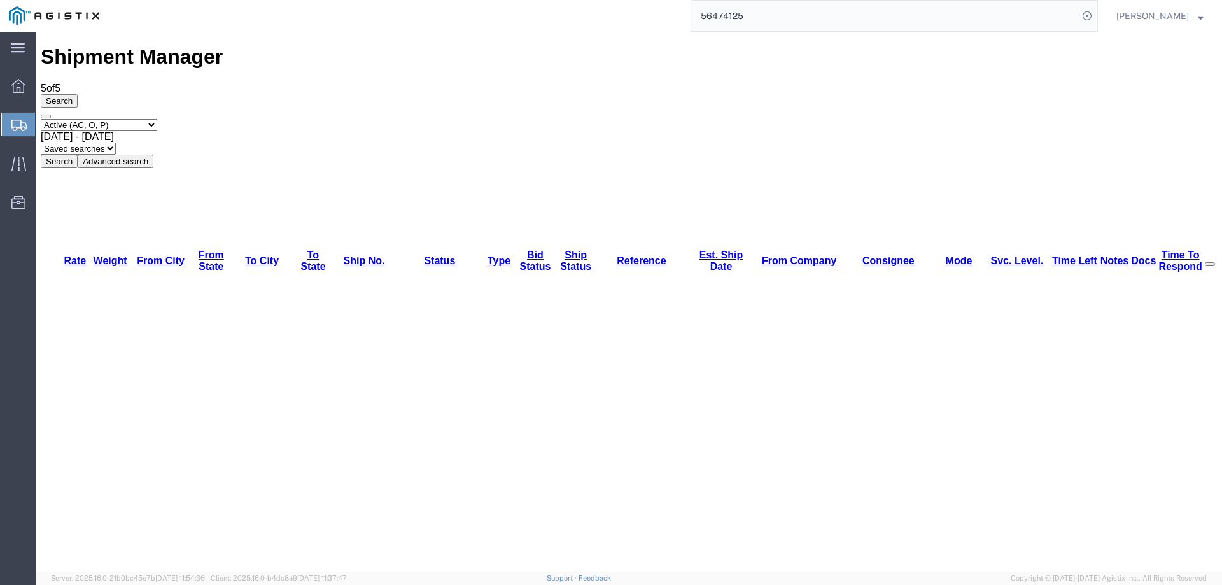
drag, startPoint x: 193, startPoint y: 153, endPoint x: 197, endPoint y: 170, distance: 17.5
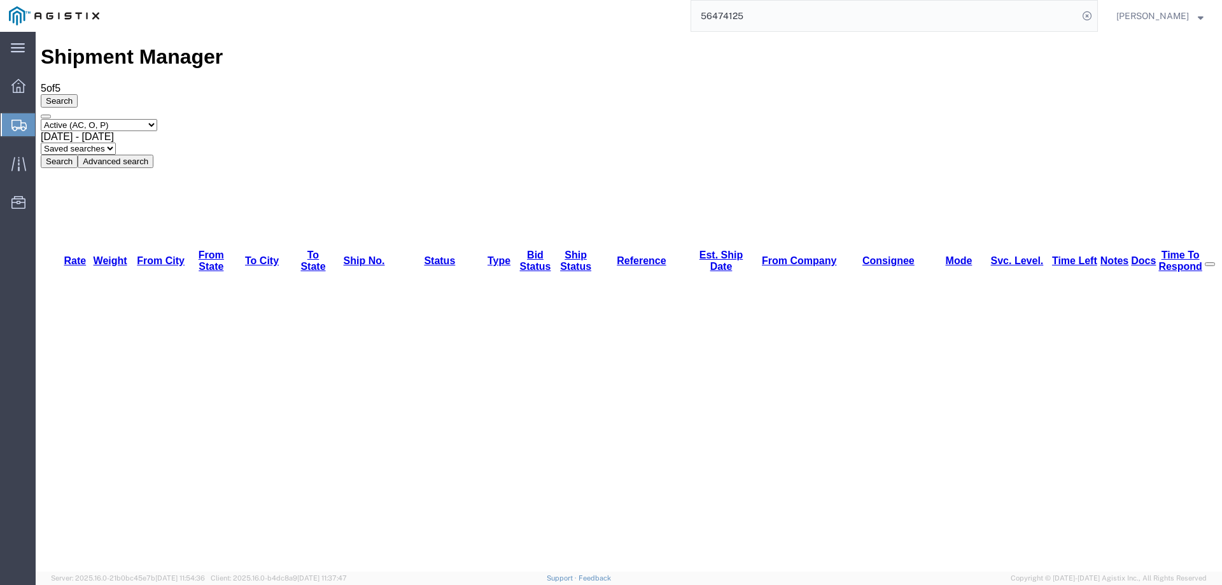
click at [21, 121] on icon at bounding box center [18, 125] width 15 height 11
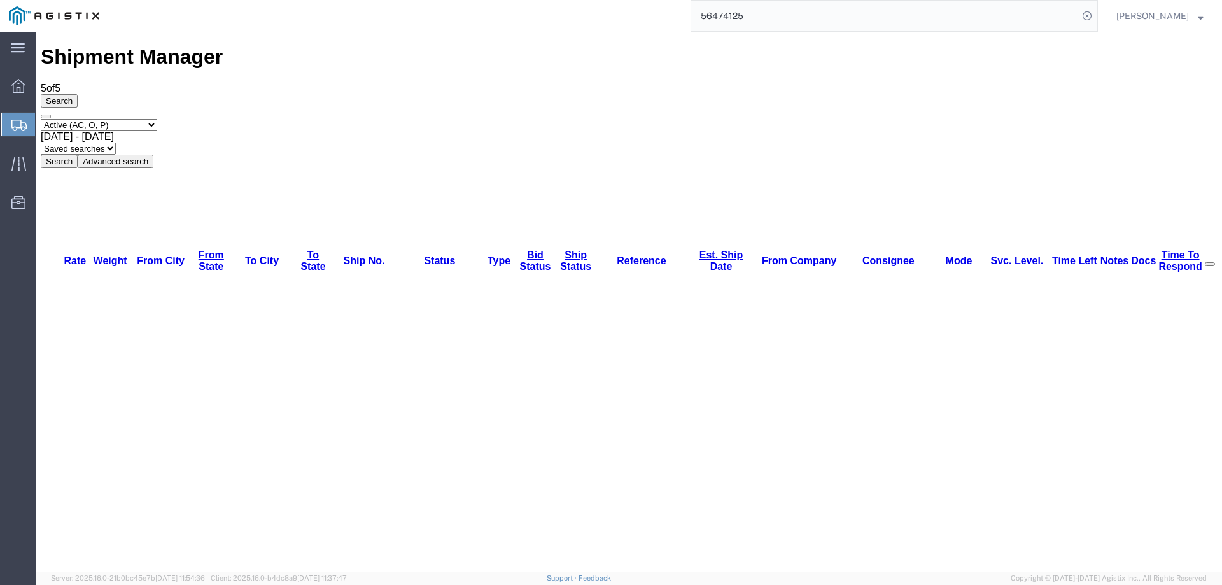
drag, startPoint x: 214, startPoint y: 217, endPoint x: 178, endPoint y: 185, distance: 47.8
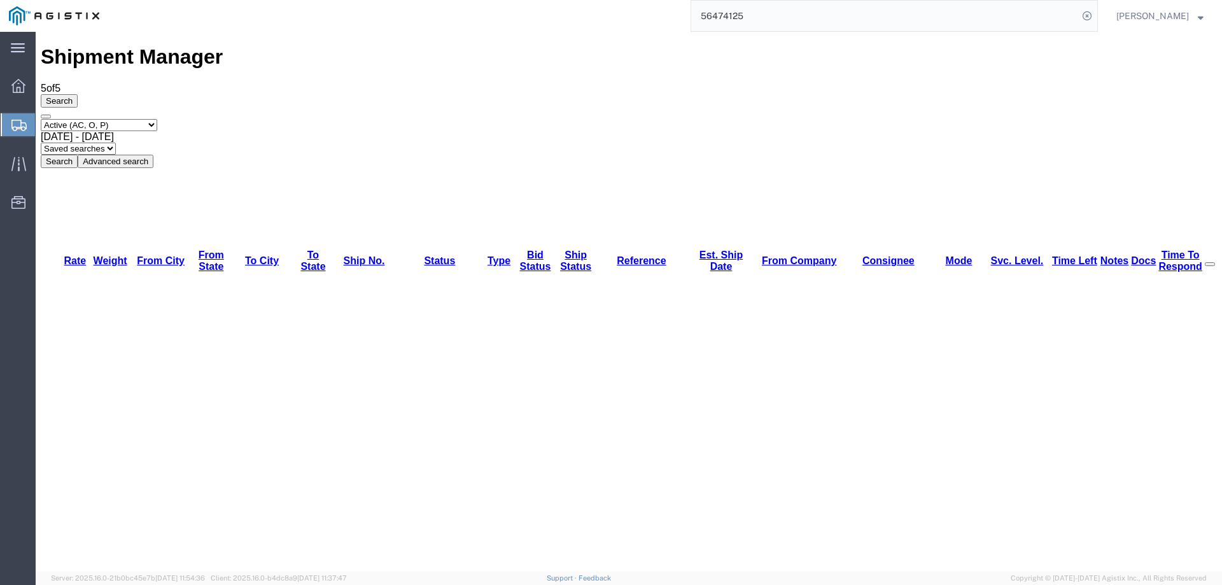
click at [23, 117] on div at bounding box center [19, 124] width 36 height 23
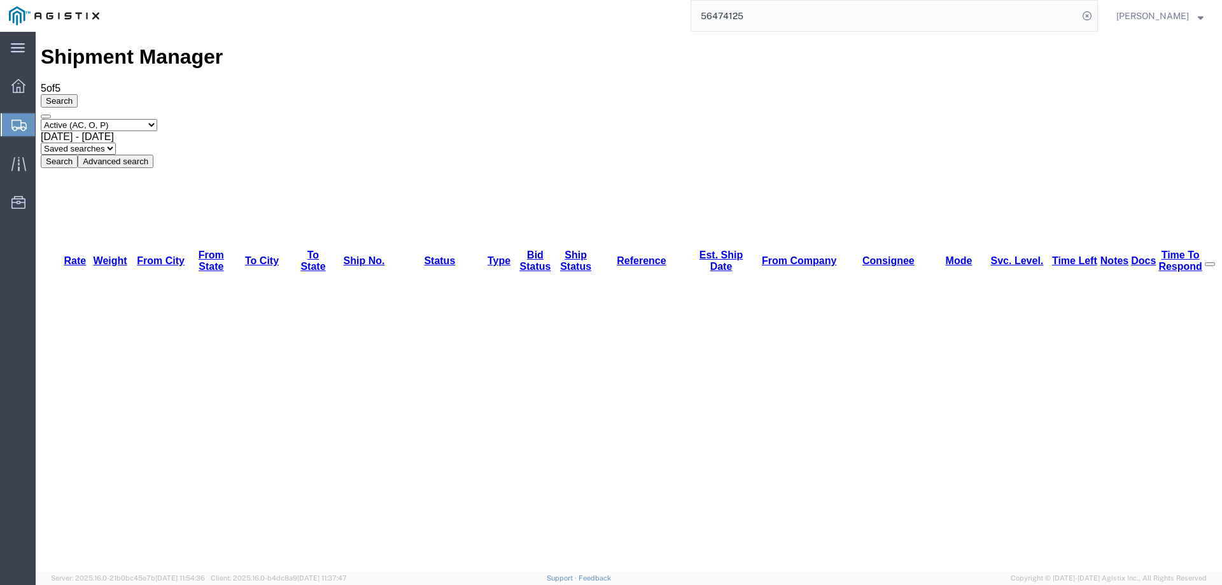
click at [16, 130] on icon at bounding box center [18, 125] width 15 height 11
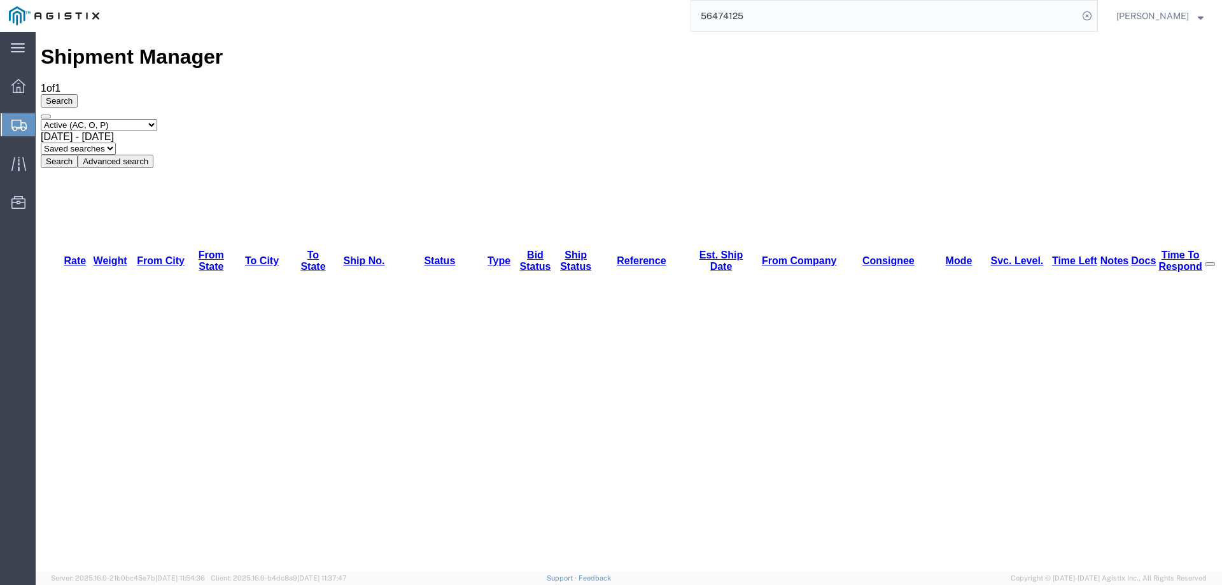
click at [12, 116] on div at bounding box center [19, 124] width 36 height 23
click at [20, 157] on icon at bounding box center [18, 164] width 15 height 15
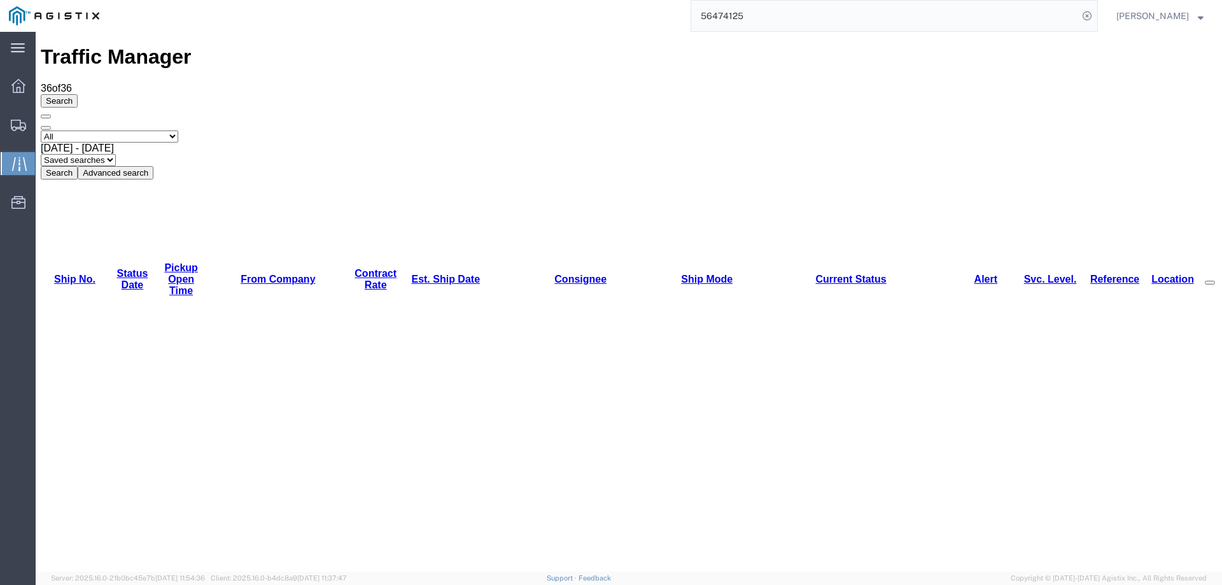
click at [415, 274] on link "Est. Ship Date" at bounding box center [445, 279] width 69 height 11
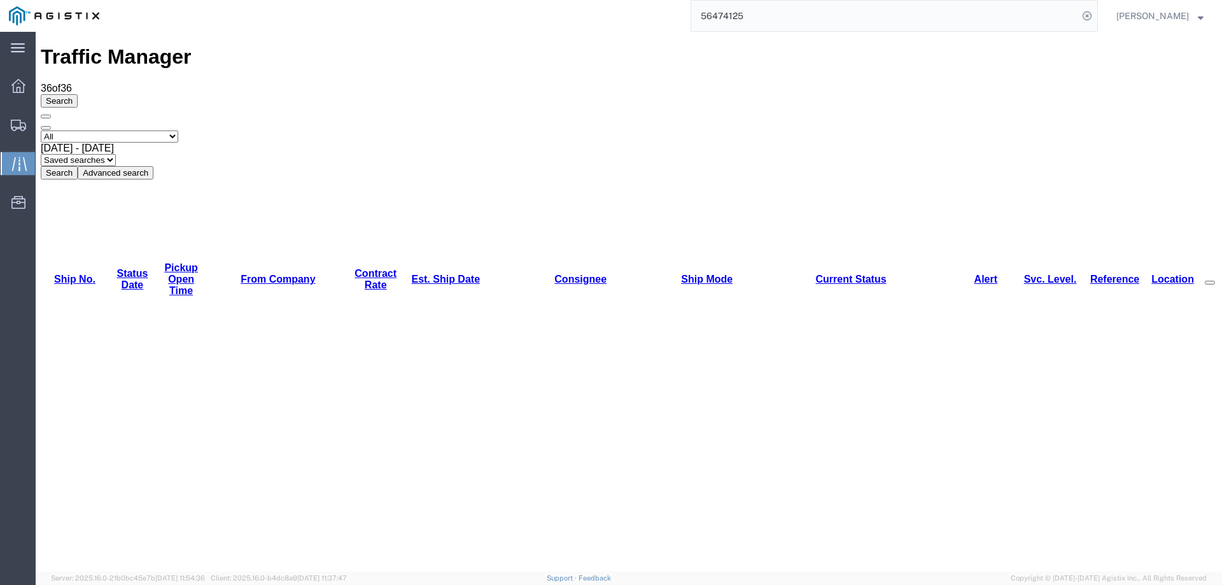
click at [14, 130] on icon at bounding box center [18, 125] width 15 height 11
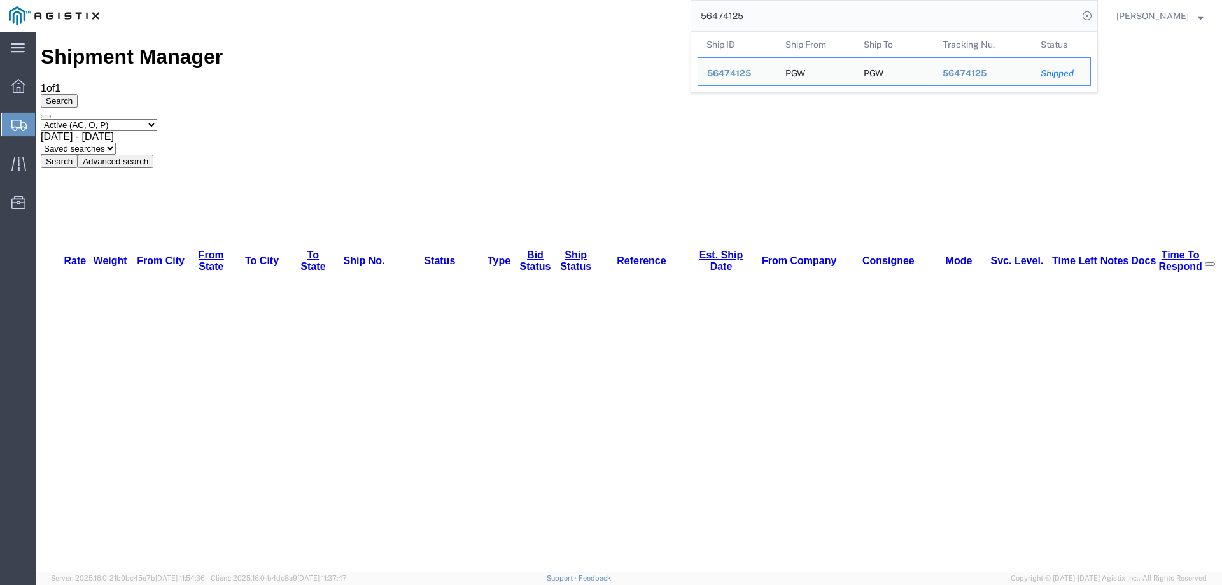
drag, startPoint x: 835, startPoint y: 21, endPoint x: 613, endPoint y: 21, distance: 221.4
click at [613, 21] on div "56474125 Ship ID Ship From Ship To Tracking Nu. Status Ship ID 56474125 Ship Fr…" at bounding box center [602, 16] width 989 height 32
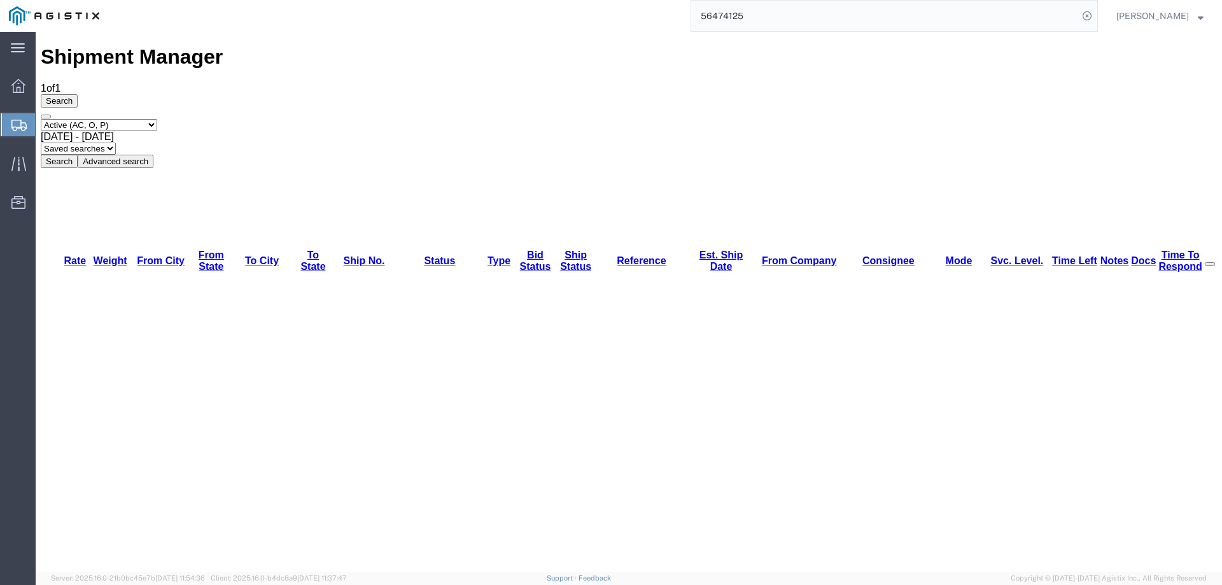
paste input "6030"
type input "56476030"
click at [1096, 14] on icon at bounding box center [1087, 16] width 18 height 18
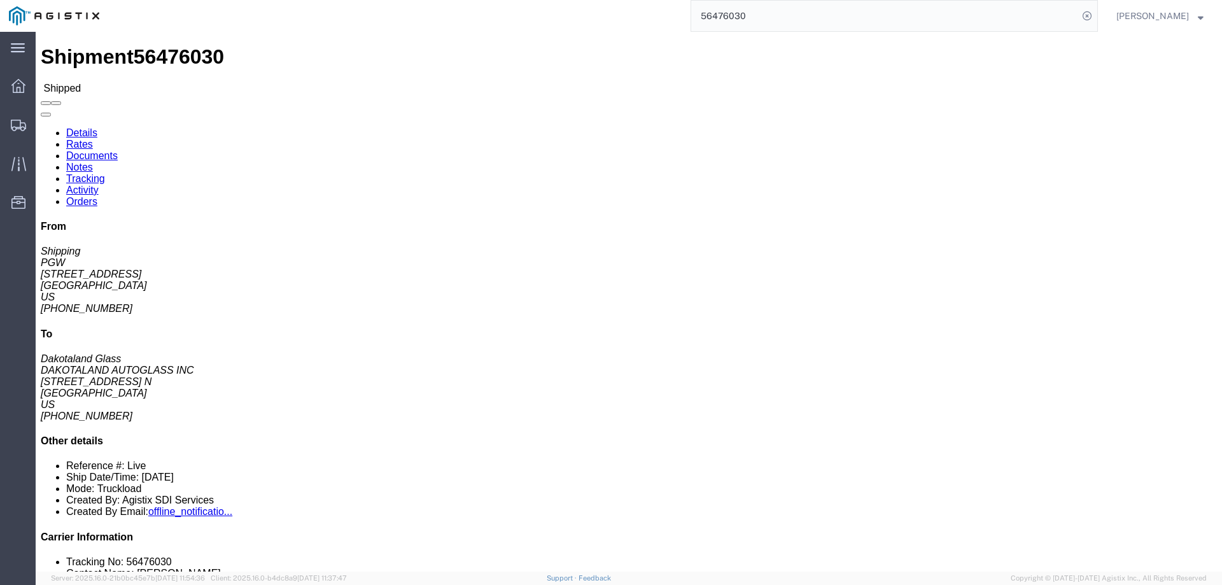
click address "DAKOTALAND AUTOGLASS INC (Dakotaland Glass) DAGSFS [STREET_ADDRESS] [GEOGRAPHIC…"
click span "56476030"
drag, startPoint x: 416, startPoint y: 199, endPoint x: 242, endPoint y: 204, distance: 173.8
click div "Ship To DAKOTALAND AUTOGLASS INC (Dakotaland Glass) DAGSFS [STREET_ADDRESS] [GE…"
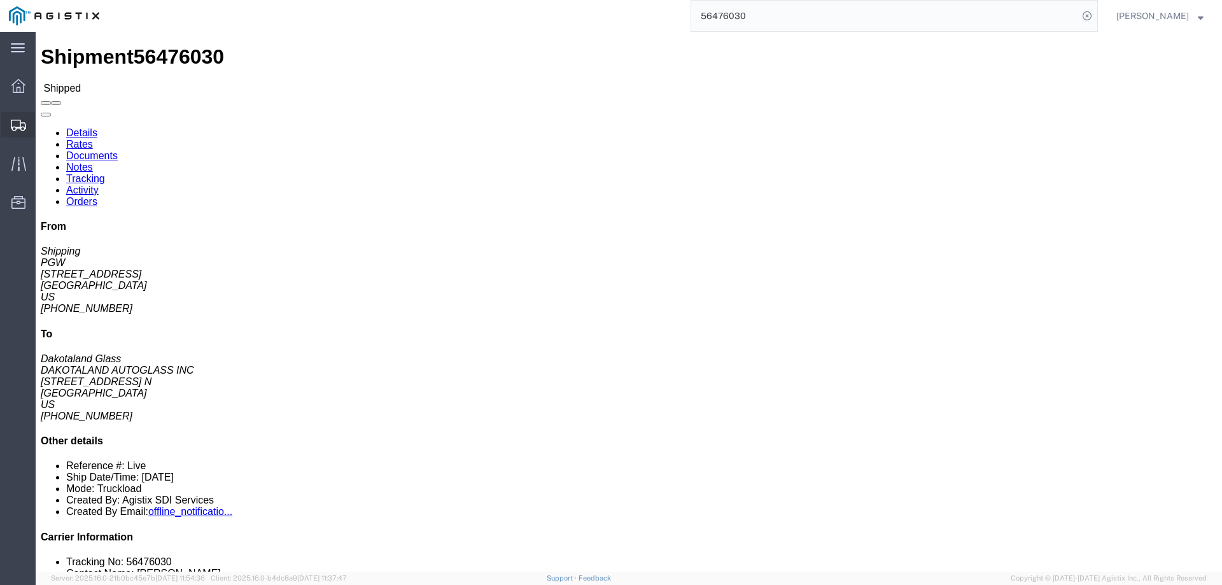
click at [21, 122] on icon at bounding box center [18, 125] width 15 height 11
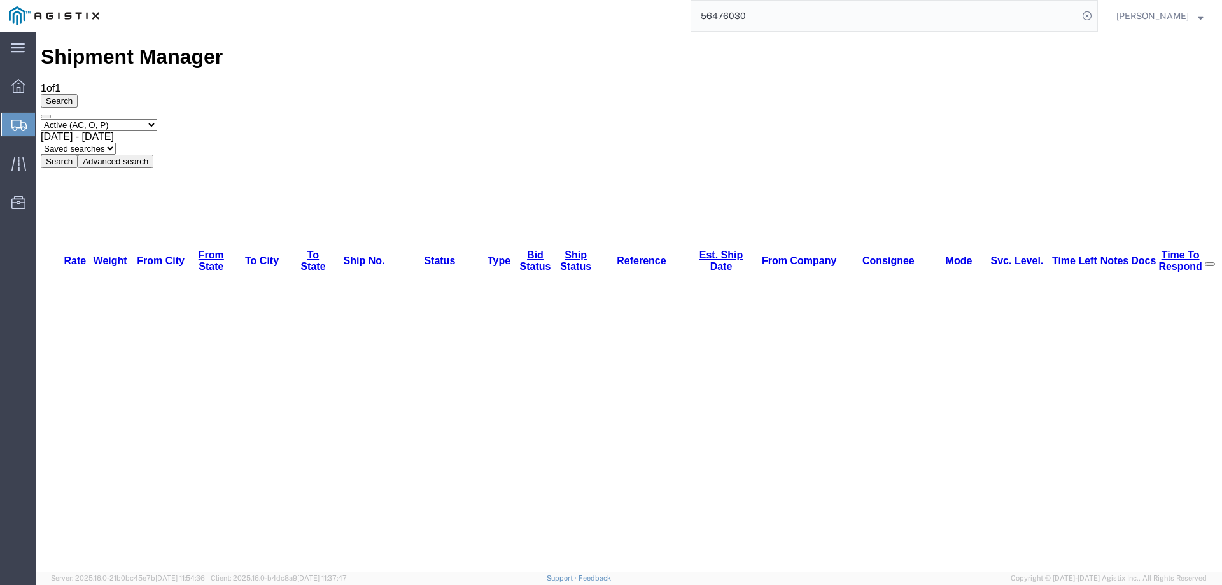
click at [20, 122] on icon at bounding box center [18, 125] width 15 height 11
click at [9, 125] on div at bounding box center [19, 124] width 36 height 23
click at [17, 120] on icon at bounding box center [18, 125] width 15 height 11
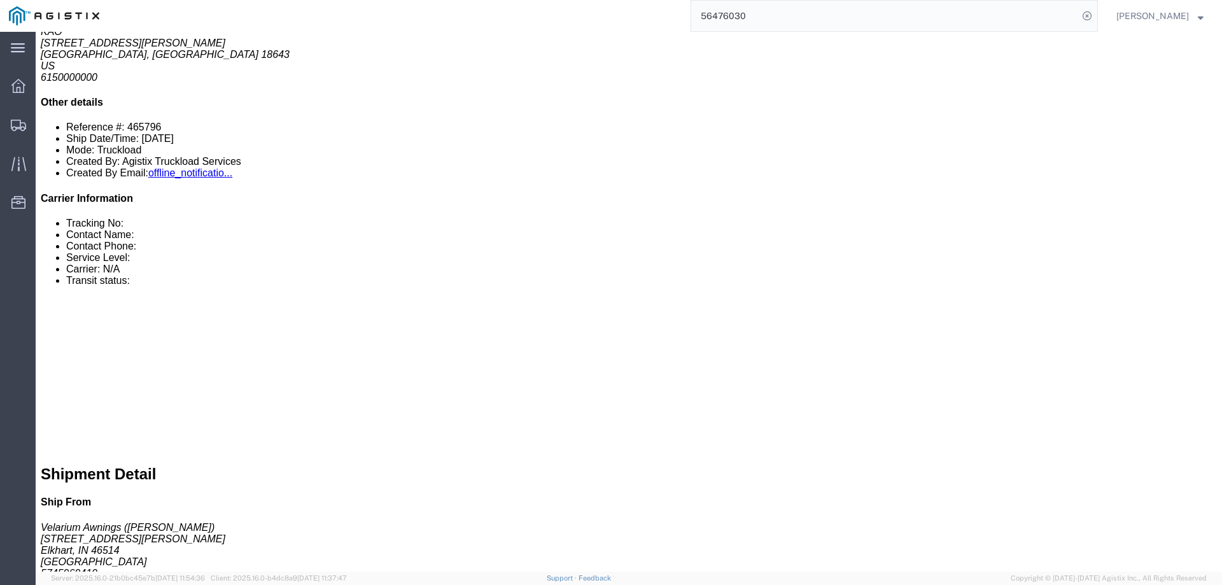
scroll to position [509, 0]
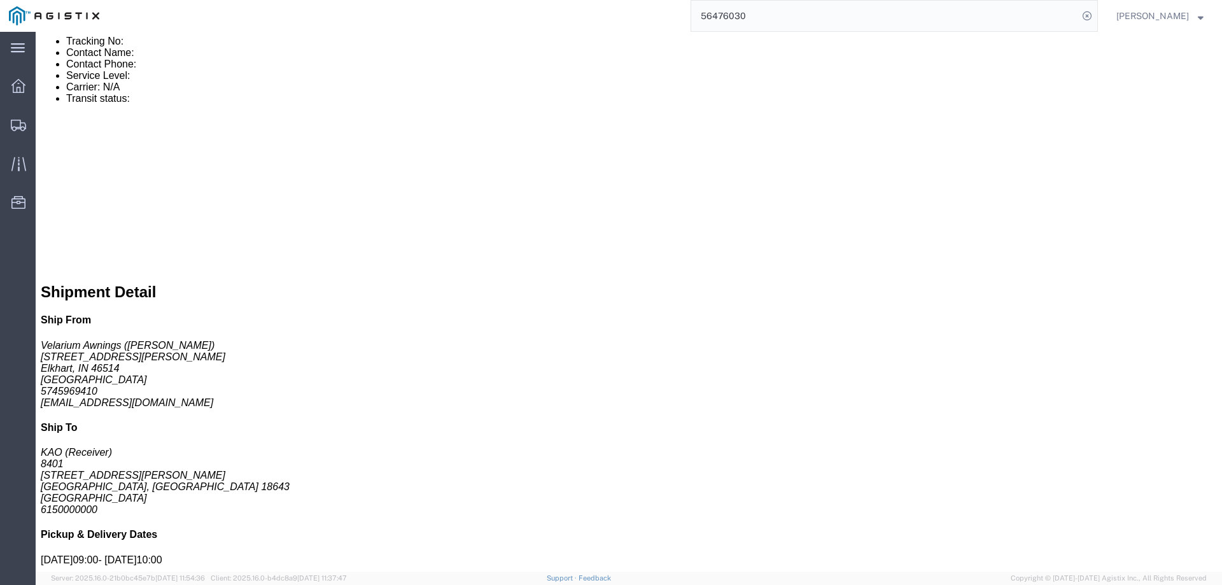
click span "56487055"
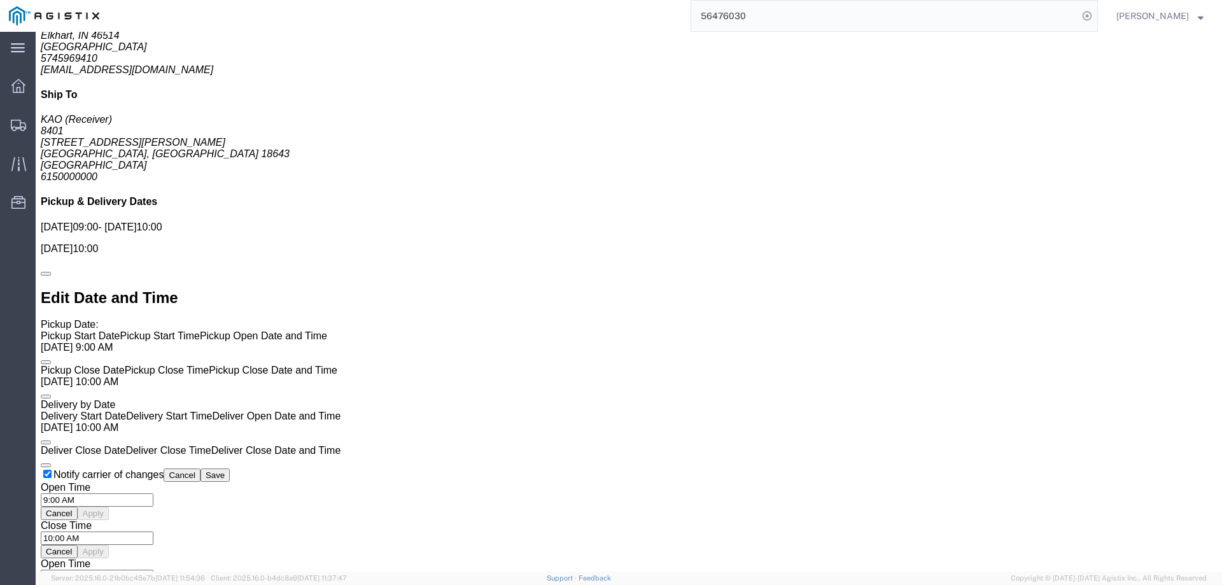
click link "Enter / Modify Bid"
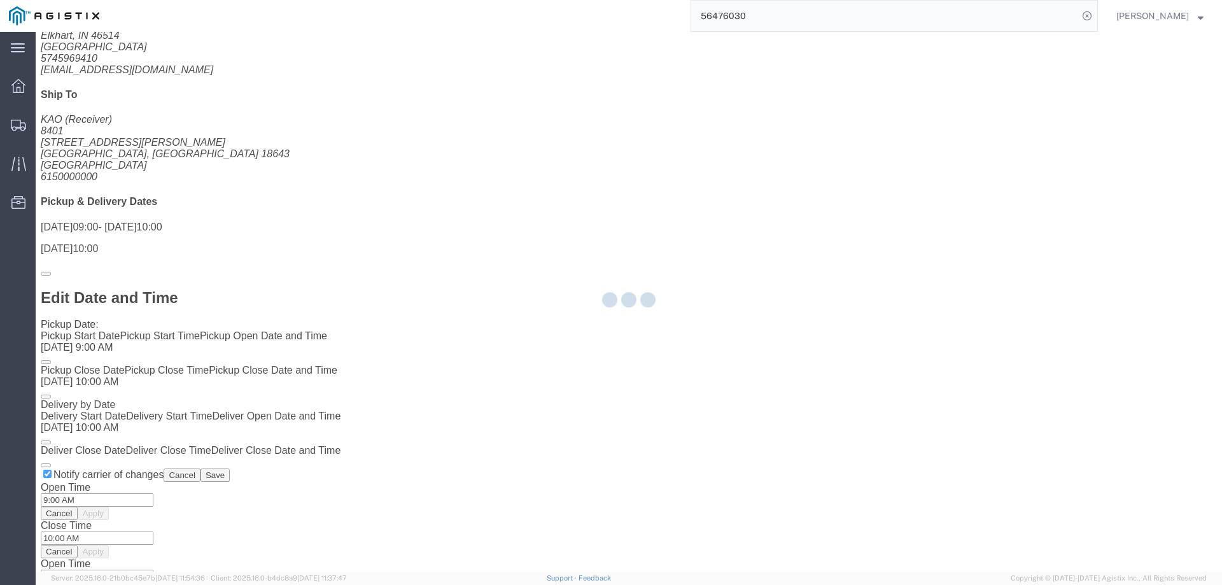
select select "146"
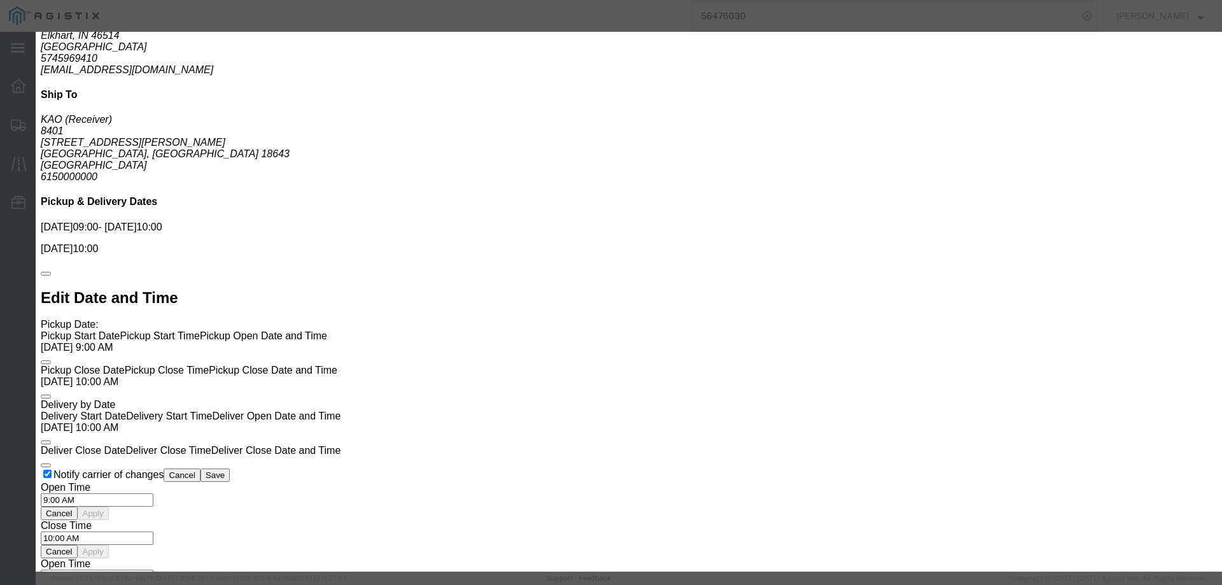
drag, startPoint x: 672, startPoint y: 154, endPoint x: 637, endPoint y: 122, distance: 47.8
click select "Select CONESTOGA DFRM/STEP Economy TL Flatbed Intermodal LTL Standard Next Day …"
select select "25032"
click select "Select CONESTOGA DFRM/STEP Economy TL Flatbed Intermodal LTL Standard Next Day …"
click input "text"
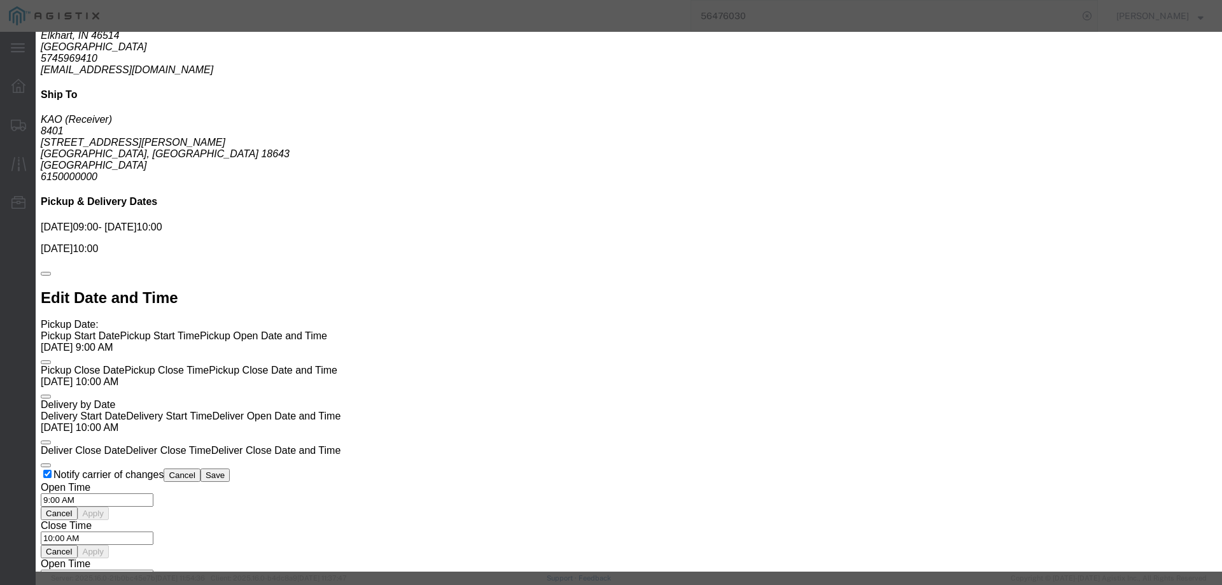
type input "ats"
click input "number"
drag, startPoint x: 863, startPoint y: 471, endPoint x: 832, endPoint y: 270, distance: 203.4
click div "Enter Bid Rates Confirmation Details Bid Information Vendor Select ATS Logistic…"
drag, startPoint x: 844, startPoint y: 257, endPoint x: 814, endPoint y: 249, distance: 31.0
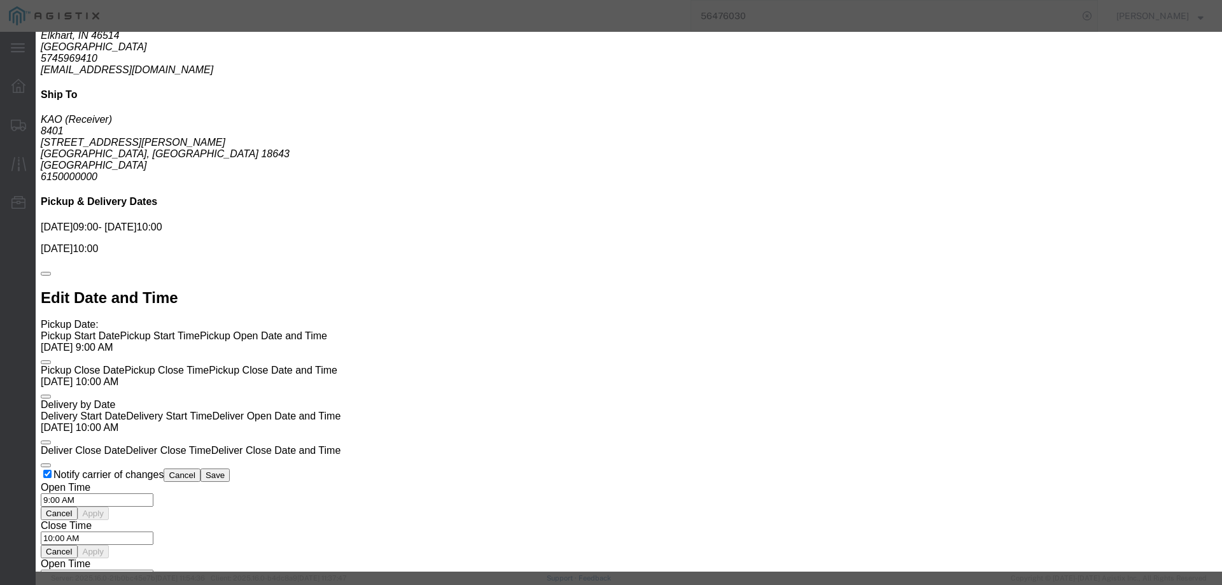
click input "800"
type input "789"
click button "Submit"
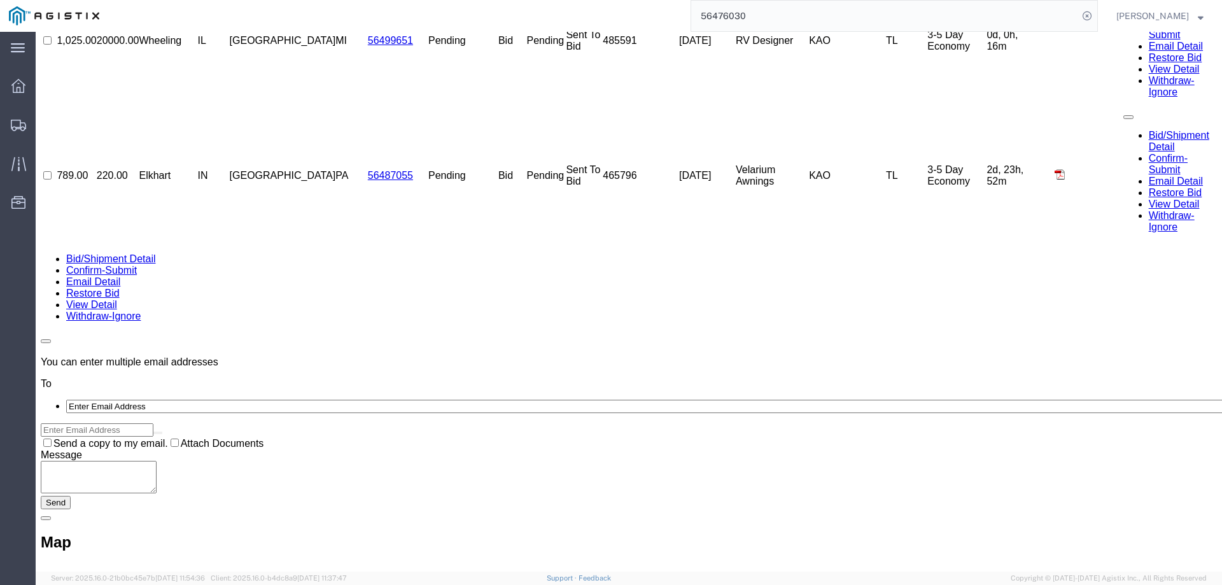
scroll to position [0, 0]
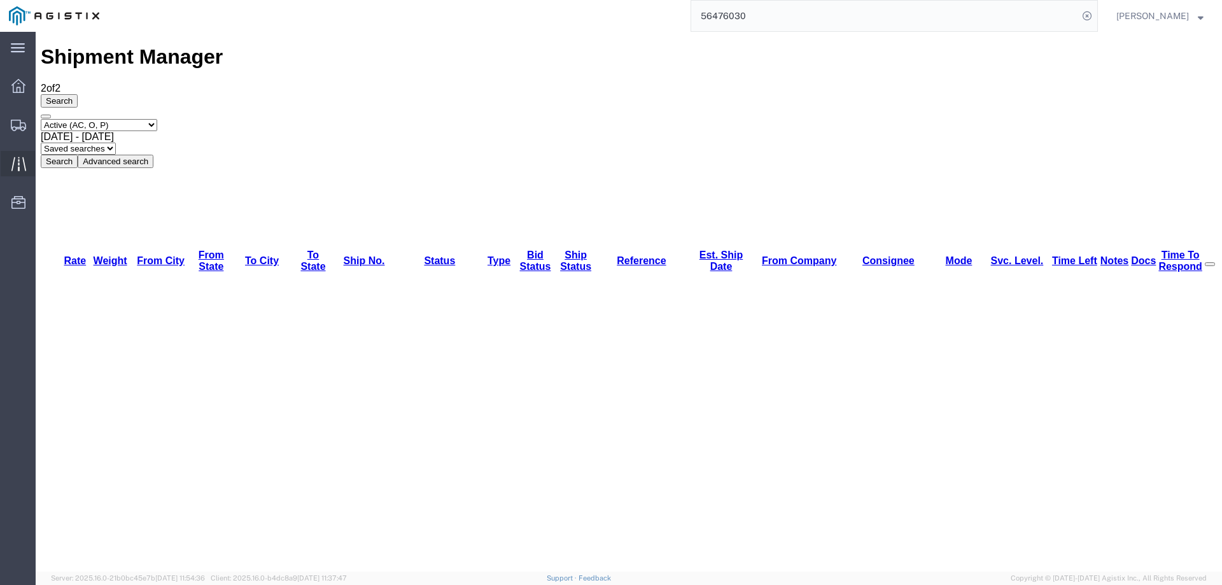
click at [17, 163] on icon at bounding box center [18, 164] width 15 height 15
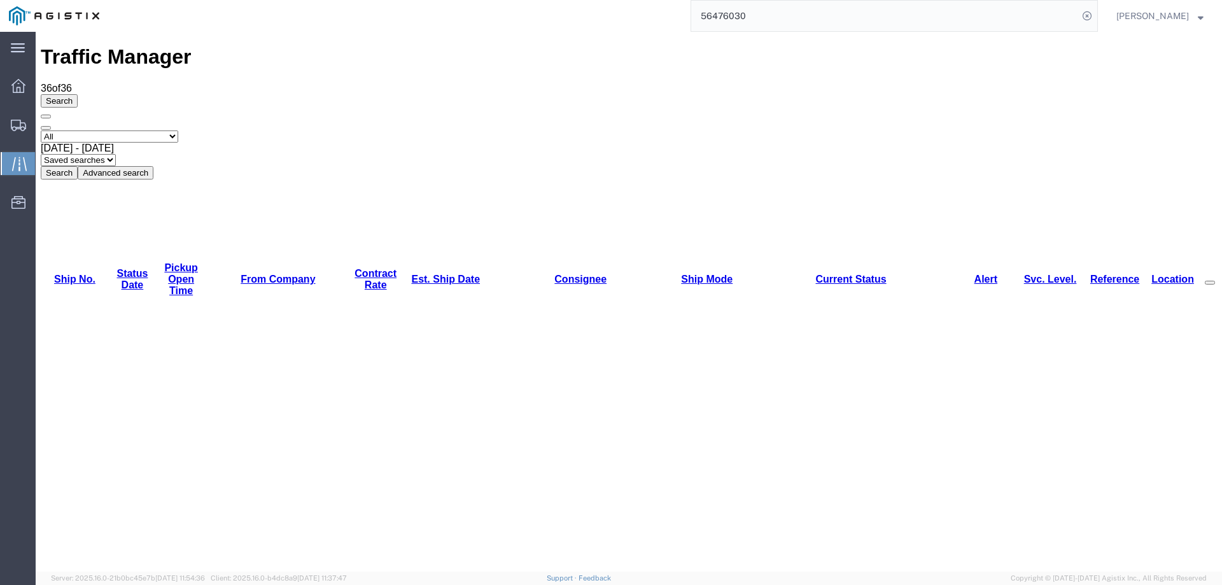
click at [411, 274] on link "Est. Ship Date" at bounding box center [445, 279] width 69 height 11
click at [13, 127] on icon at bounding box center [18, 125] width 15 height 11
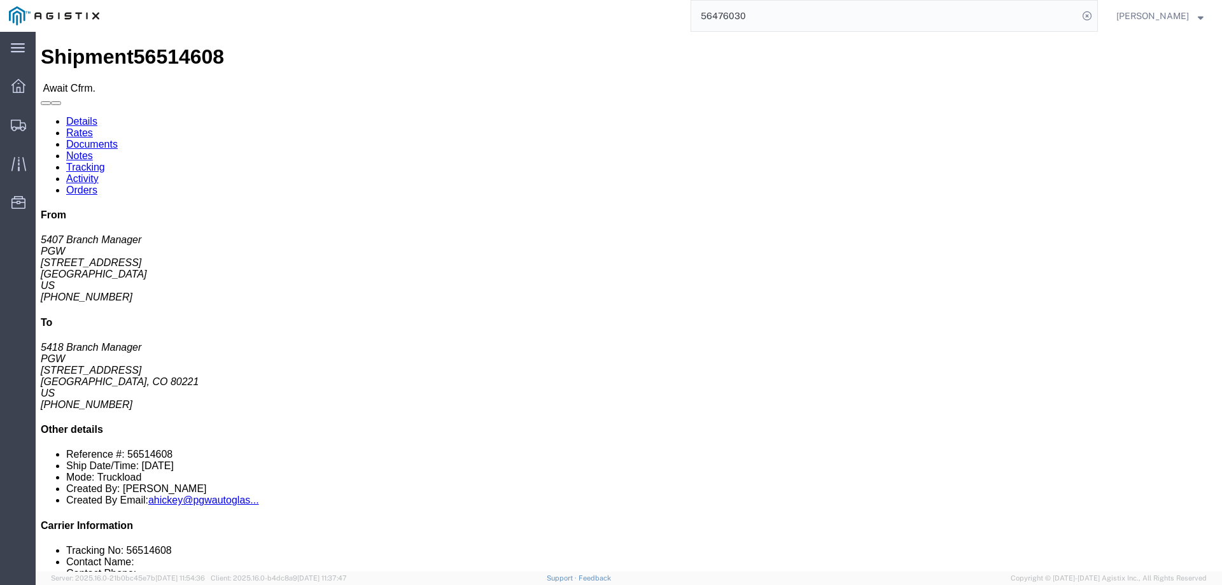
click b "56514608"
click link "Confirm"
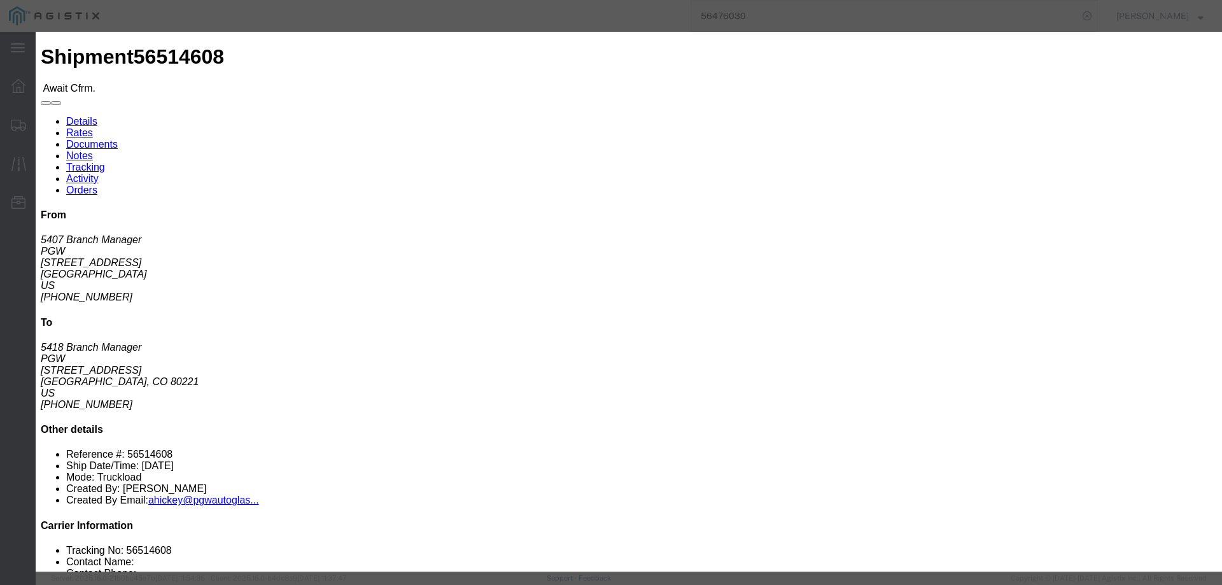
click label
click input "checkbox"
checkbox input "true"
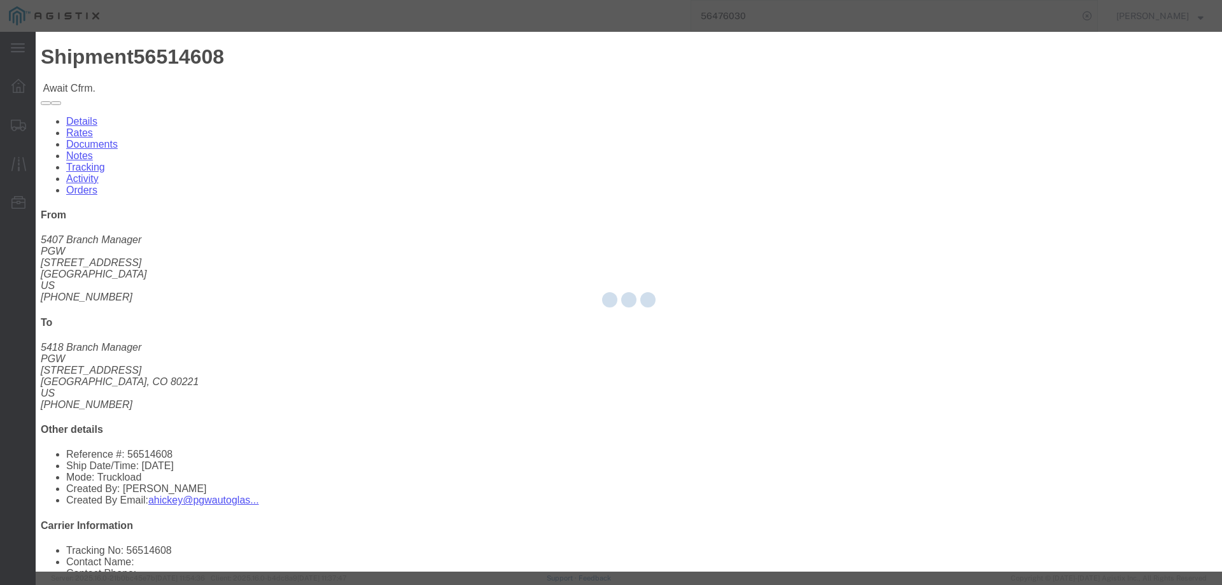
type input "[PERSON_NAME]"
type input "3204977237"
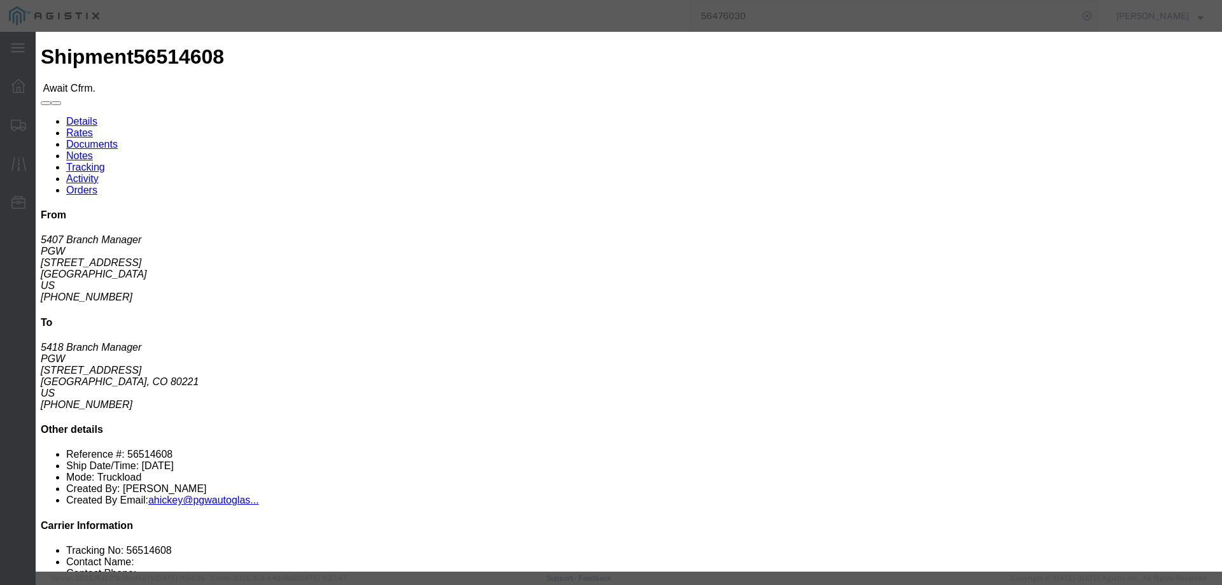
click input "text"
paste input "56514608"
type input "56514608"
click button "Submit"
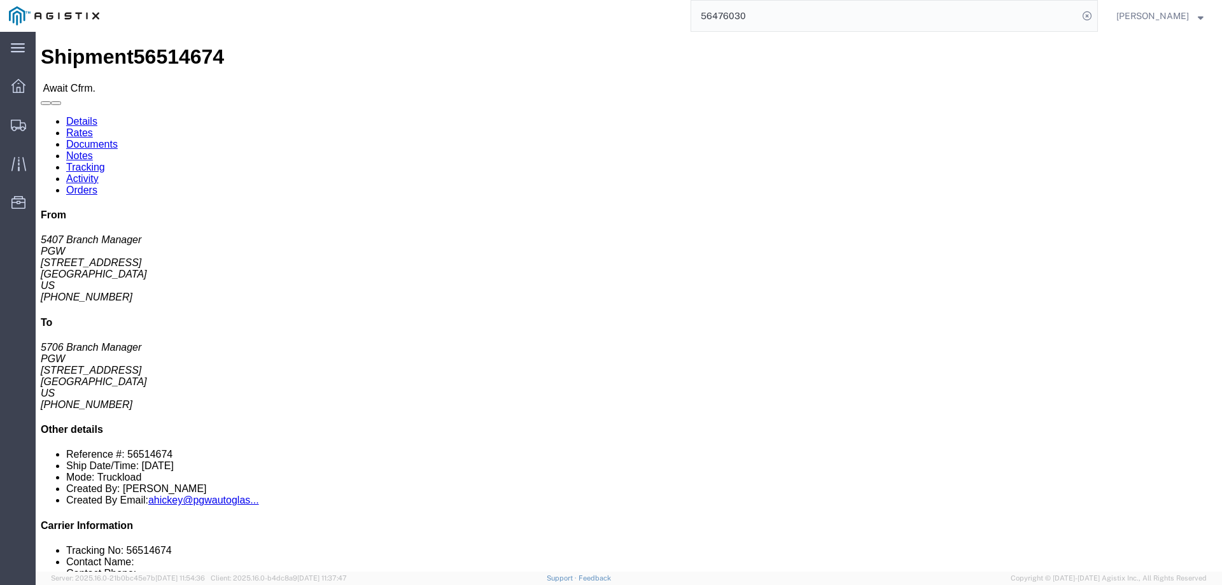
click b "56514674"
click link "Confirm"
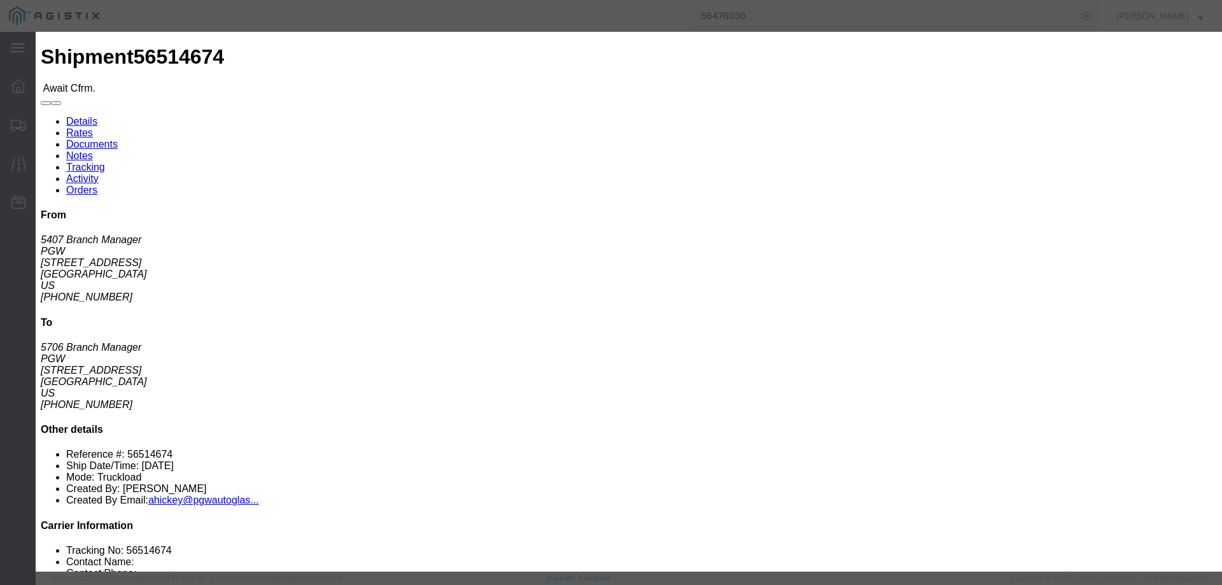
click input "checkbox"
checkbox input "true"
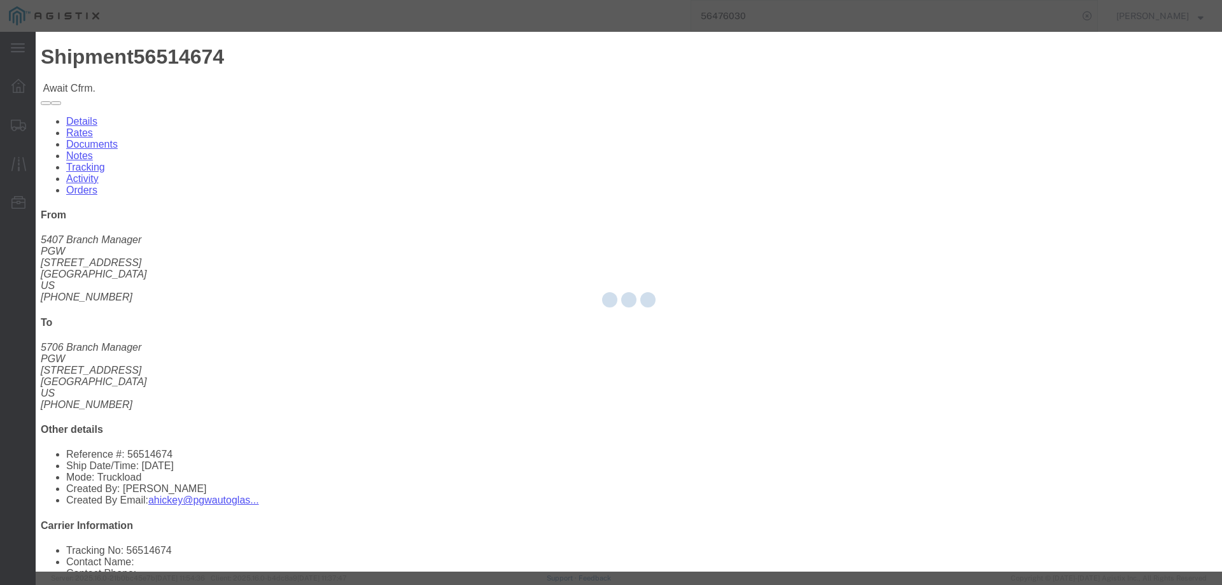
type input "[PERSON_NAME]"
type input "3204977237"
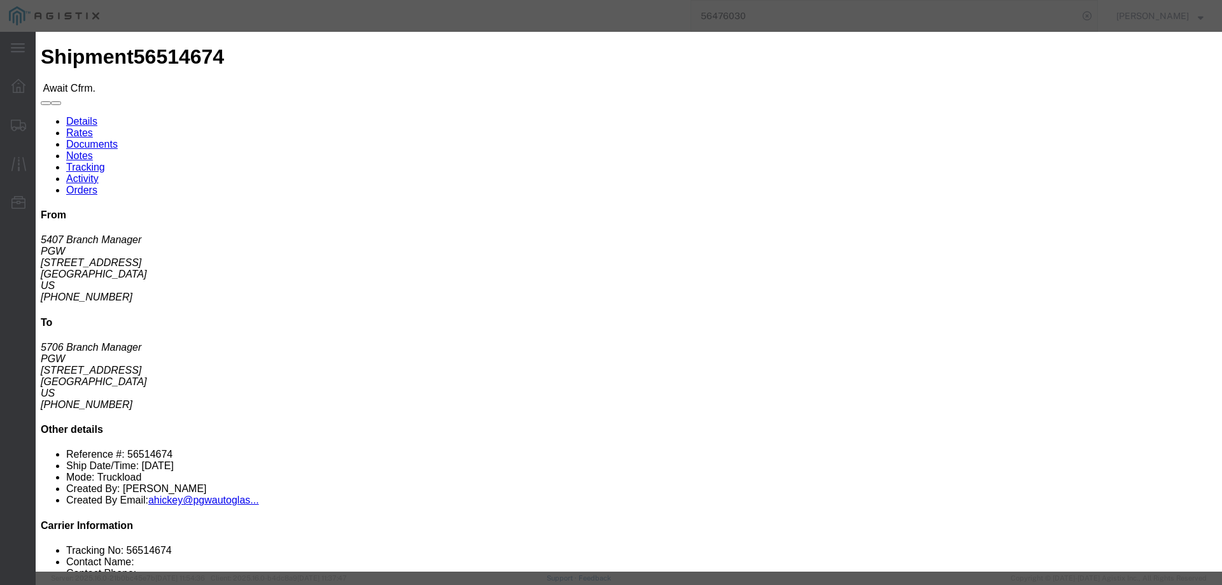
drag, startPoint x: 492, startPoint y: 181, endPoint x: 457, endPoint y: 150, distance: 47.8
click input "text"
paste input "56514674"
type input "56514674"
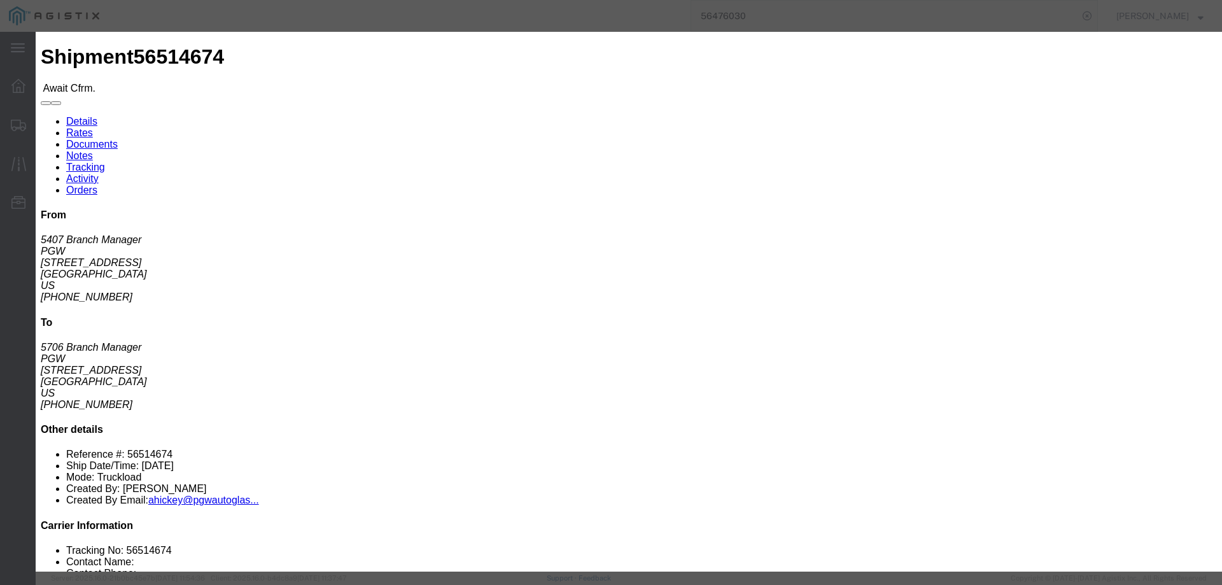
click button "Submit"
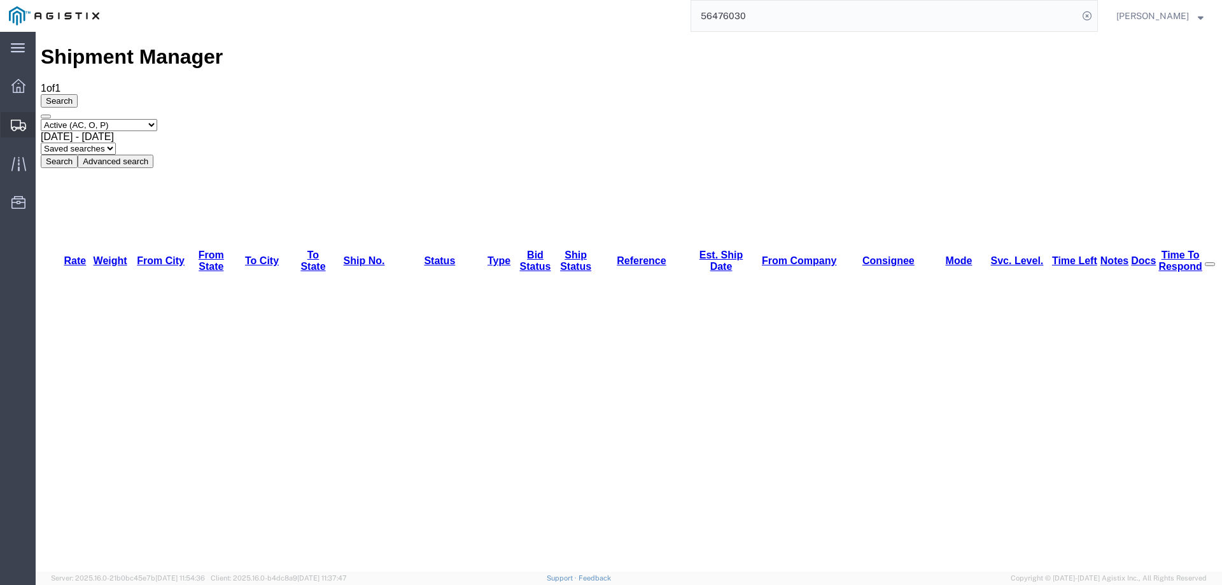
click at [17, 118] on div at bounding box center [19, 124] width 36 height 25
click at [18, 120] on icon at bounding box center [18, 125] width 15 height 11
click at [8, 115] on div at bounding box center [19, 124] width 36 height 23
click at [17, 126] on icon at bounding box center [18, 125] width 15 height 11
click at [20, 126] on icon at bounding box center [18, 125] width 15 height 11
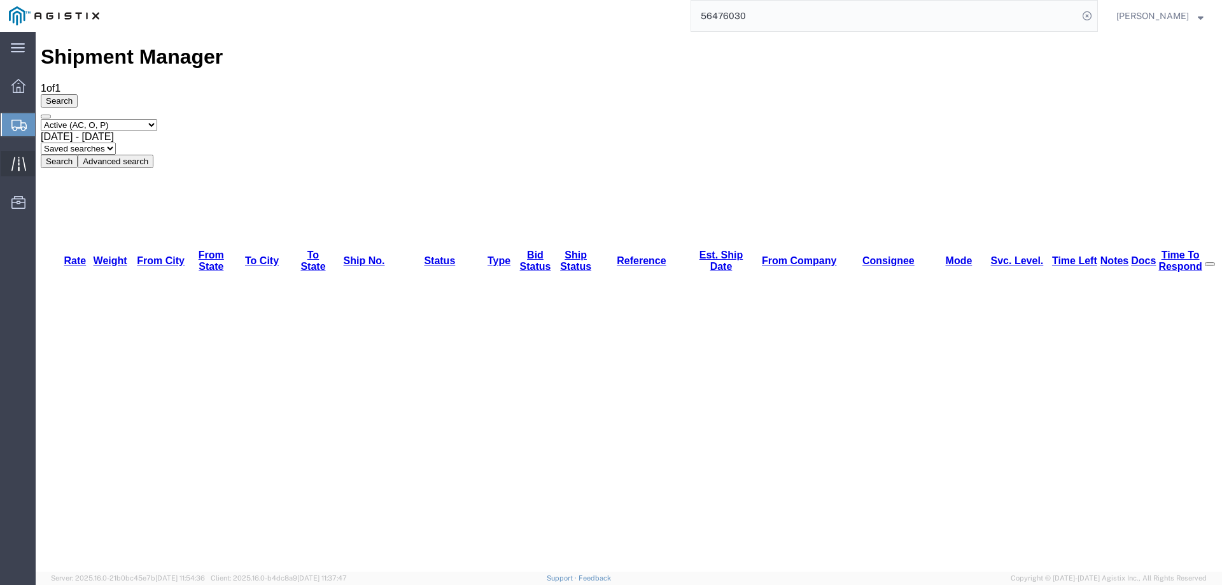
click at [13, 160] on icon at bounding box center [18, 164] width 15 height 15
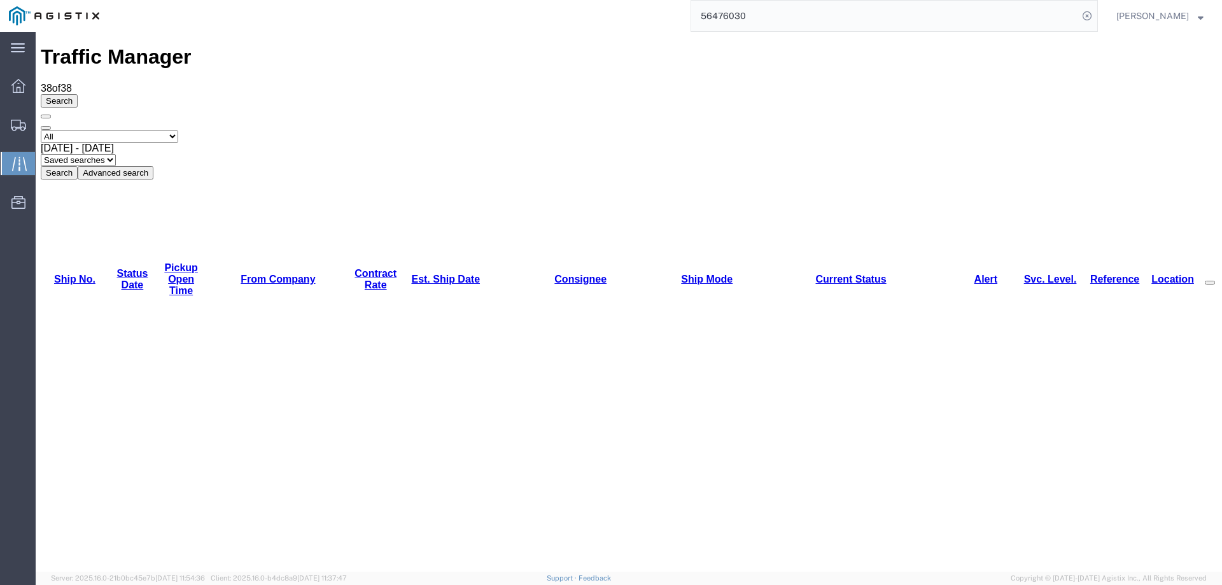
click at [411, 274] on link "Est. Ship Date" at bounding box center [445, 279] width 69 height 11
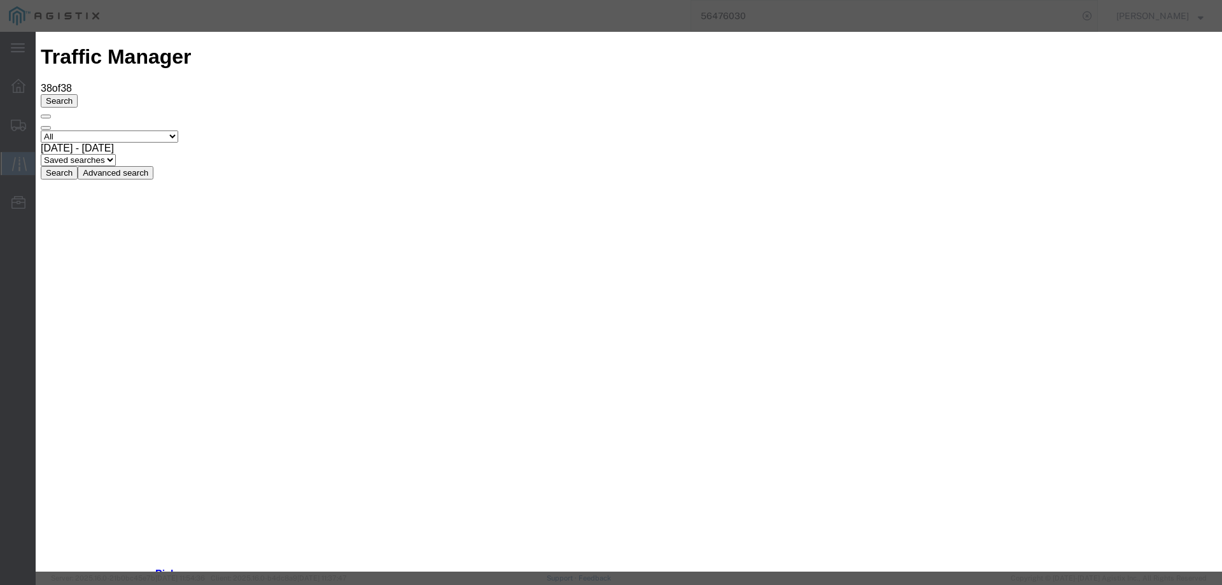
type input "[DATE]"
type input "4:00 PM"
drag, startPoint x: 465, startPoint y: 258, endPoint x: 439, endPoint y: 180, distance: 82.5
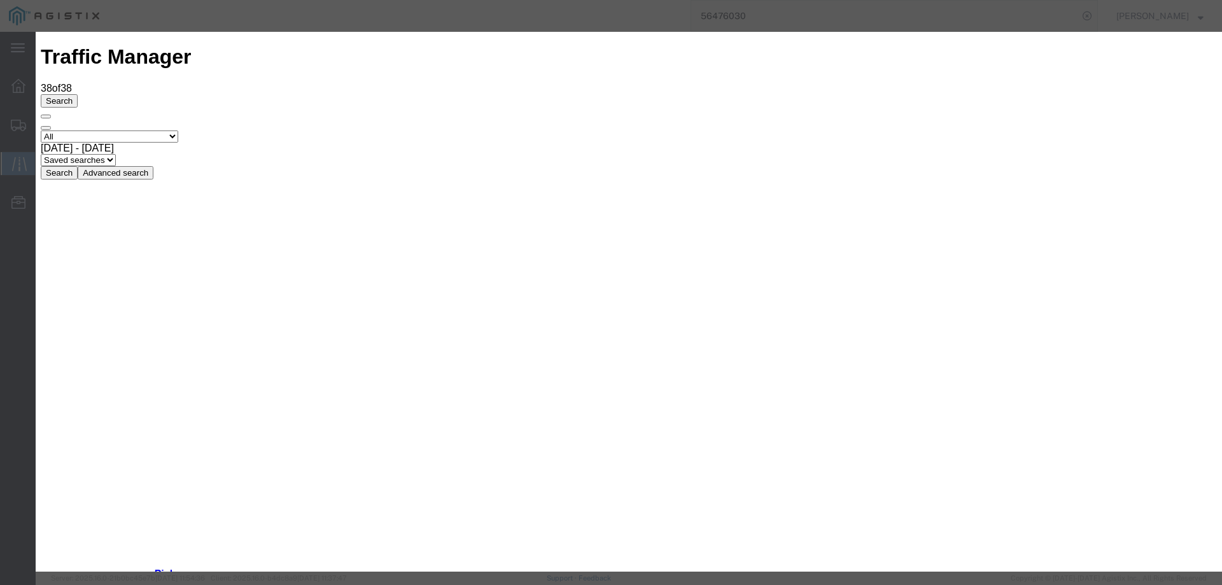
type input "[DATE]"
select select "DELIVRED"
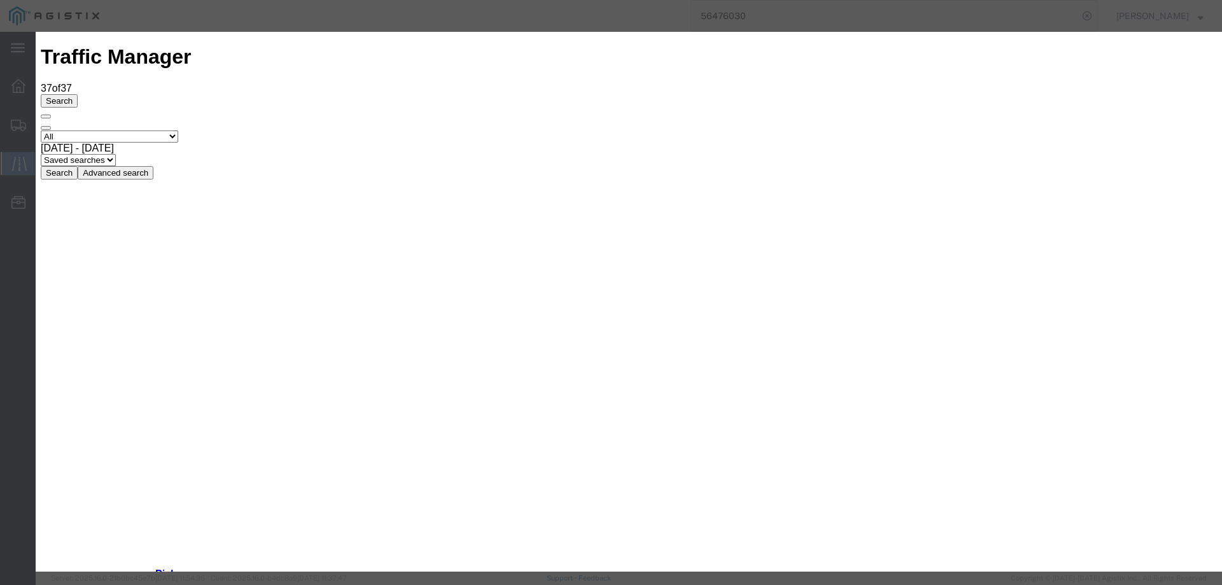
type input "[DATE]"
type input "4:00 PM"
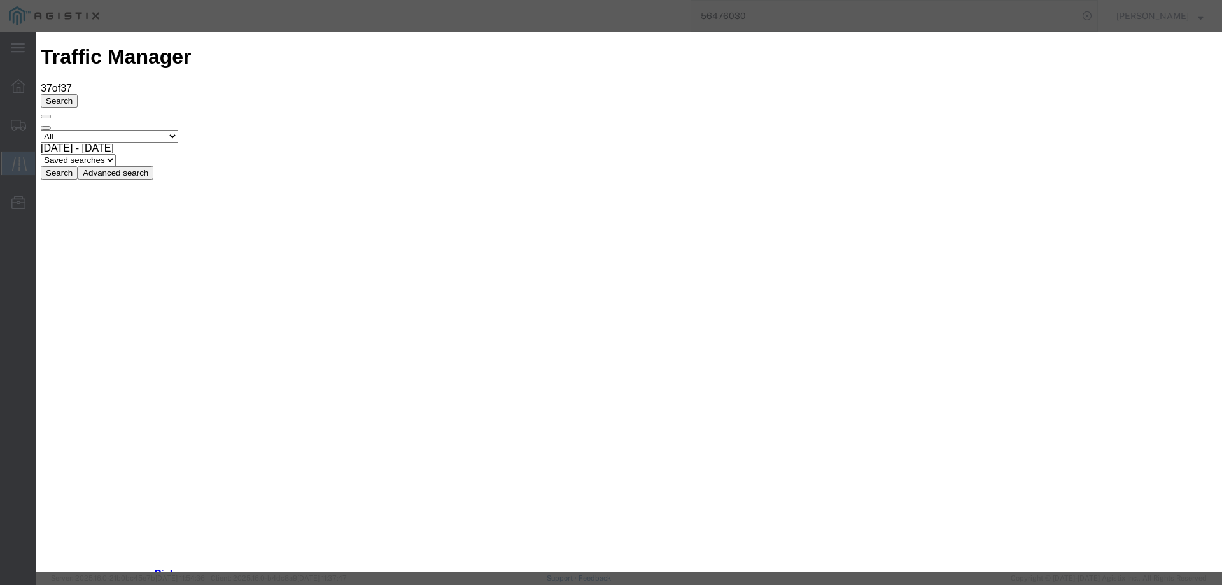
type input "[DATE]"
drag, startPoint x: 431, startPoint y: 184, endPoint x: 432, endPoint y: 193, distance: 8.9
select select "DELIVRED"
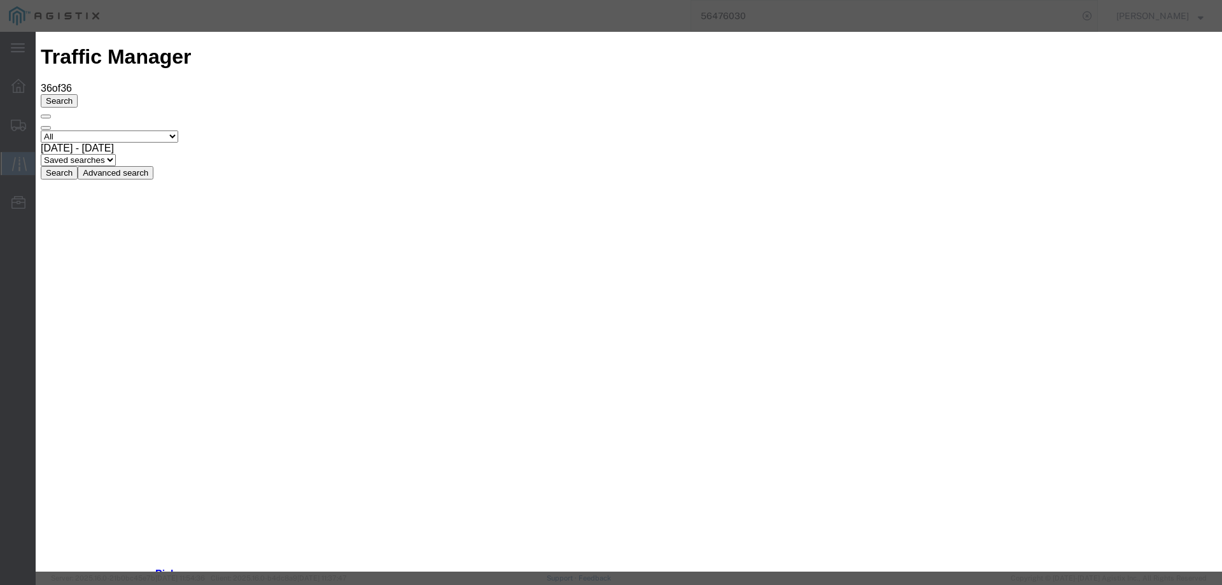
type input "[DATE]"
type input "4:00 PM"
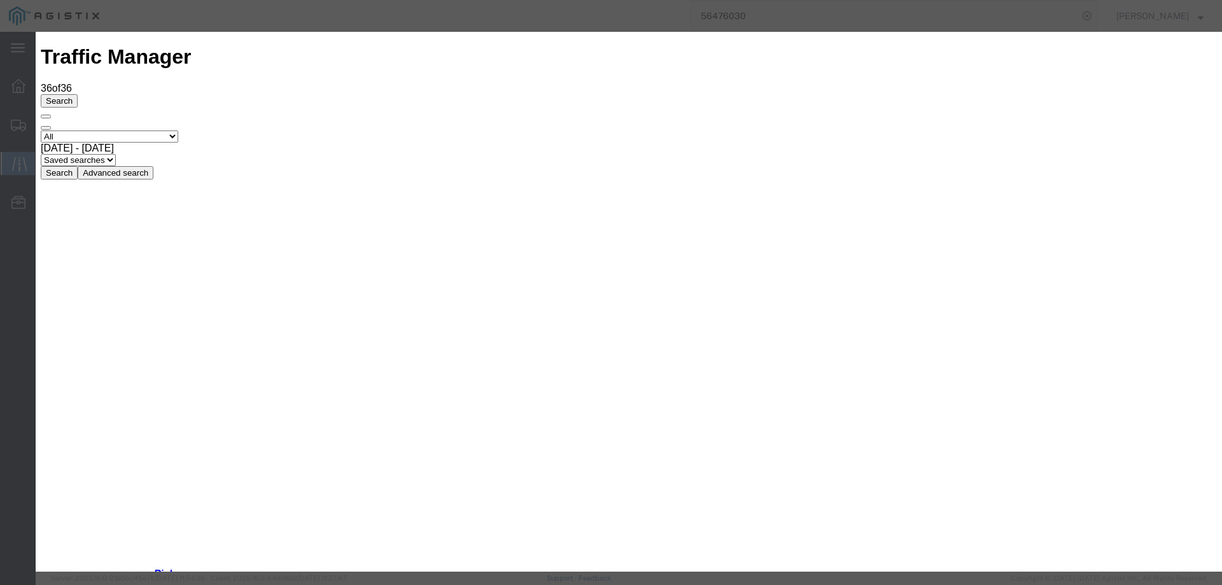
type input "[DATE]"
select select "DELIVRED"
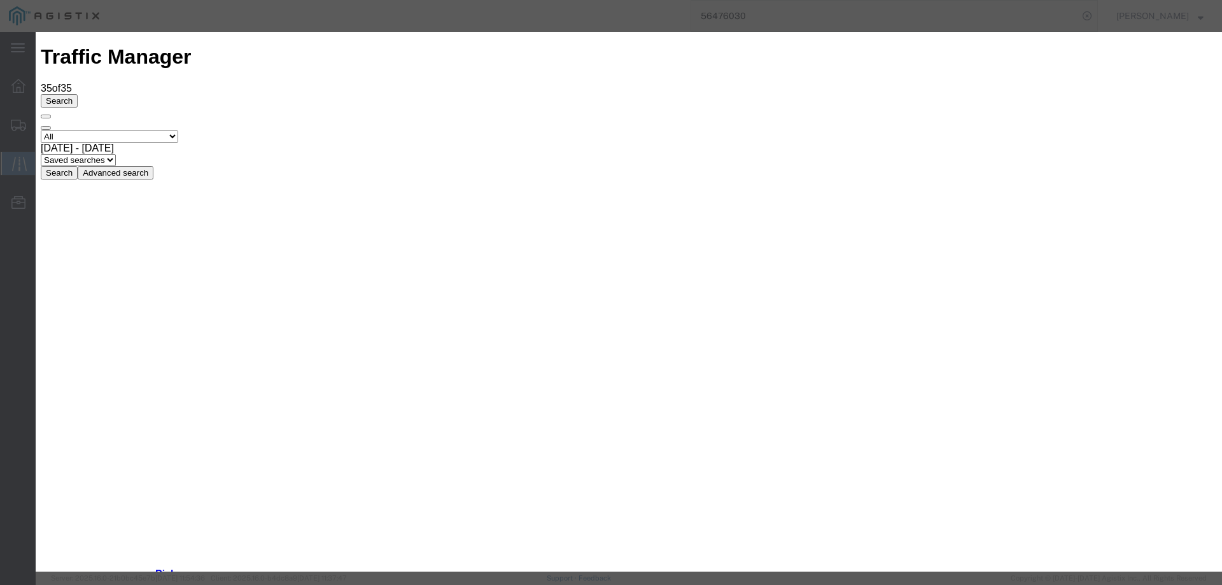
type input "[DATE]"
type input "4:00 PM"
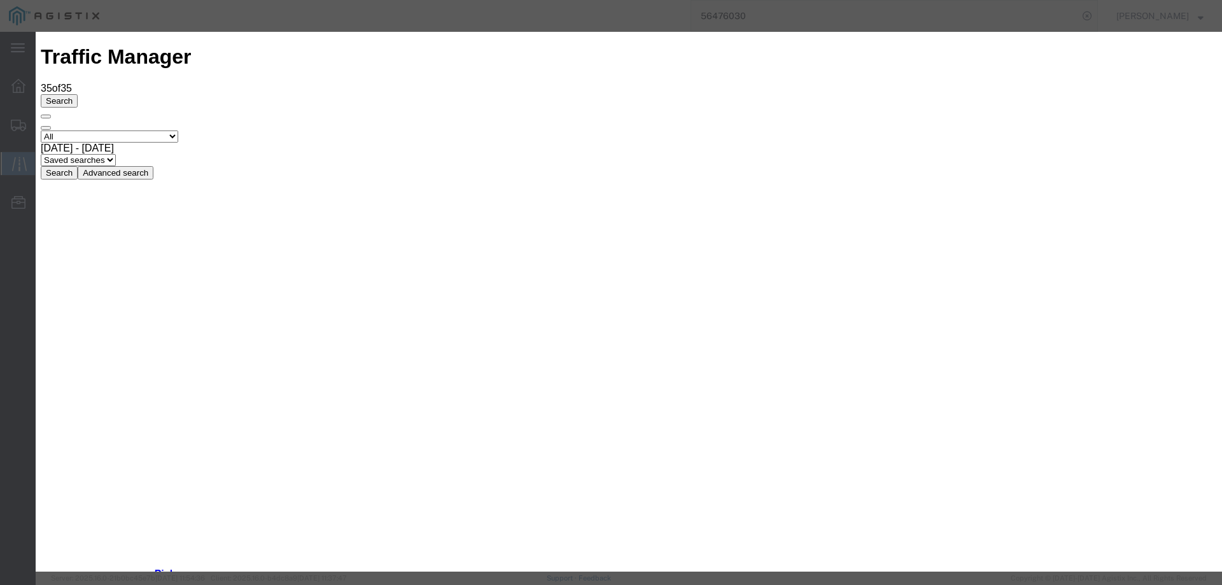
type input "[DATE]"
select select "DELIVRED"
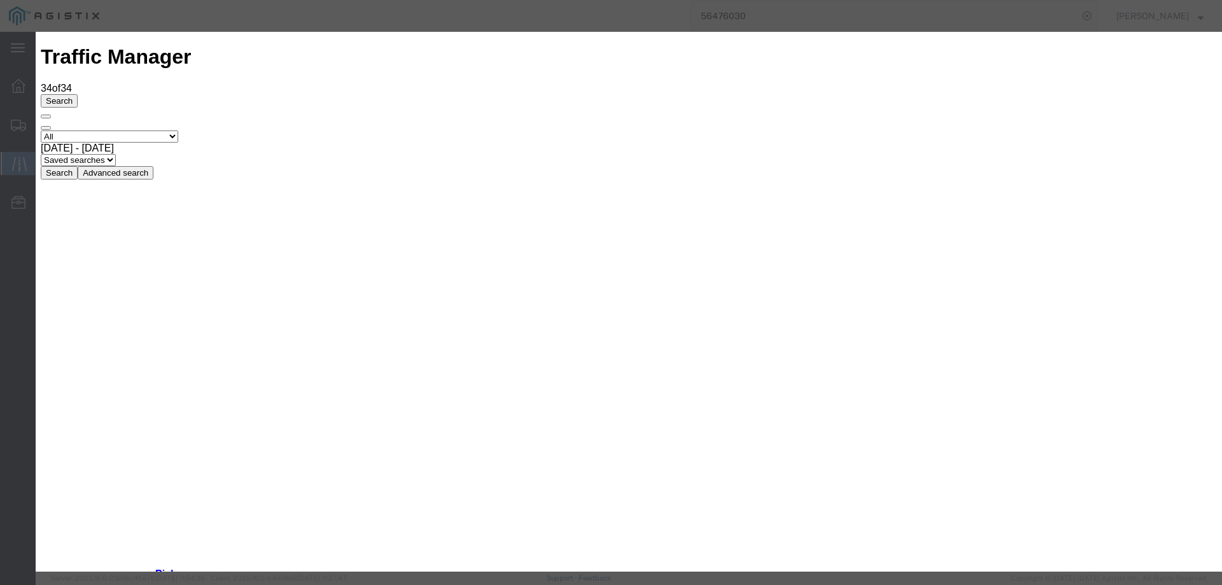
type input "[DATE]"
type input "4:00 PM"
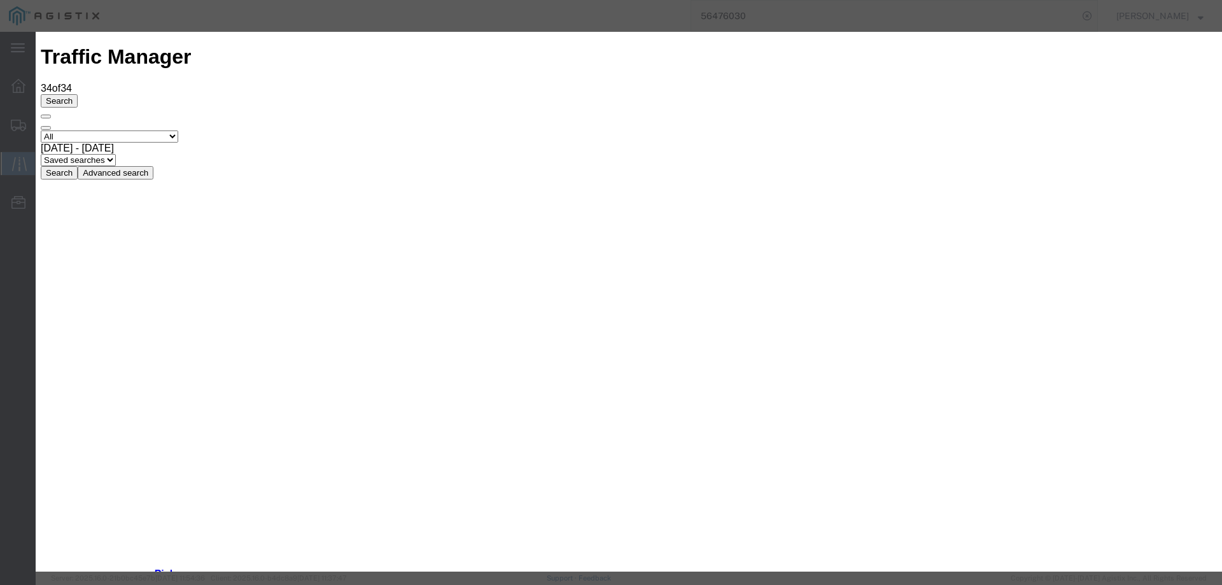
type input "[DATE]"
select select "DELIVRED"
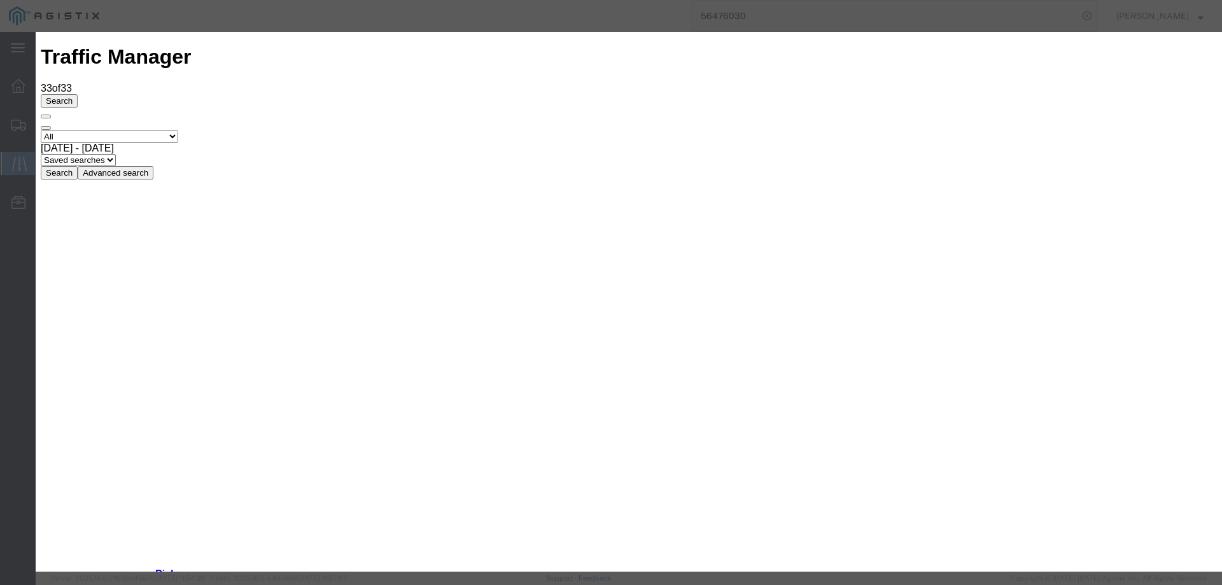
type input "[DATE]"
type input "4:00 PM"
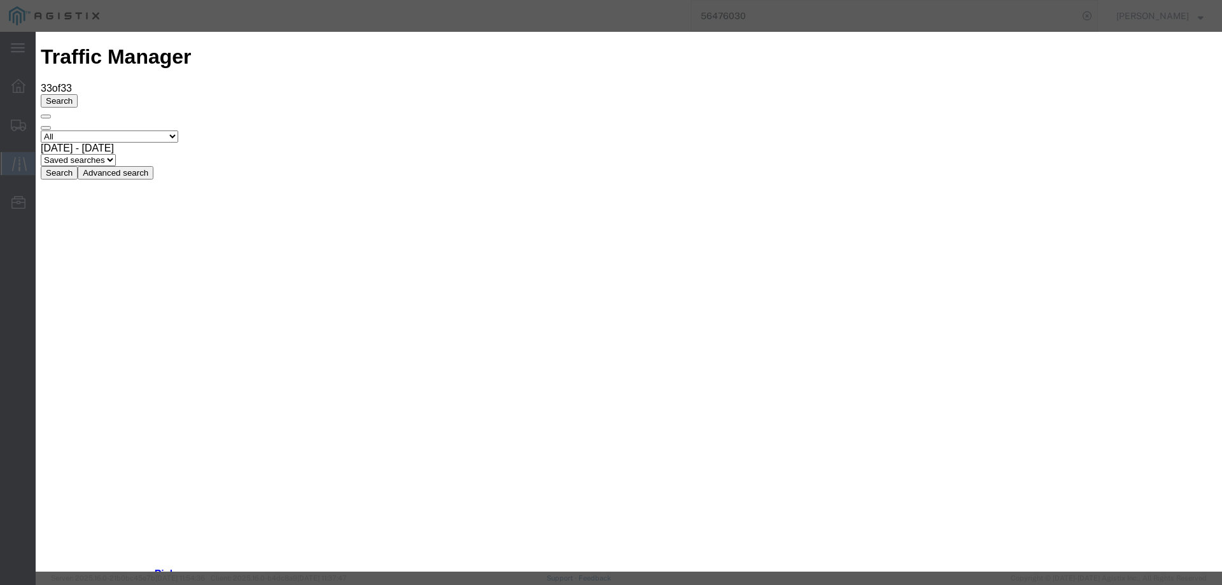
select select "DELIVRED"
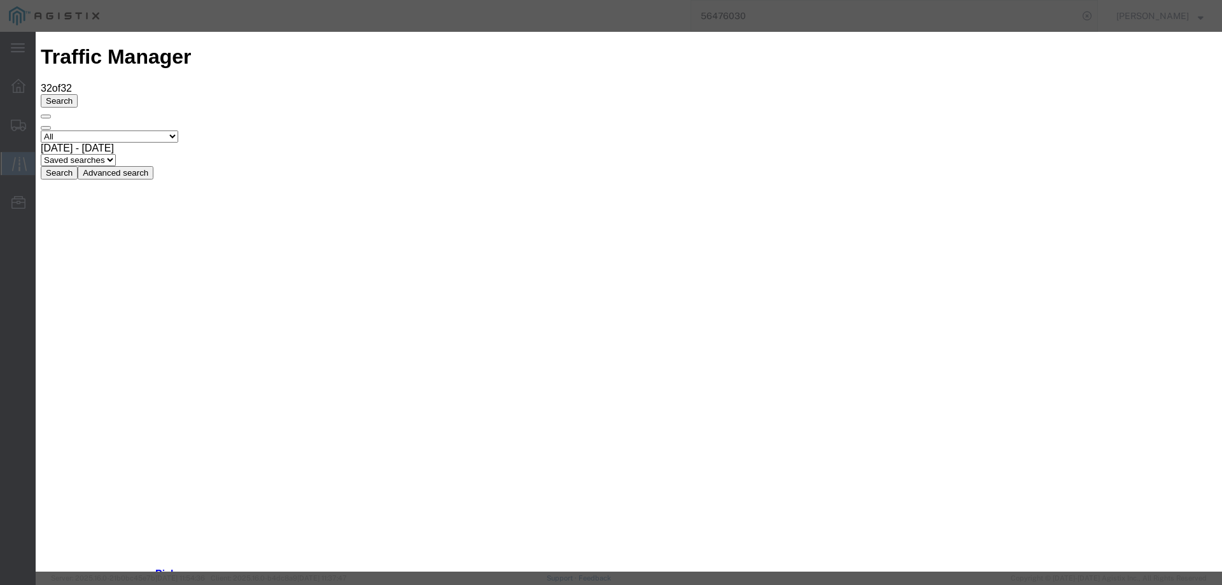
type input "[DATE]"
type input "4:00 PM"
select select "DELIVRED"
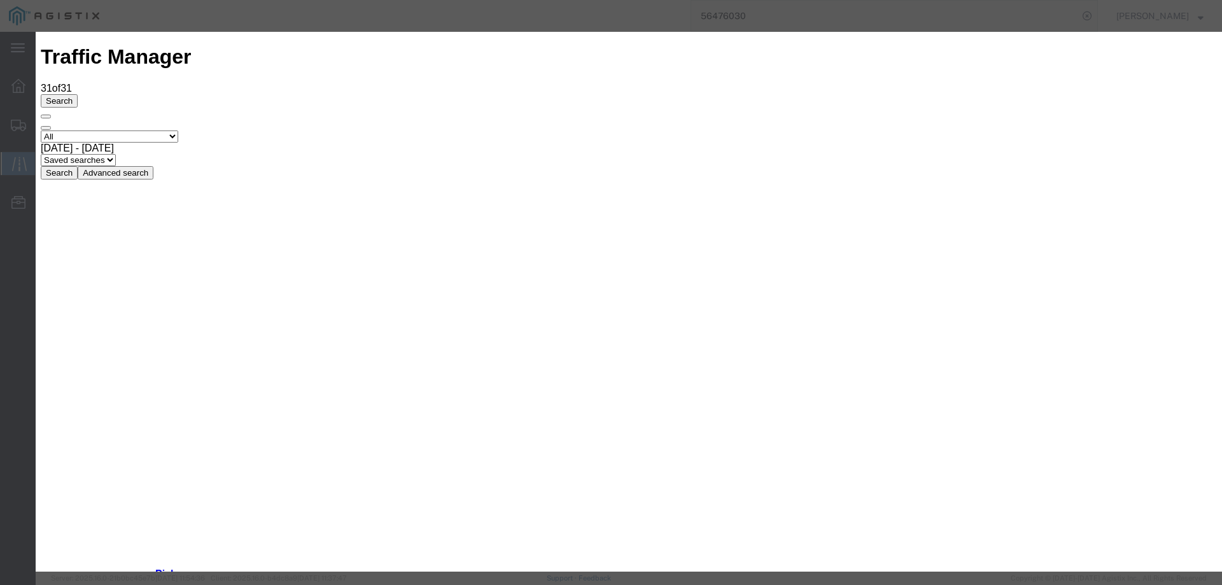
type input "[DATE]"
type input "4:00 PM"
select select "DELIVRED"
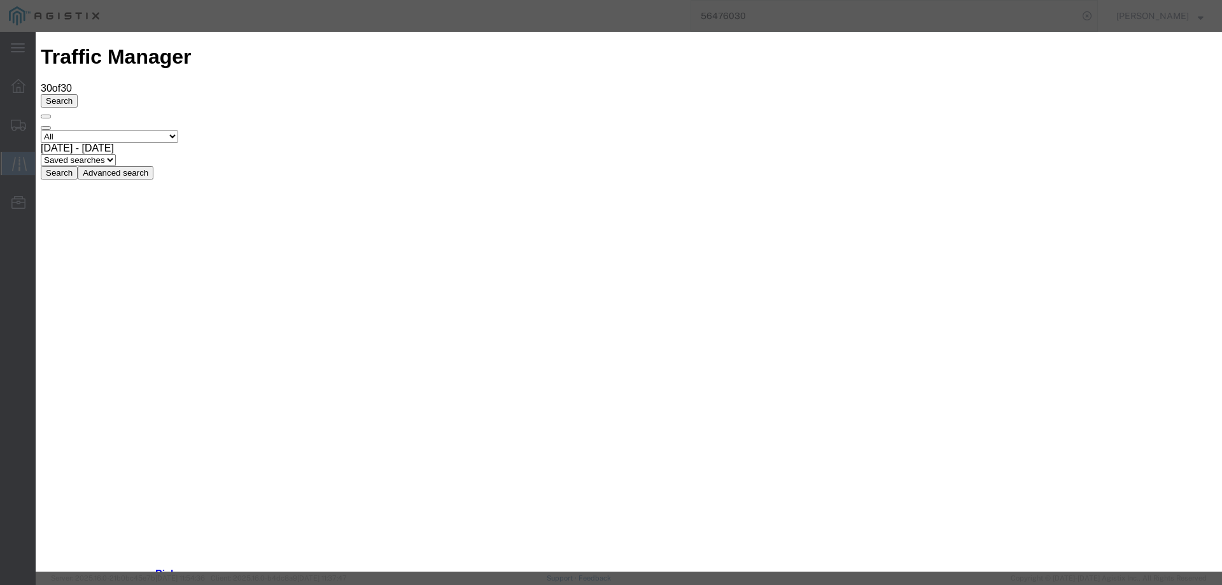
type input "[DATE]"
type input "4:00 PM"
select select "DELIVRED"
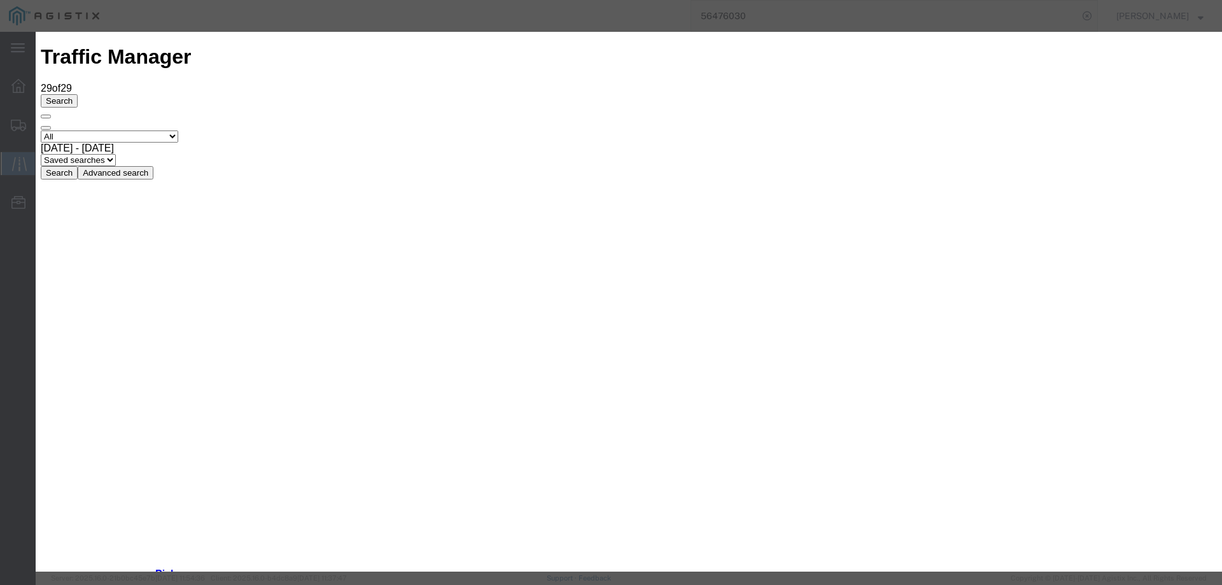
type input "[DATE]"
type input "4:00 PM"
select select "DELIVRED"
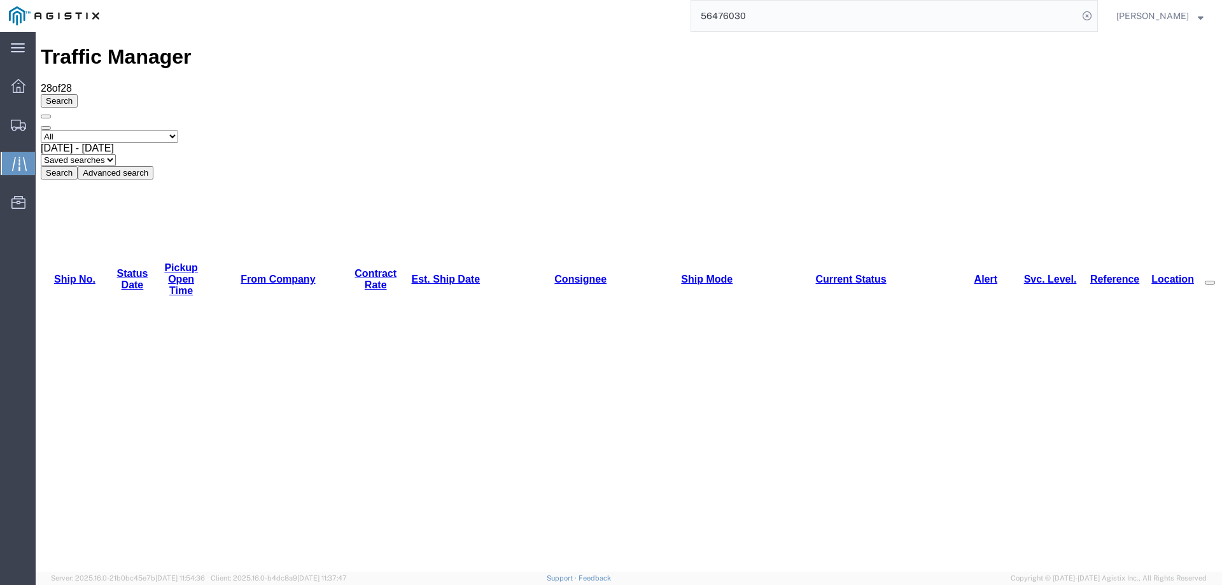
drag, startPoint x: 1005, startPoint y: 272, endPoint x: 798, endPoint y: 202, distance: 218.3
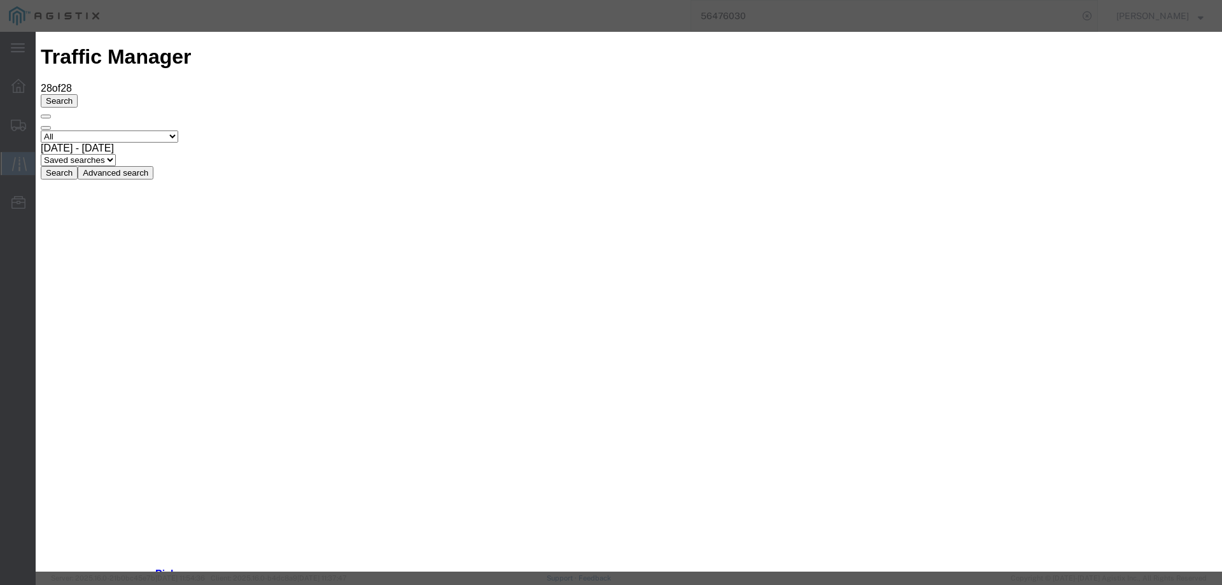
type input "[DATE]"
type input "4:00 PM"
select select "DELIVRED"
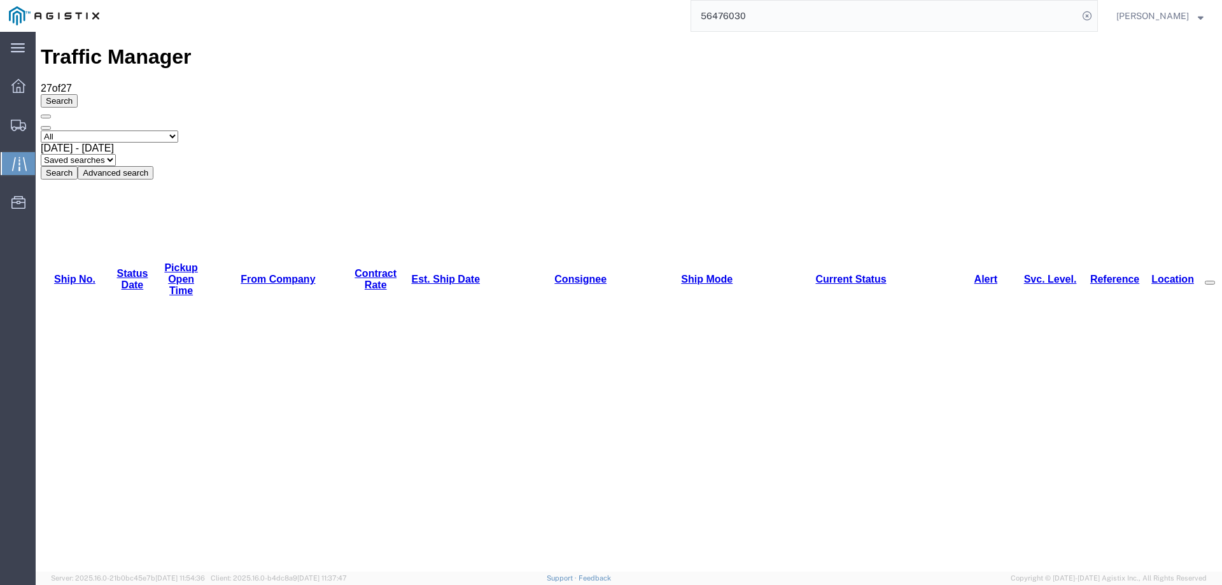
copy li "56433482"
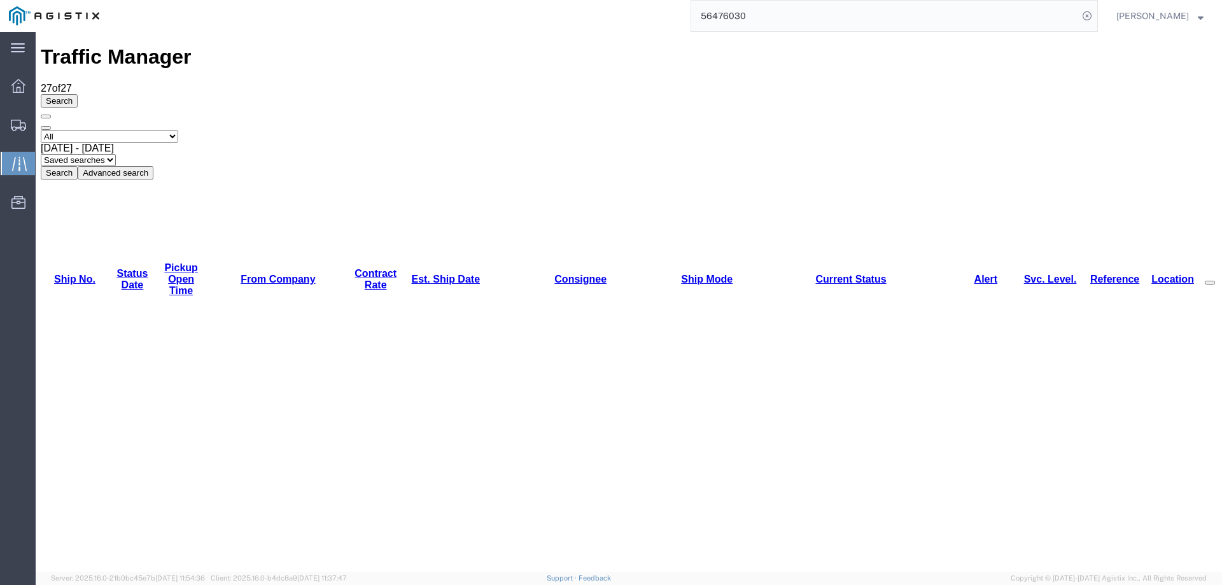
copy li "56441363"
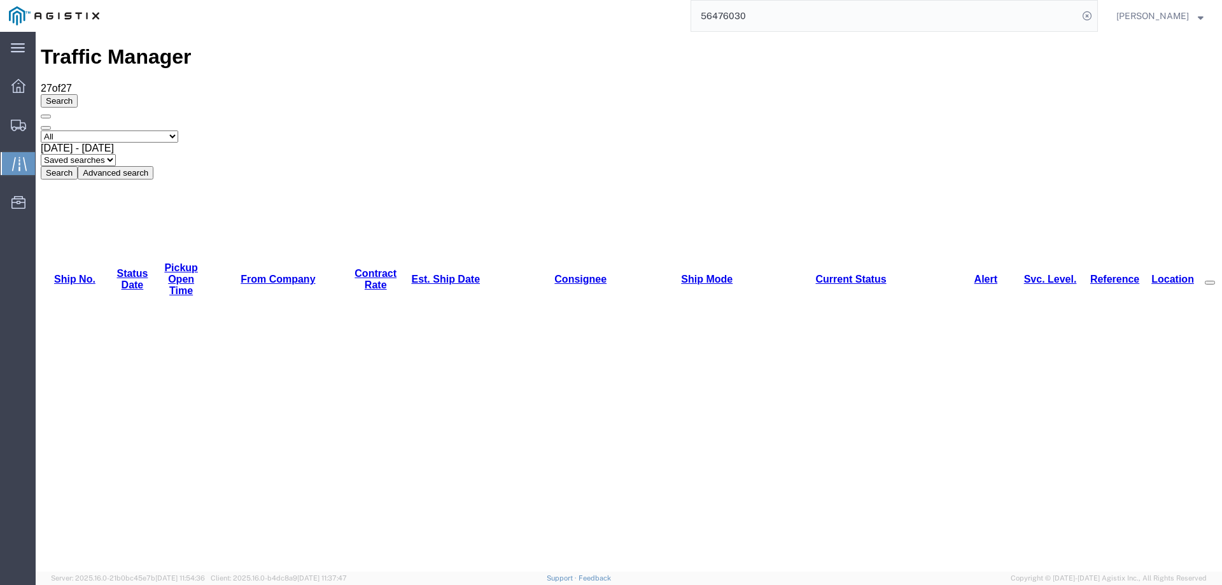
copy li "56441357"
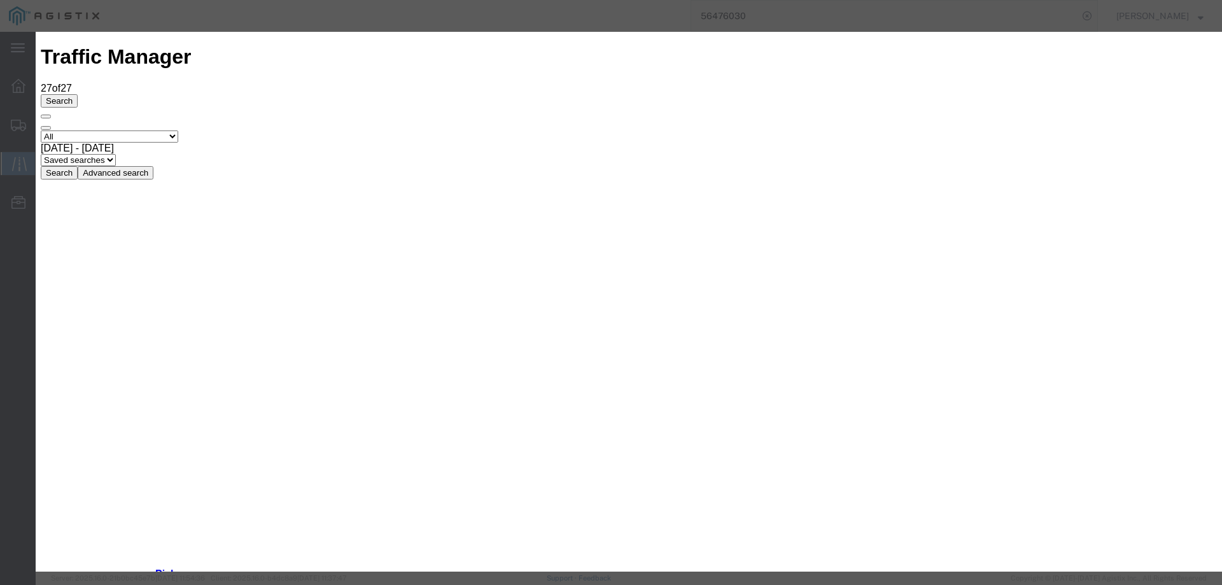
type input "[DATE]"
type input "4:00 PM"
select select "DELIVRED"
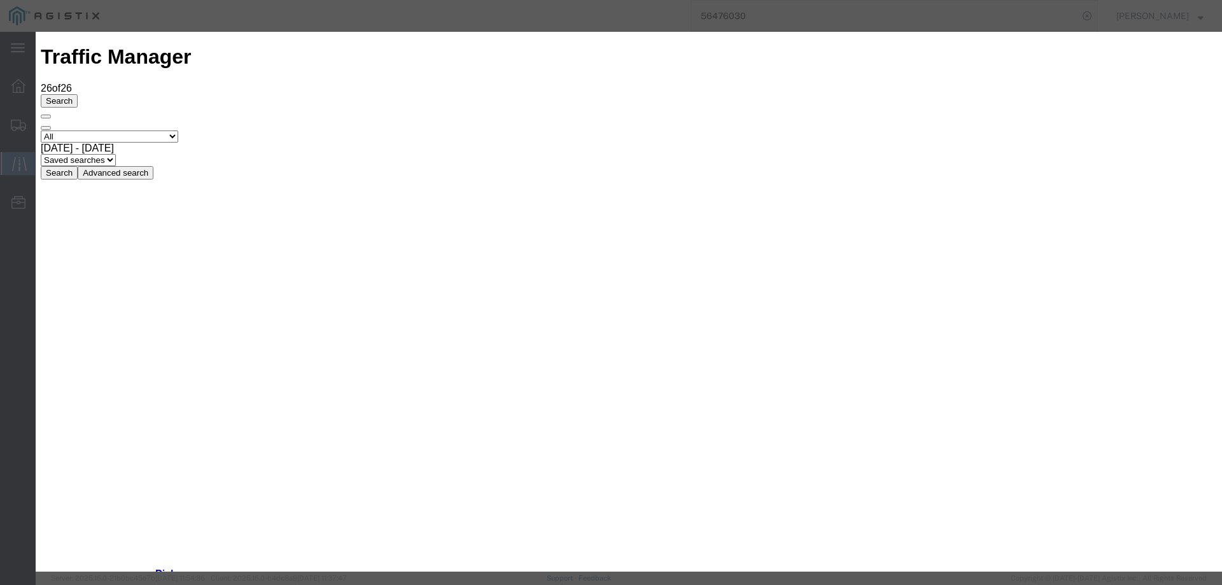
type input "[DATE]"
type input "4:00 PM"
select select "INTRANST"
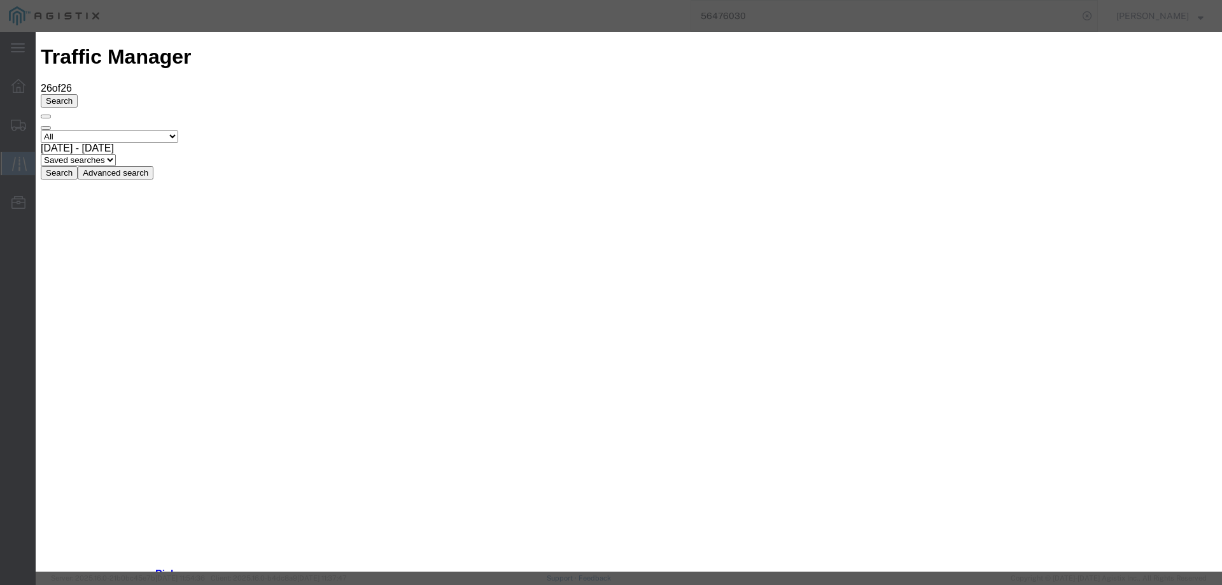
type input "[DATE]"
type input "4:00 PM"
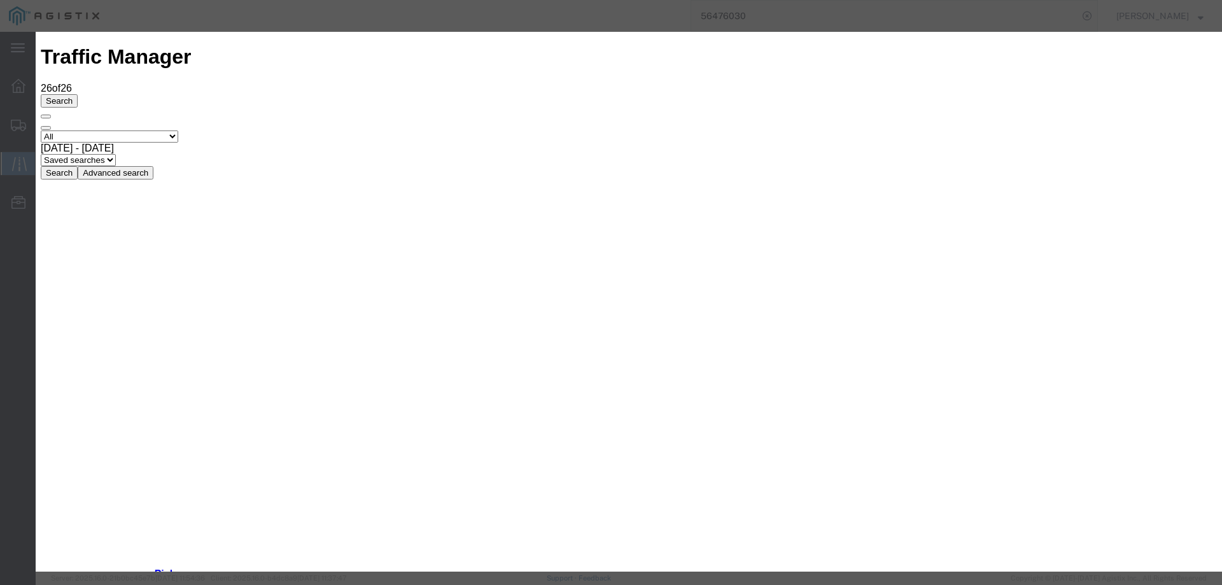
select select "ARVPULOC"
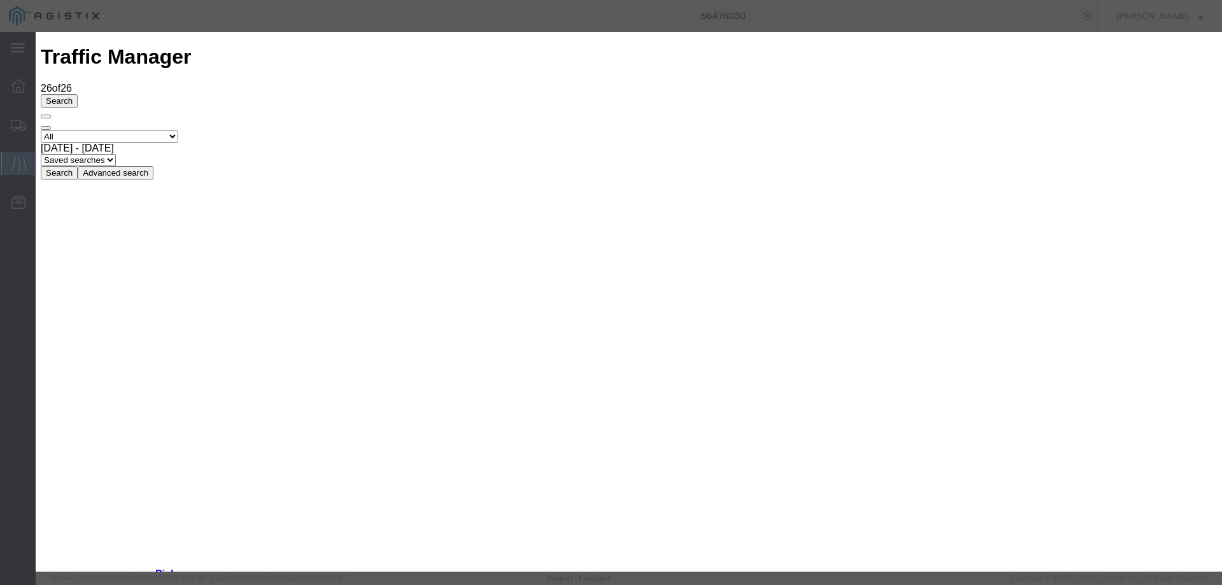
type input "[DATE]"
type input "4:00 PM"
select select "INTRANST"
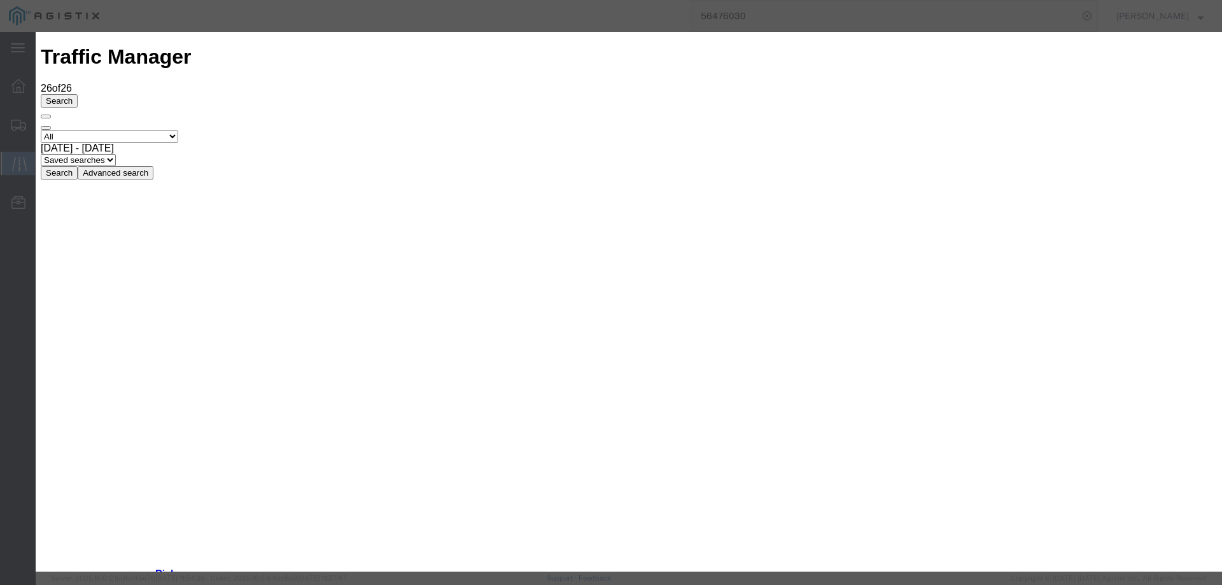
type input "[DATE]"
type input "4:00 PM"
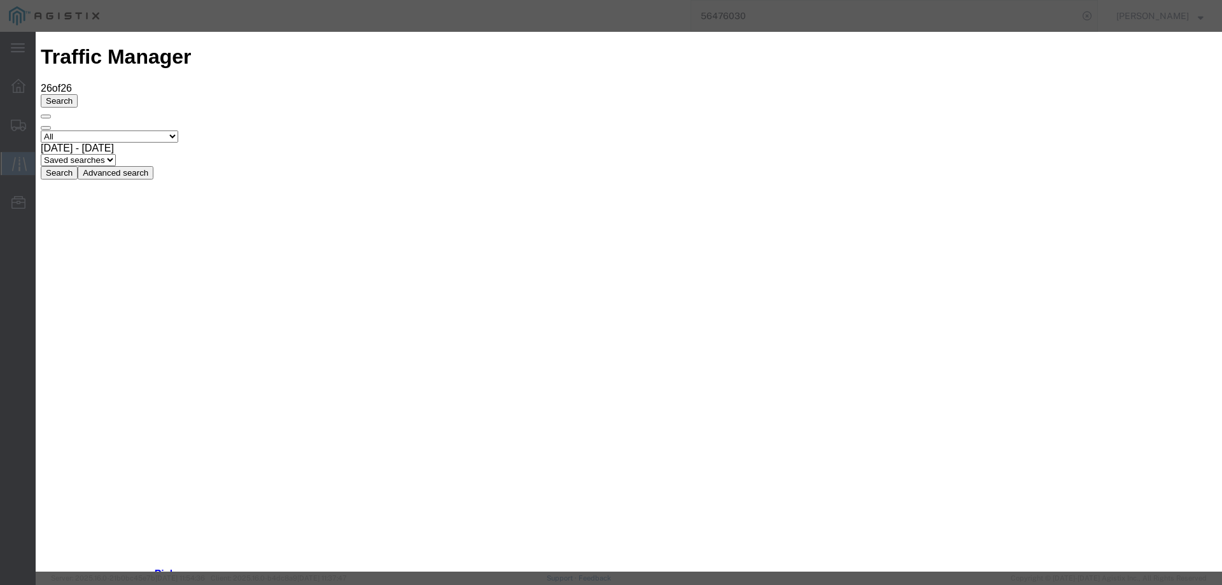
select select "INTRANST"
drag, startPoint x: 934, startPoint y: 442, endPoint x: 919, endPoint y: 450, distance: 16.5
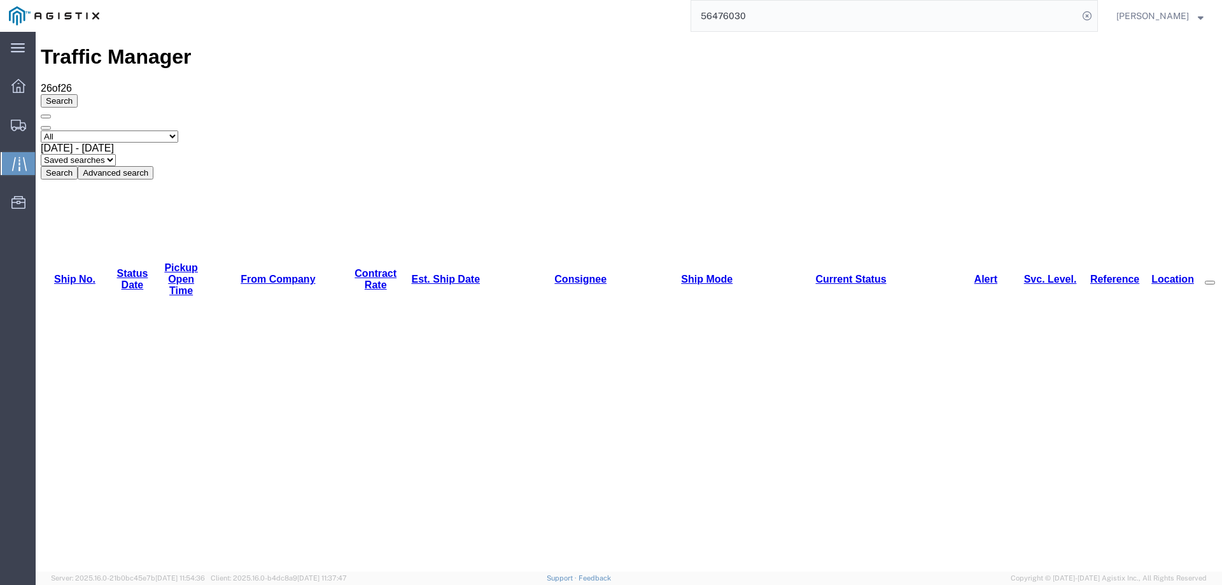
click at [15, 117] on div at bounding box center [19, 124] width 36 height 25
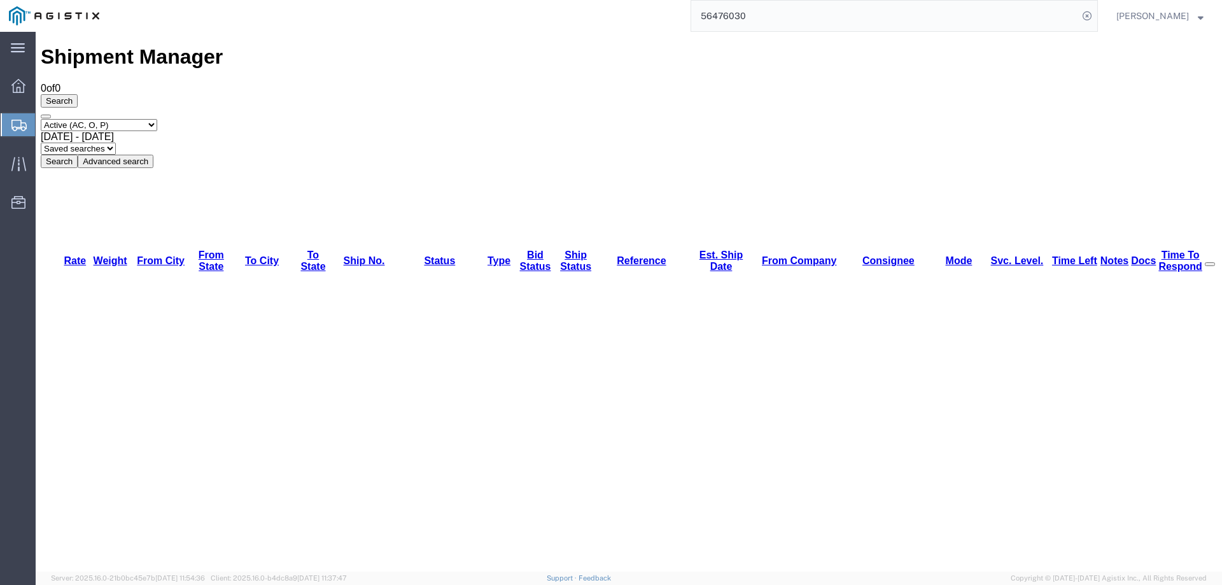
click at [10, 117] on div at bounding box center [19, 124] width 36 height 23
click at [9, 136] on link "Shipments" at bounding box center [18, 124] width 34 height 25
click at [15, 133] on div at bounding box center [19, 124] width 36 height 23
click at [668, 59] on div "Shipment Manager 0 of 0 Search Select status Active (AC, O, P) All Approved Awa…" at bounding box center [629, 106] width 1176 height 122
